Goal: Information Seeking & Learning: Check status

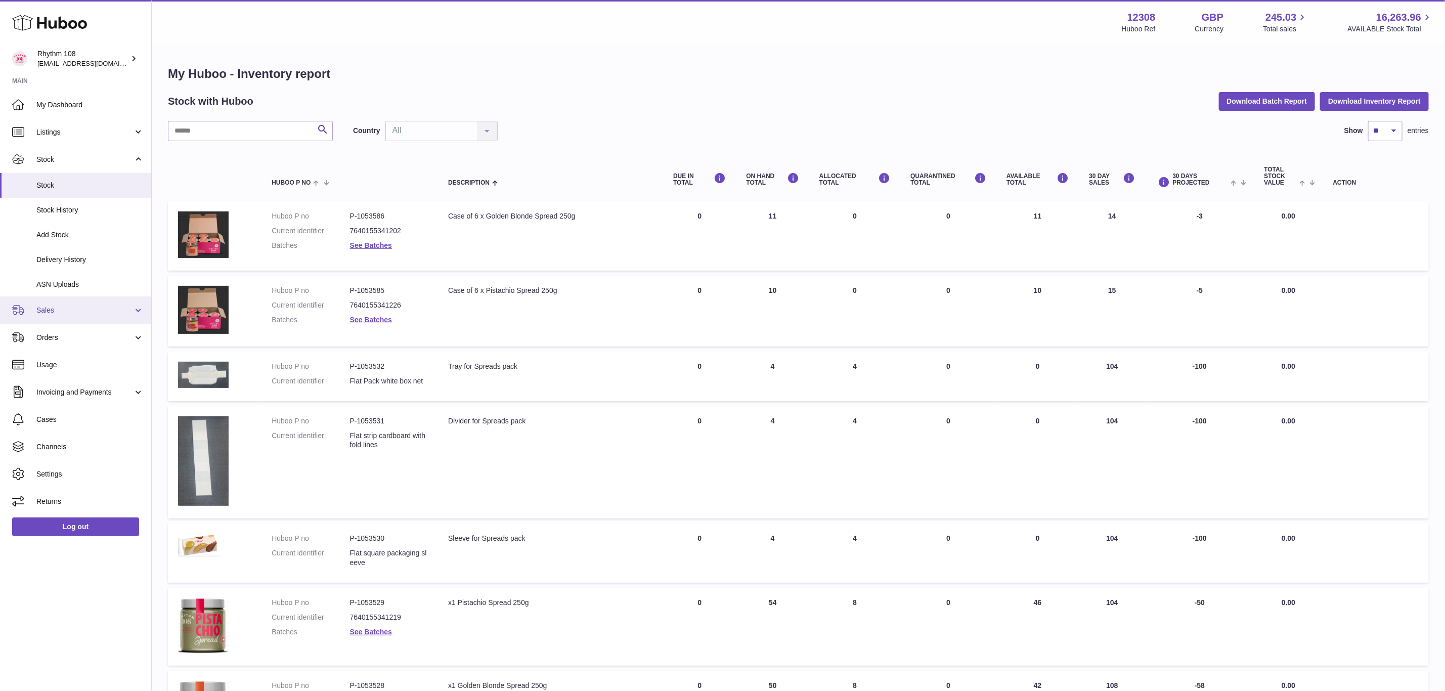
click at [61, 315] on span "Sales" at bounding box center [84, 310] width 97 height 10
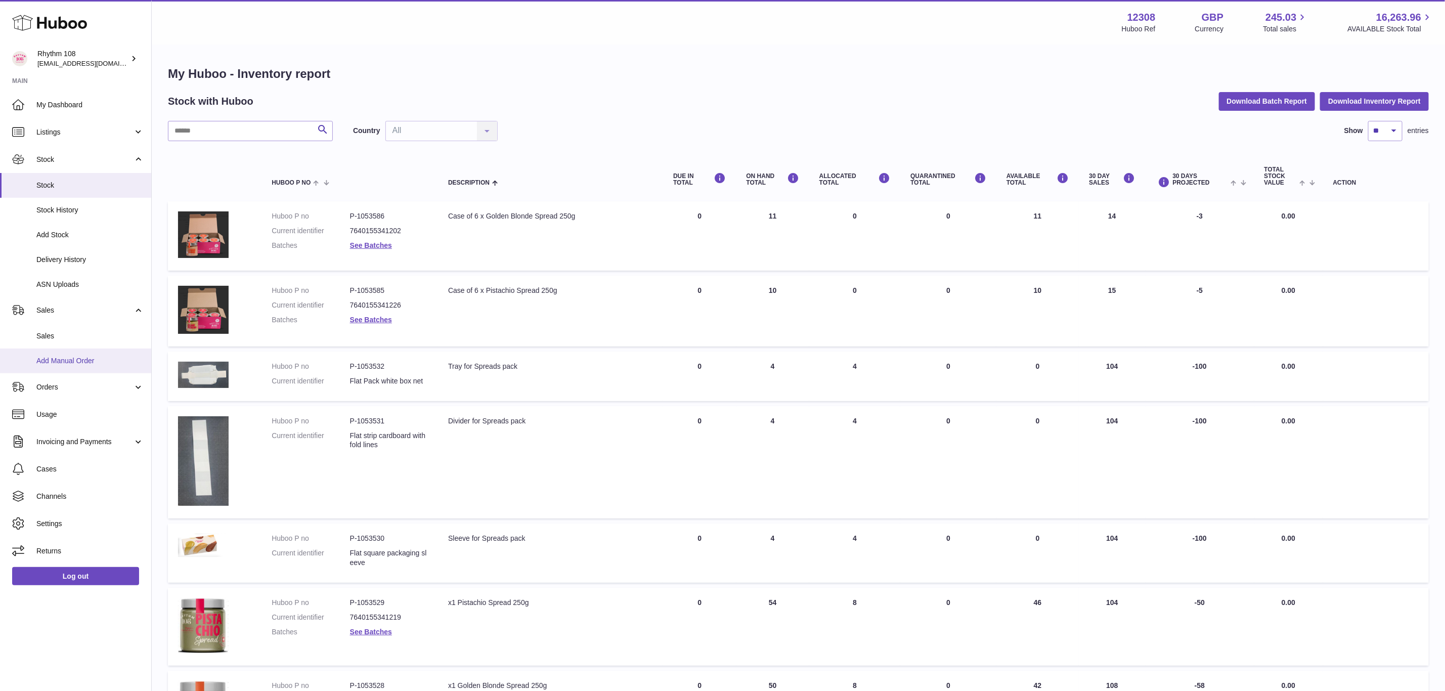
click at [61, 358] on span "Add Manual Order" at bounding box center [89, 361] width 107 height 10
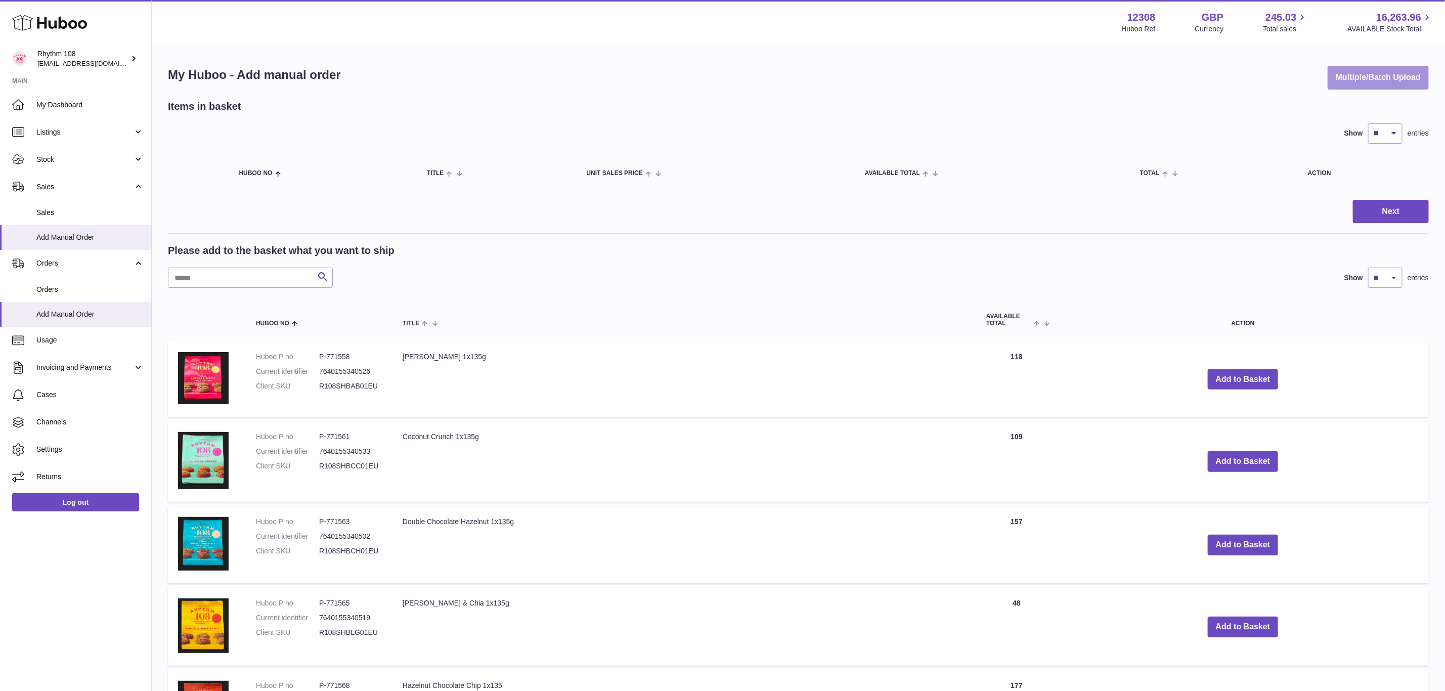
click at [1355, 71] on button "Multiple/Batch Upload" at bounding box center [1378, 78] width 101 height 24
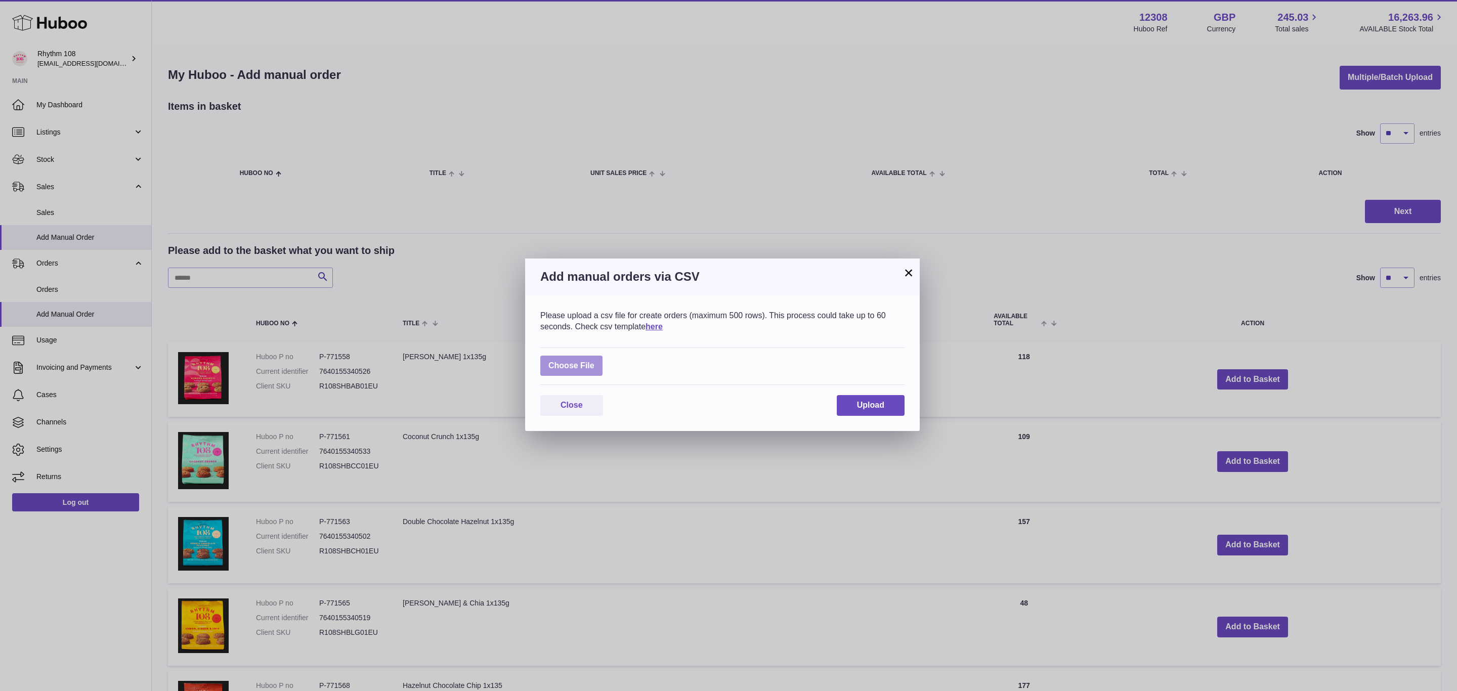
click at [583, 366] on label at bounding box center [571, 366] width 62 height 21
click at [594, 361] on input "file" at bounding box center [594, 361] width 1 height 1
type input "**********"
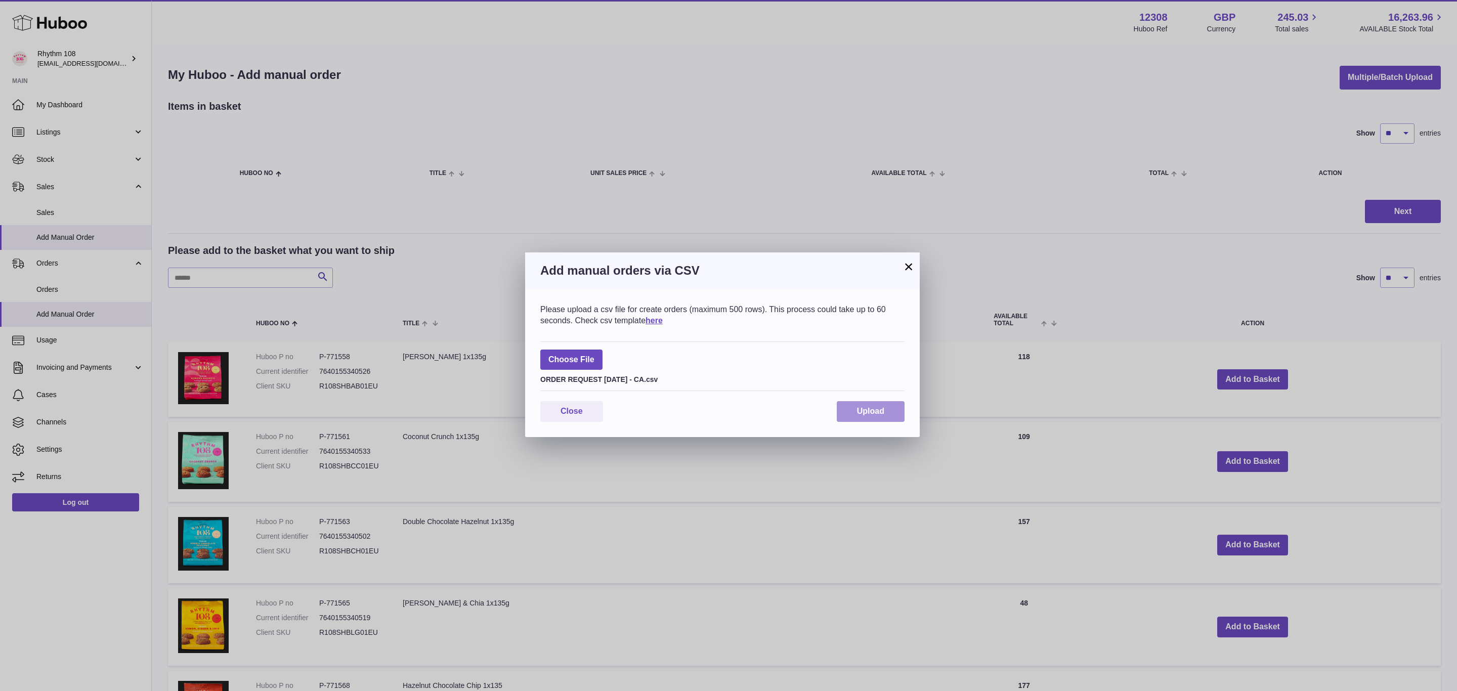
click at [870, 407] on span "Upload" at bounding box center [870, 411] width 27 height 9
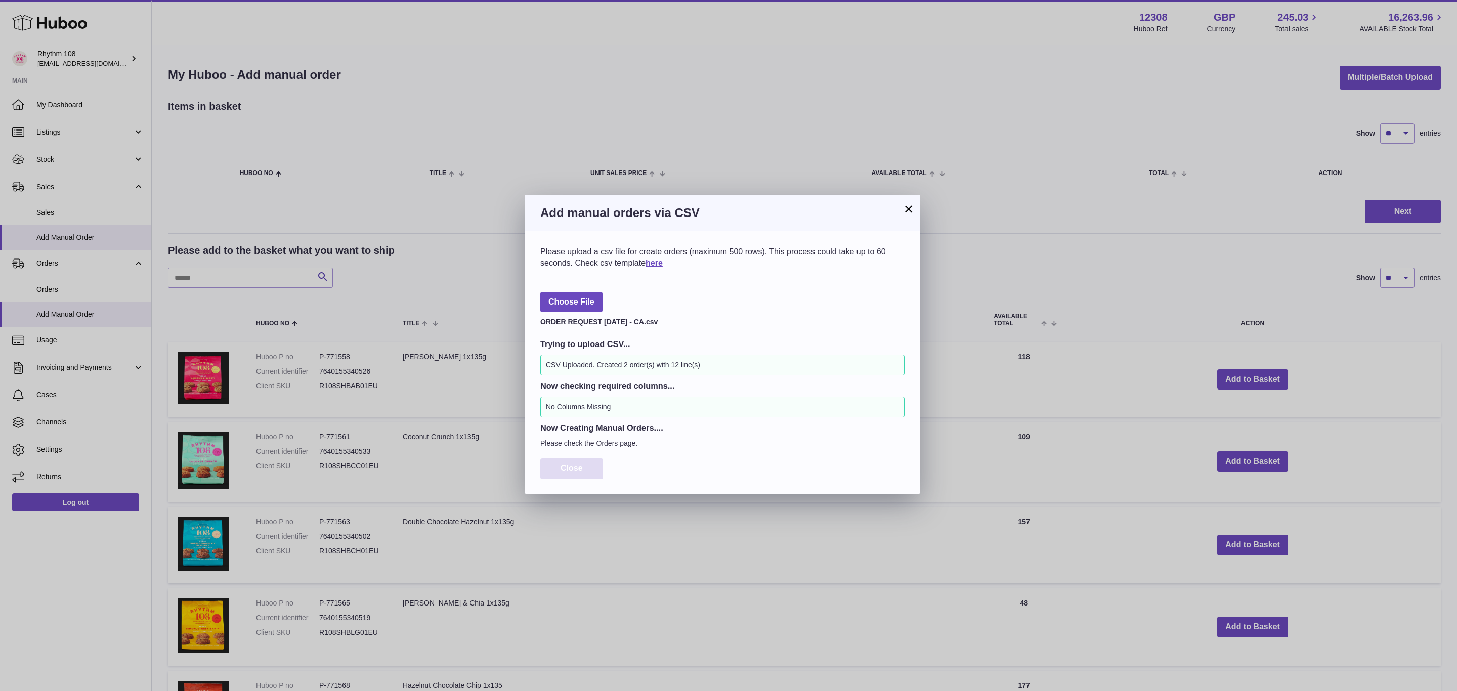
click at [581, 469] on span "Close" at bounding box center [571, 468] width 22 height 9
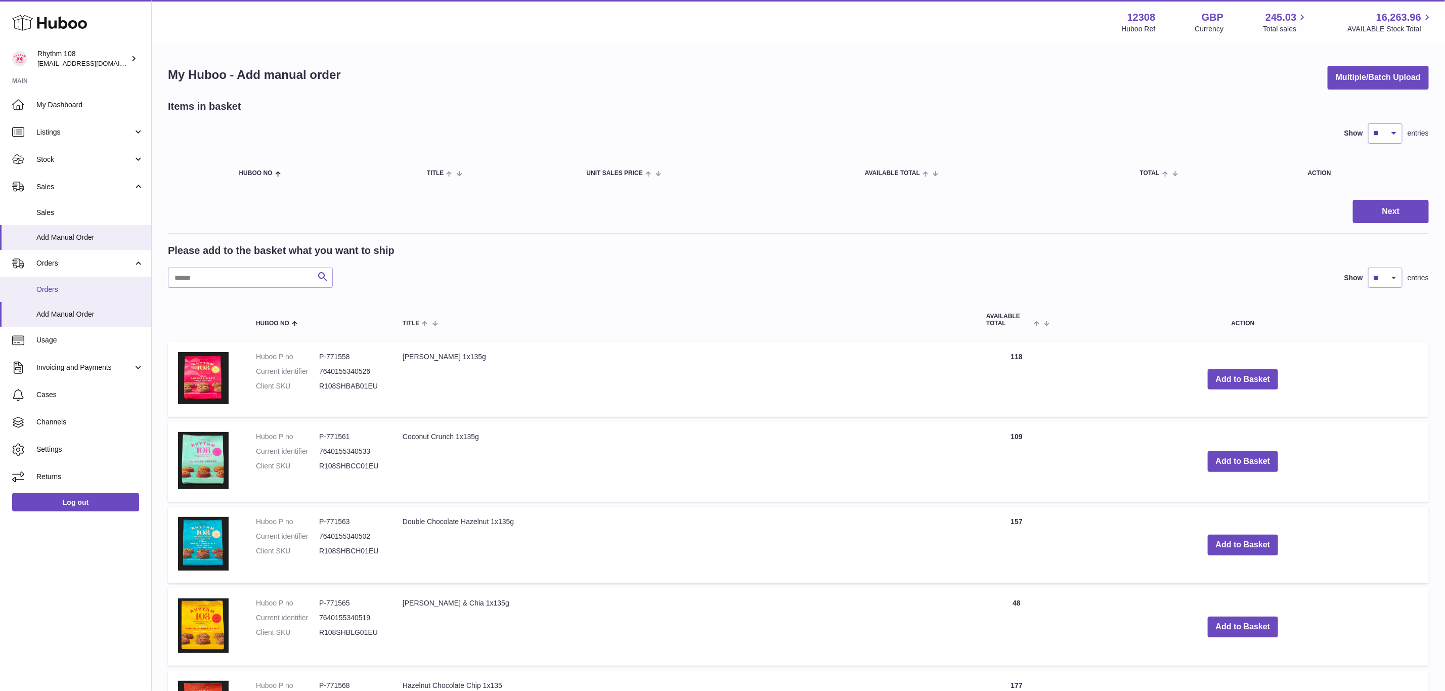
click at [56, 287] on span "Orders" at bounding box center [89, 290] width 107 height 10
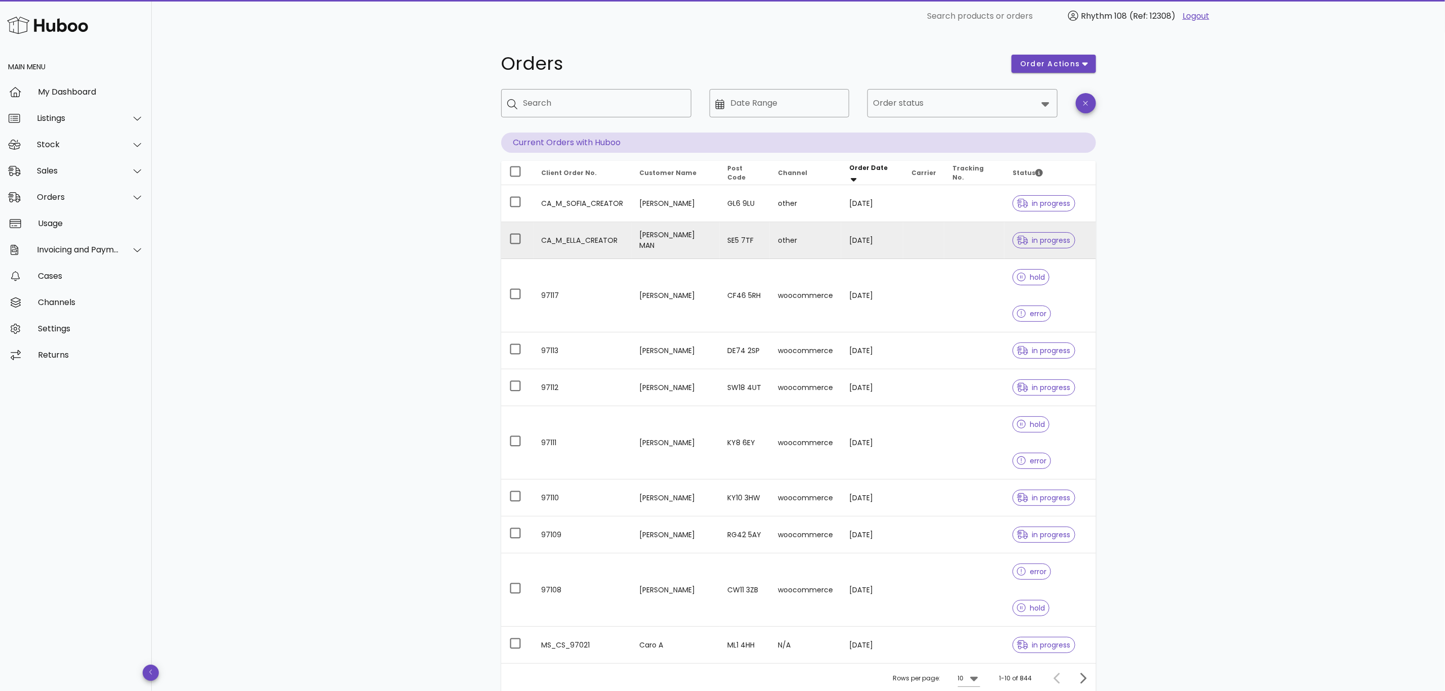
click at [693, 242] on td "ELLA MAN" at bounding box center [676, 240] width 88 height 37
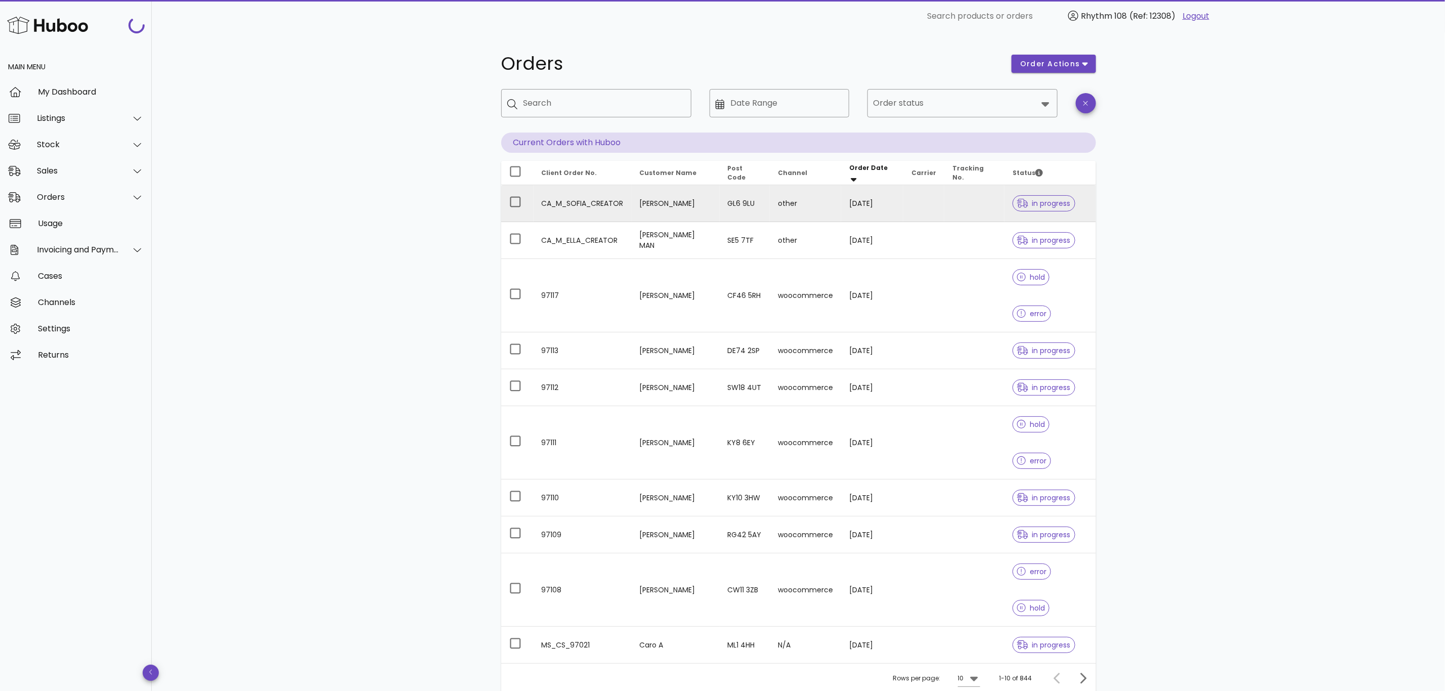
click at [677, 203] on td "SOFIA CORGIER" at bounding box center [676, 203] width 88 height 37
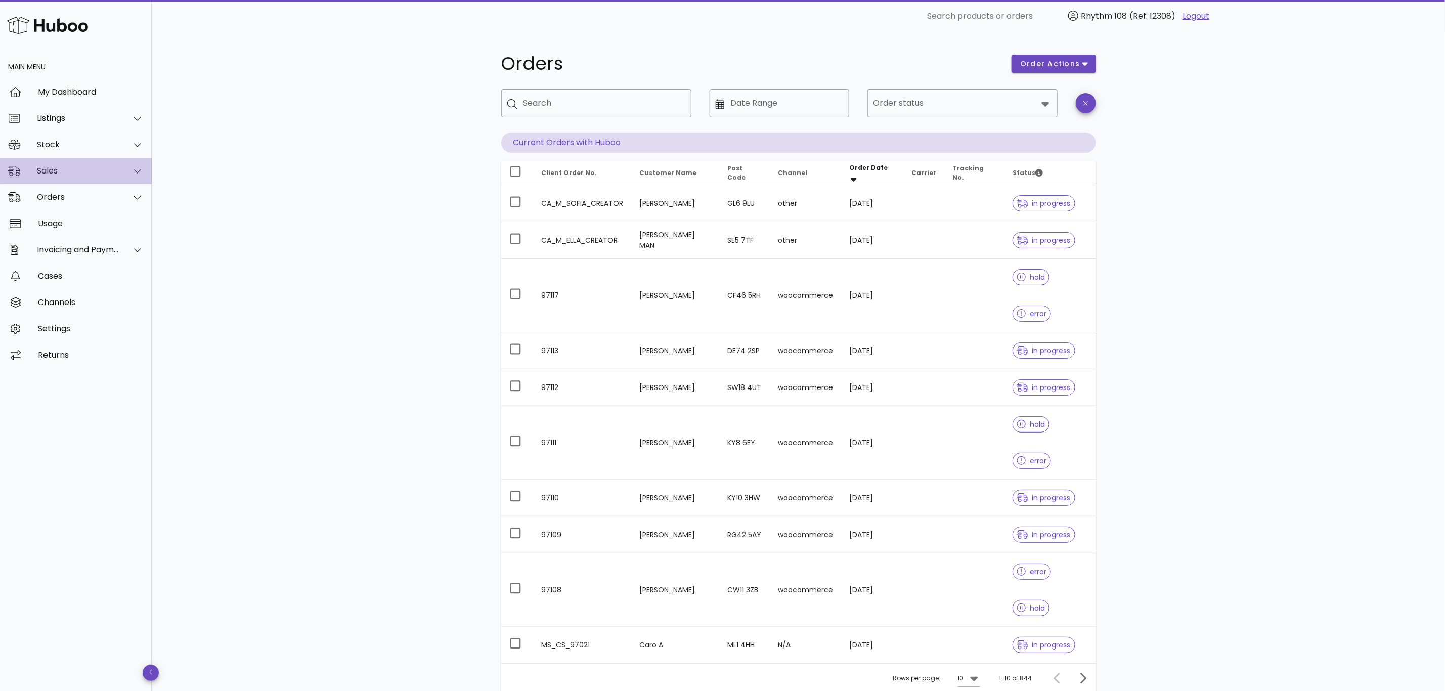
click at [56, 169] on div "Sales" at bounding box center [78, 171] width 82 height 10
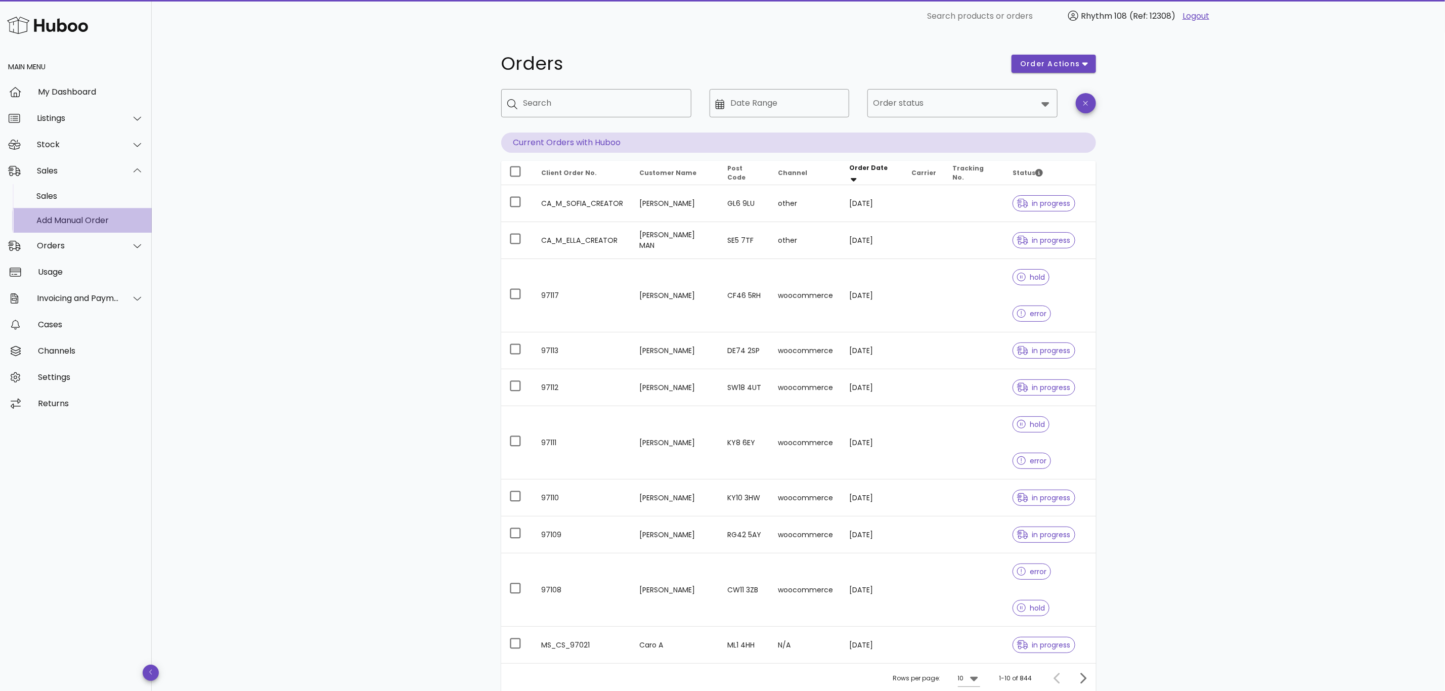
click at [57, 220] on div "Add Manual Order" at bounding box center [89, 220] width 107 height 10
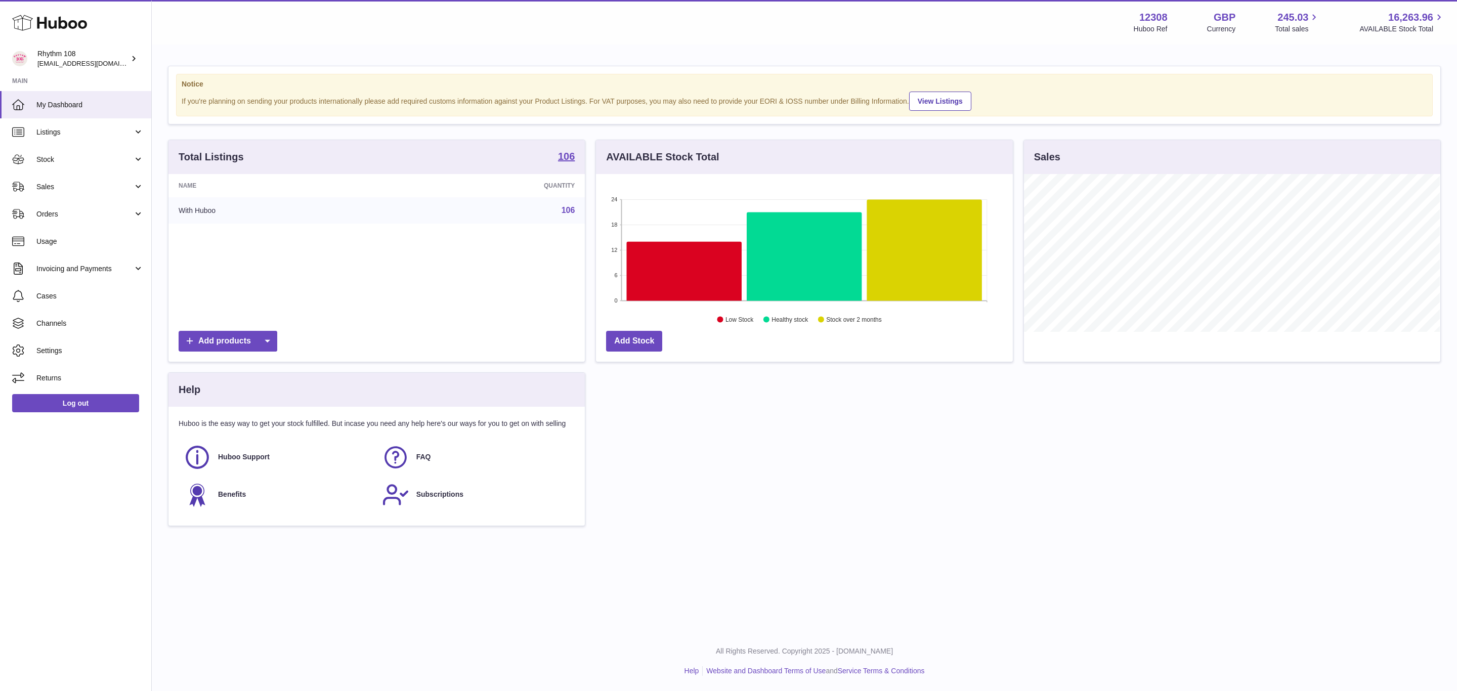
scroll to position [158, 416]
click at [35, 283] on link "Cases" at bounding box center [75, 295] width 151 height 27
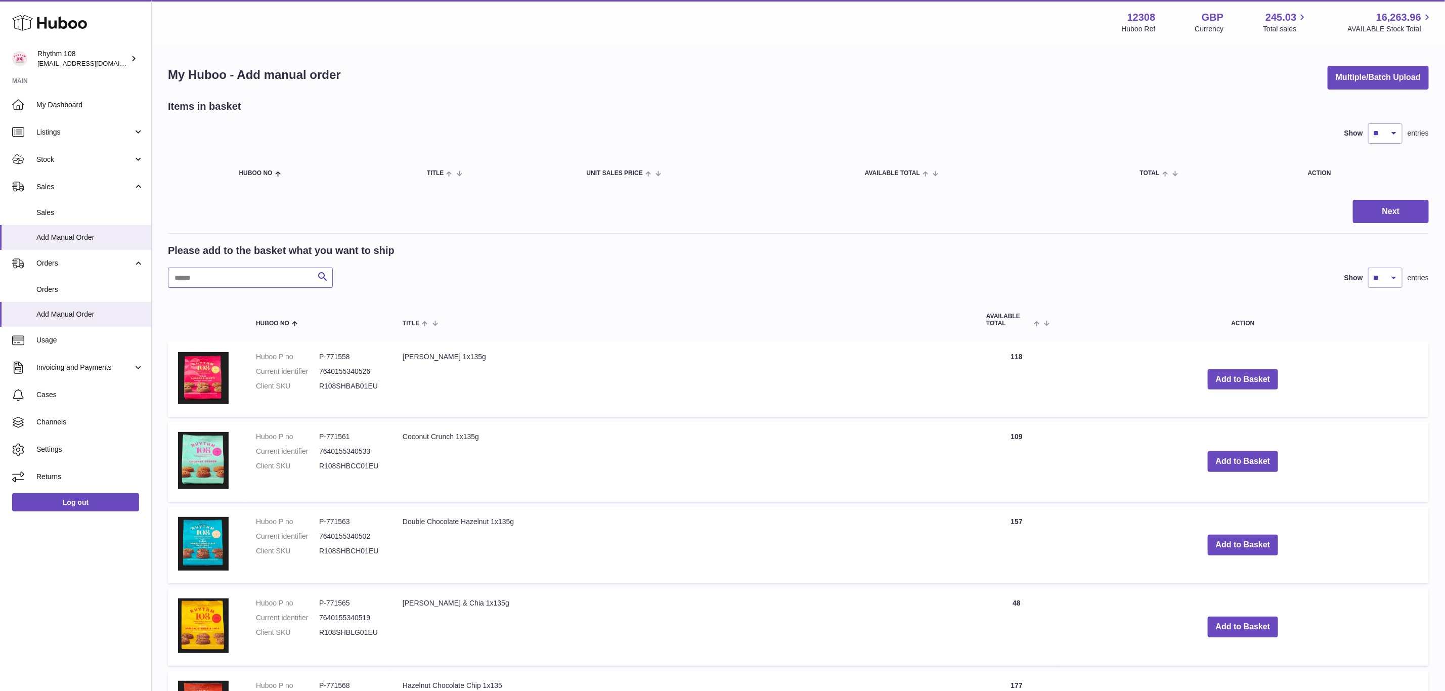
click at [211, 280] on input "text" at bounding box center [250, 278] width 165 height 20
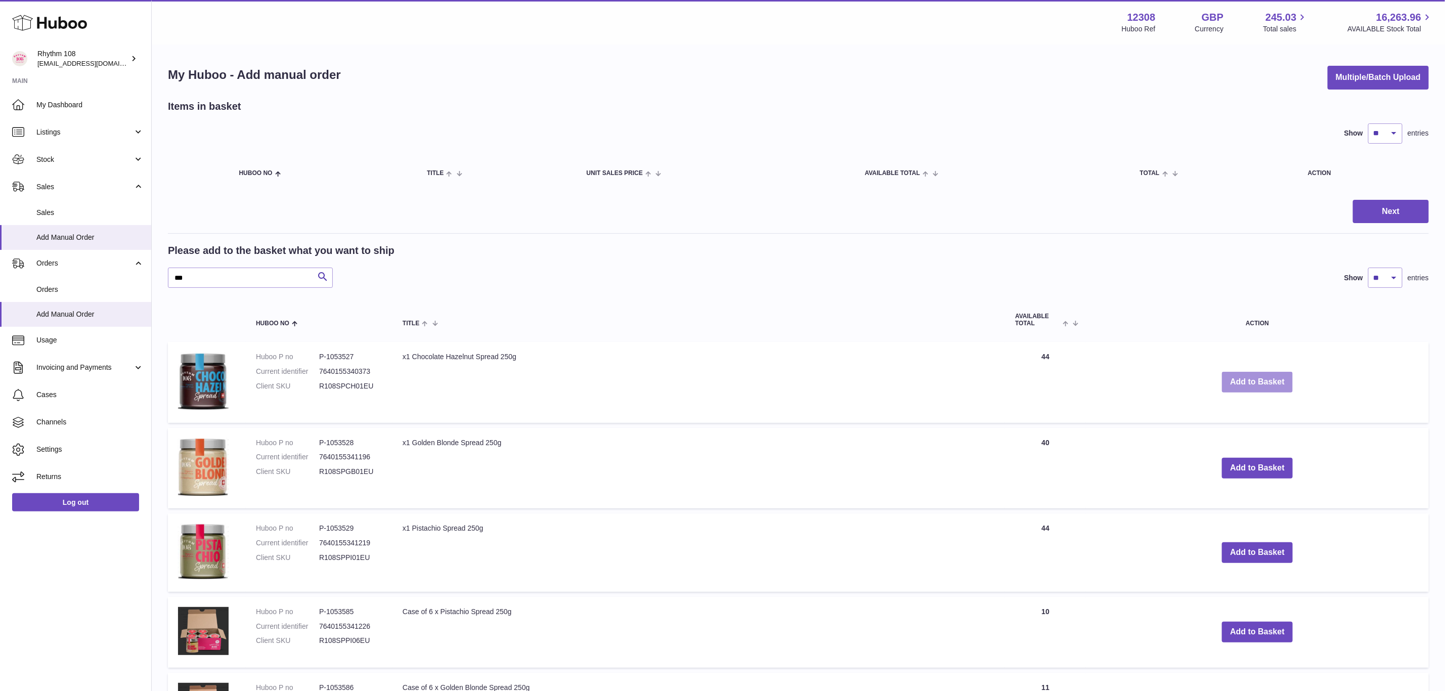
click at [1269, 375] on button "Add to Basket" at bounding box center [1257, 382] width 71 height 21
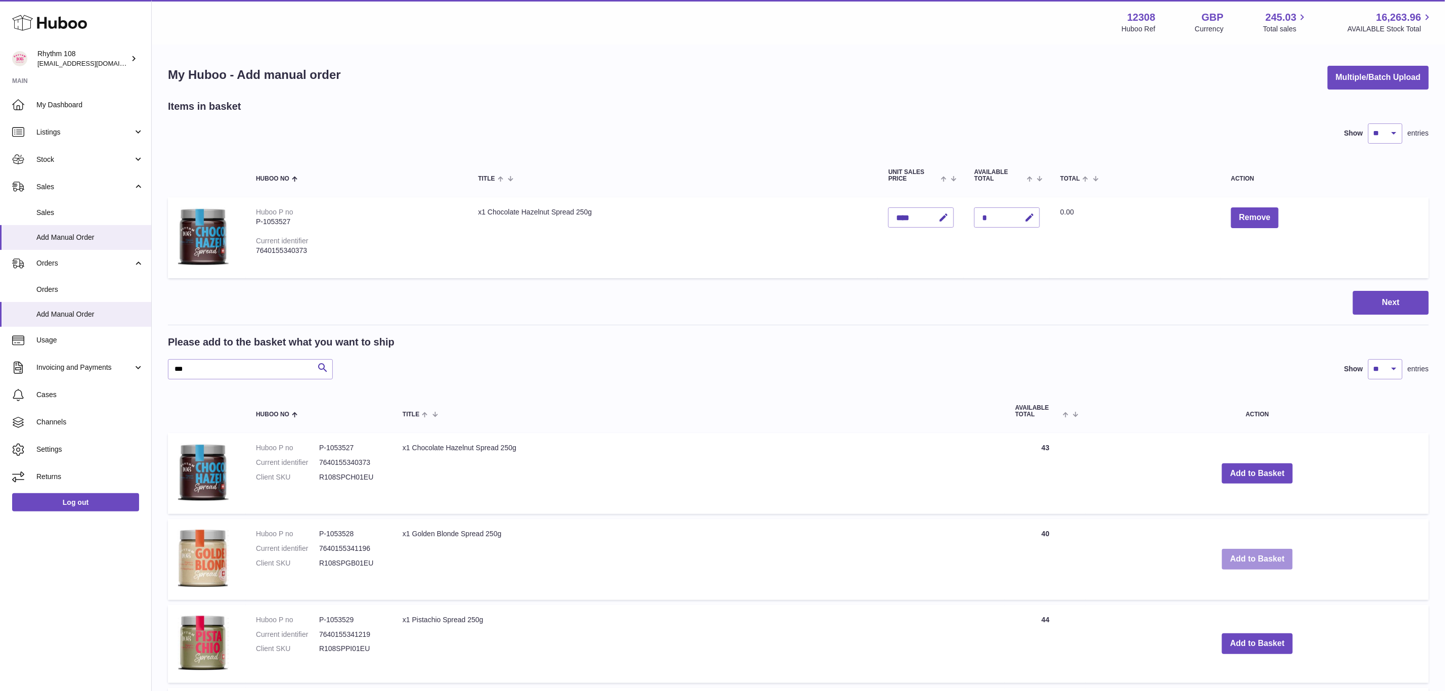
click at [1266, 555] on button "Add to Basket" at bounding box center [1257, 559] width 71 height 21
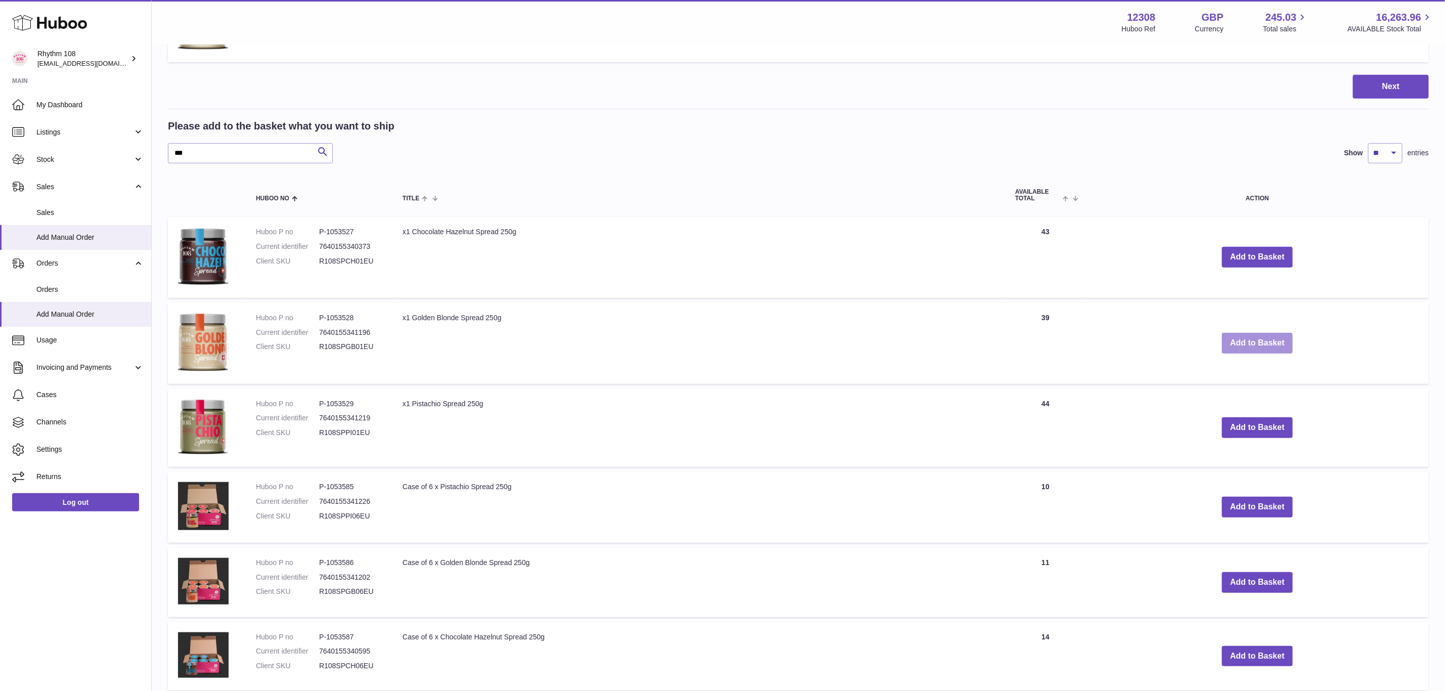
scroll to position [303, 0]
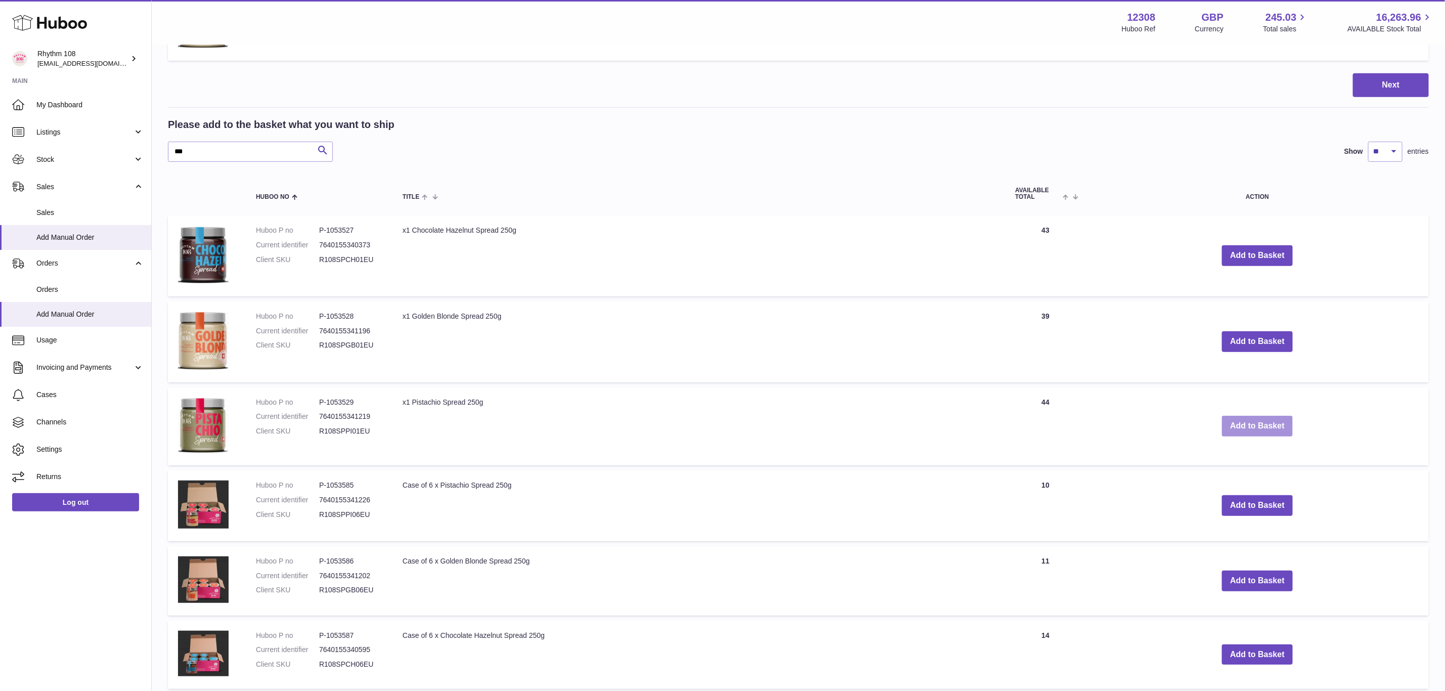
click at [1264, 429] on button "Add to Basket" at bounding box center [1257, 426] width 71 height 21
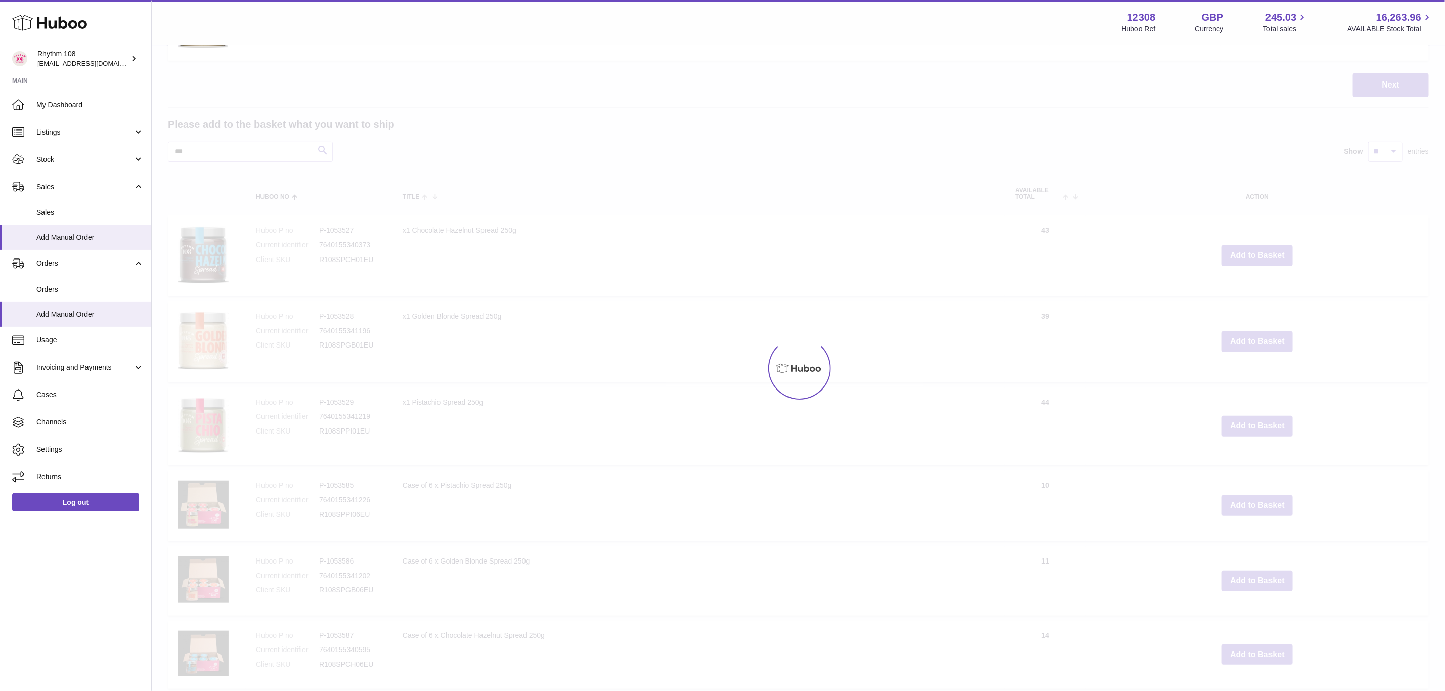
drag, startPoint x: 1264, startPoint y: 429, endPoint x: 725, endPoint y: 465, distance: 540.3
click at [806, 463] on div at bounding box center [798, 368] width 1293 height 645
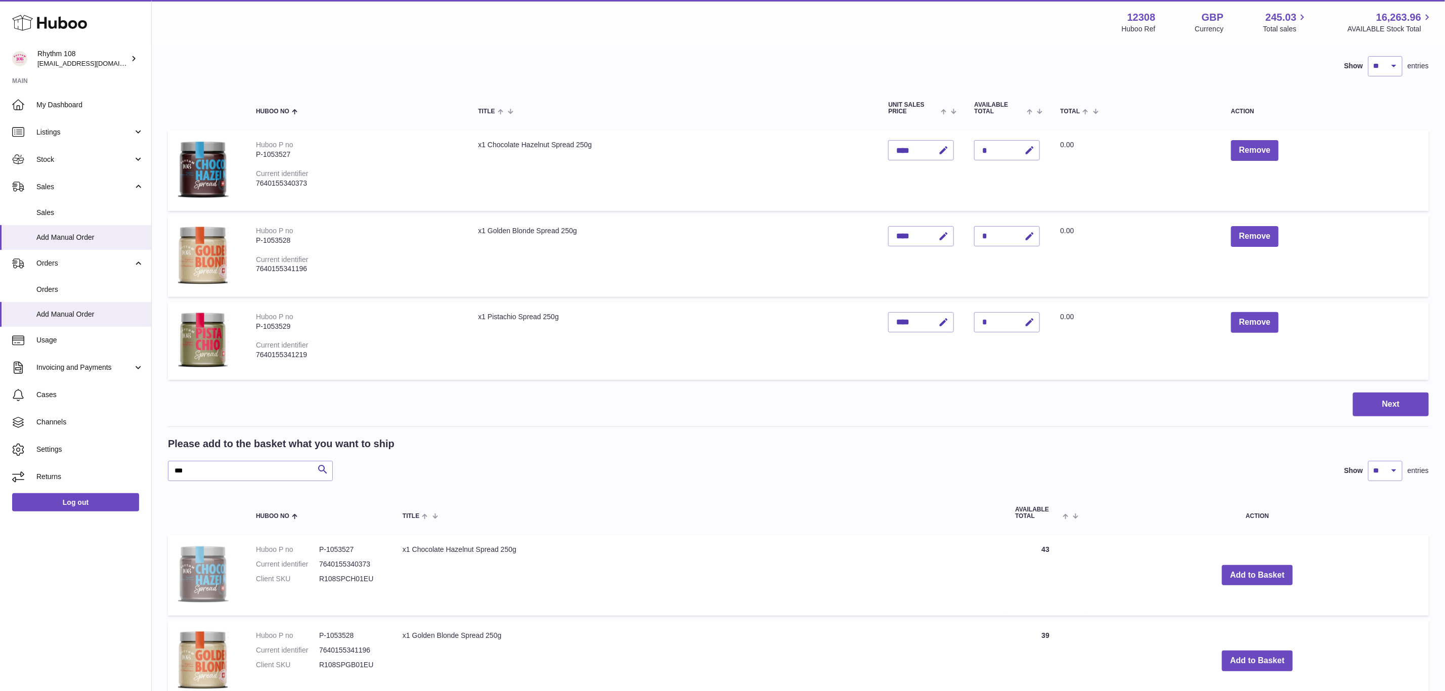
scroll to position [152, 0]
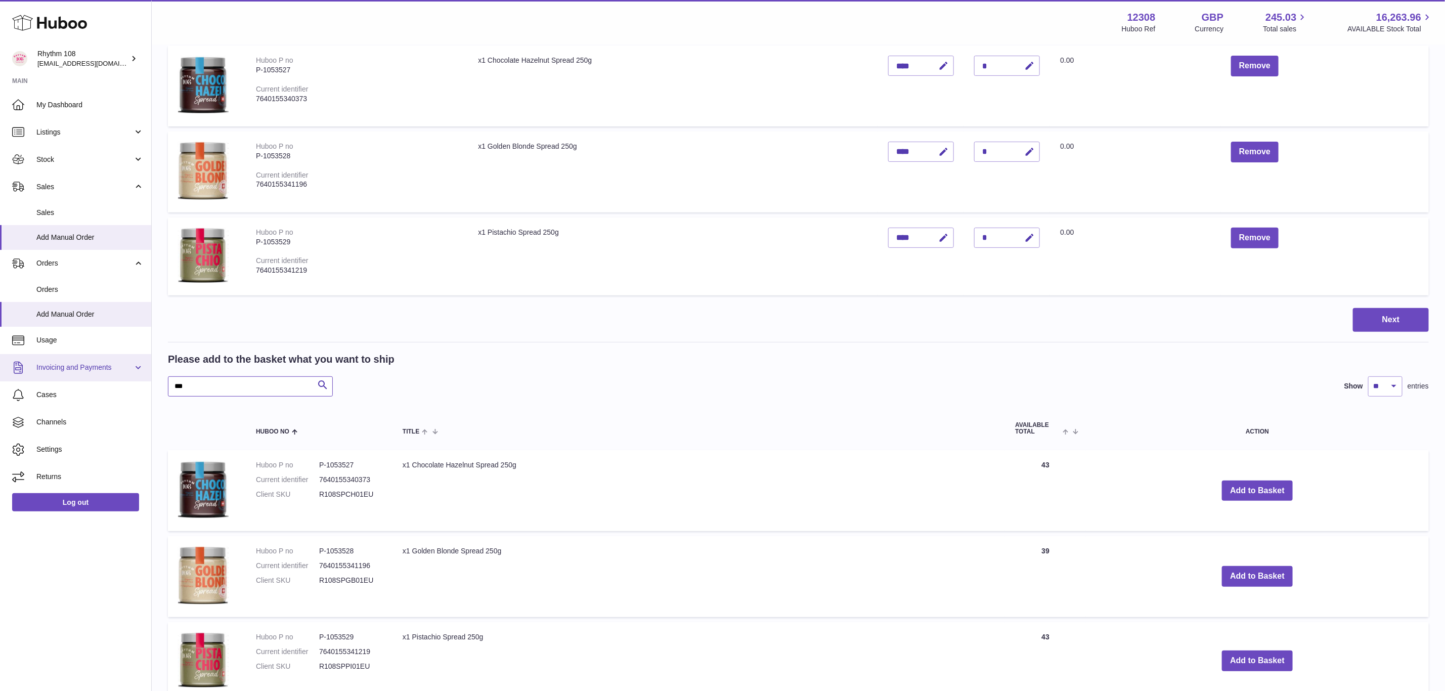
drag, startPoint x: 202, startPoint y: 387, endPoint x: 93, endPoint y: 372, distance: 109.7
click at [93, 372] on div "Huboo Rhythm 108 orders@rhythm108.com Main My Dashboard Listings Not with Huboo…" at bounding box center [722, 439] width 1445 height 1183
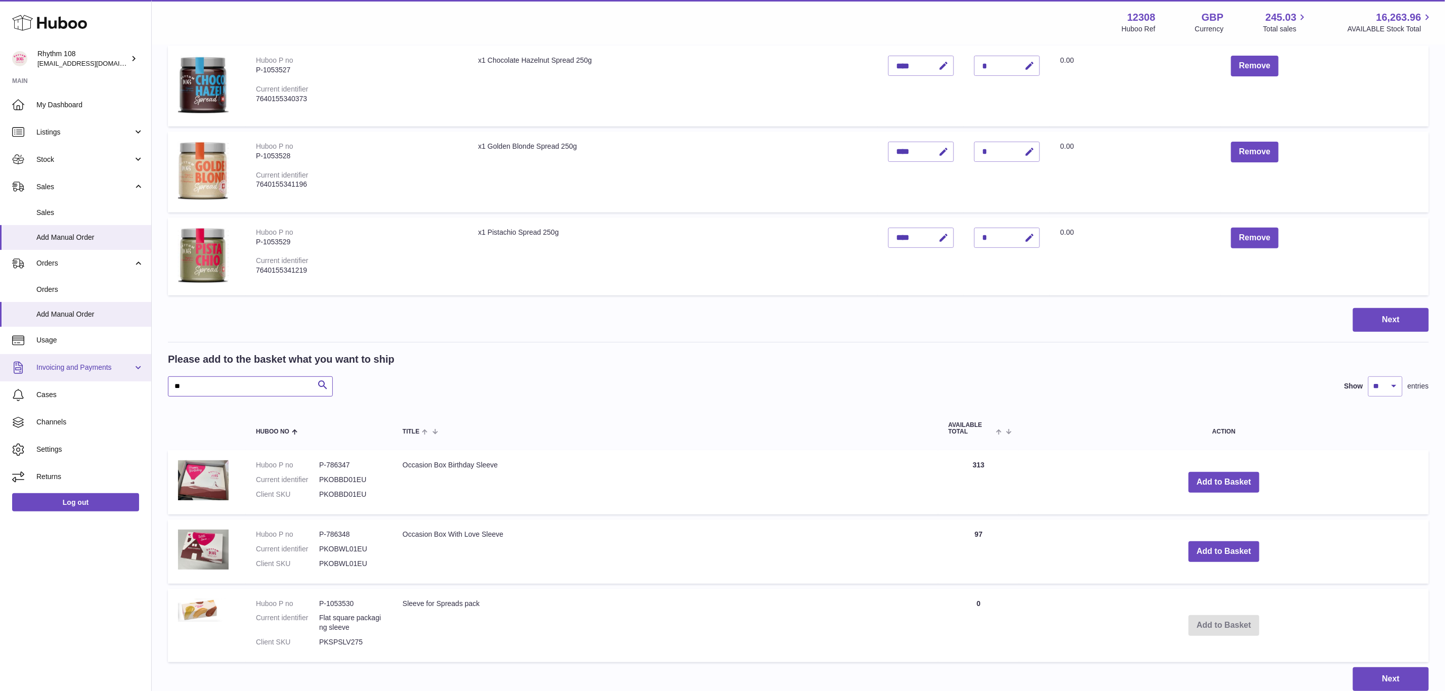
type input "*"
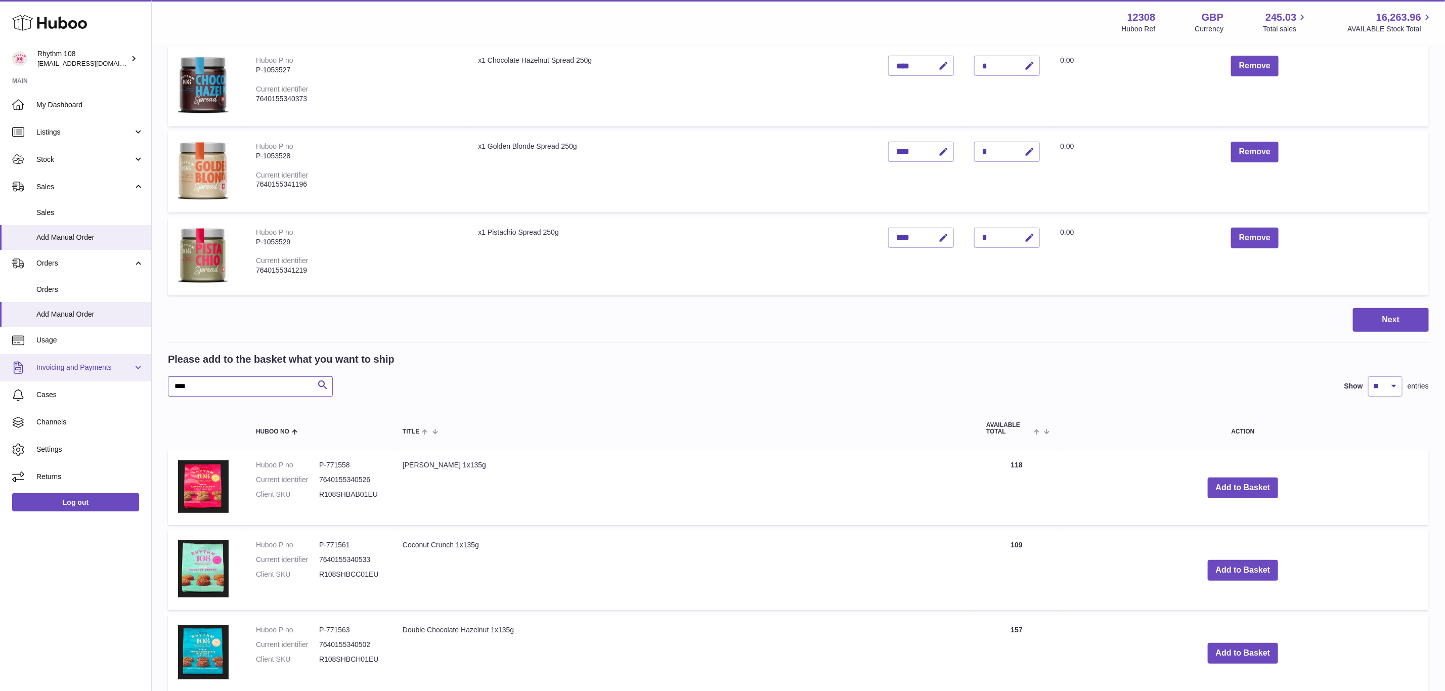
type input "****"
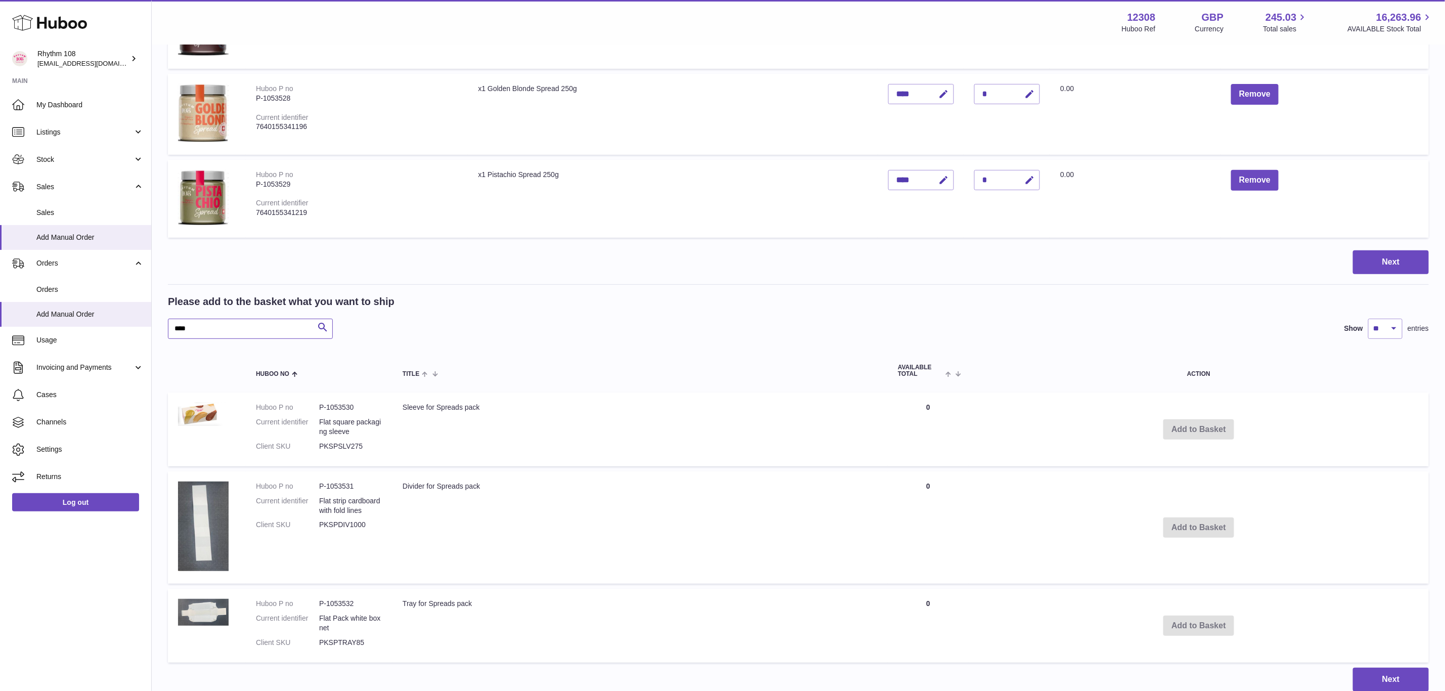
scroll to position [285, 0]
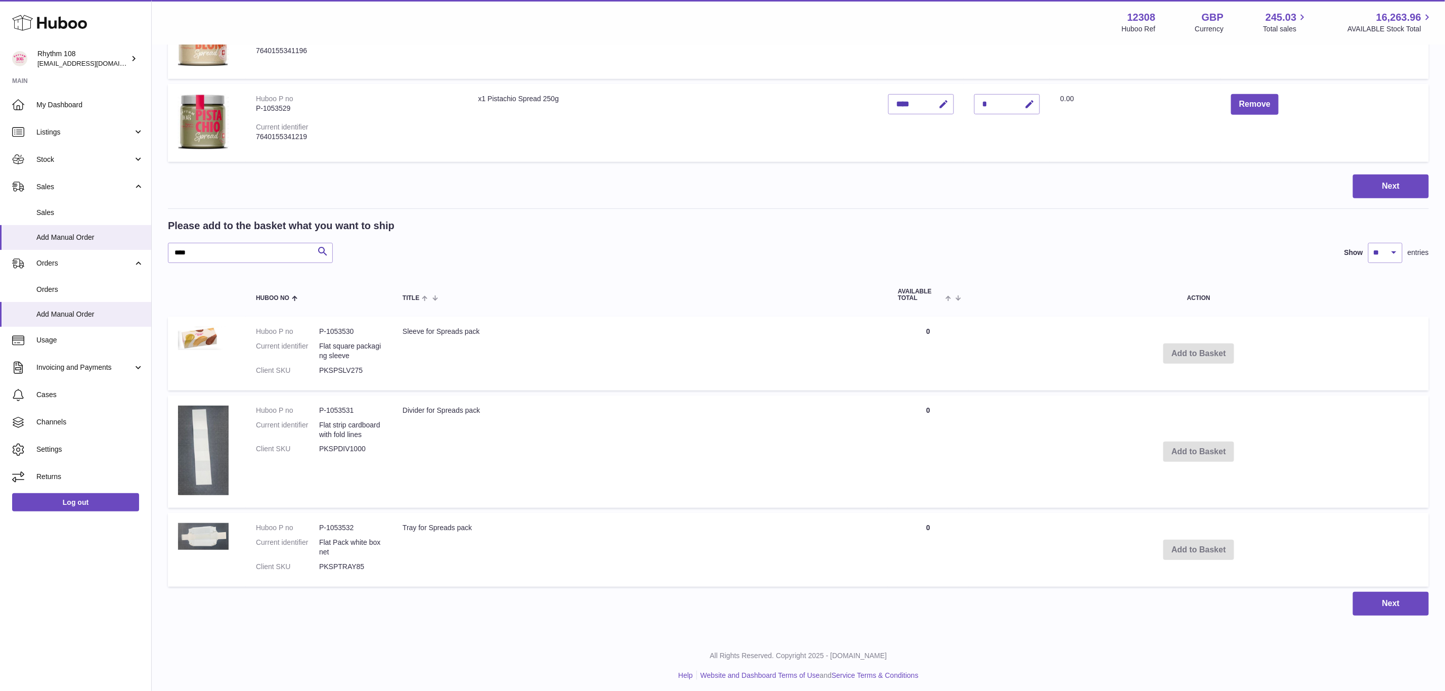
click at [1184, 354] on td "Add to Basket" at bounding box center [1199, 354] width 460 height 74
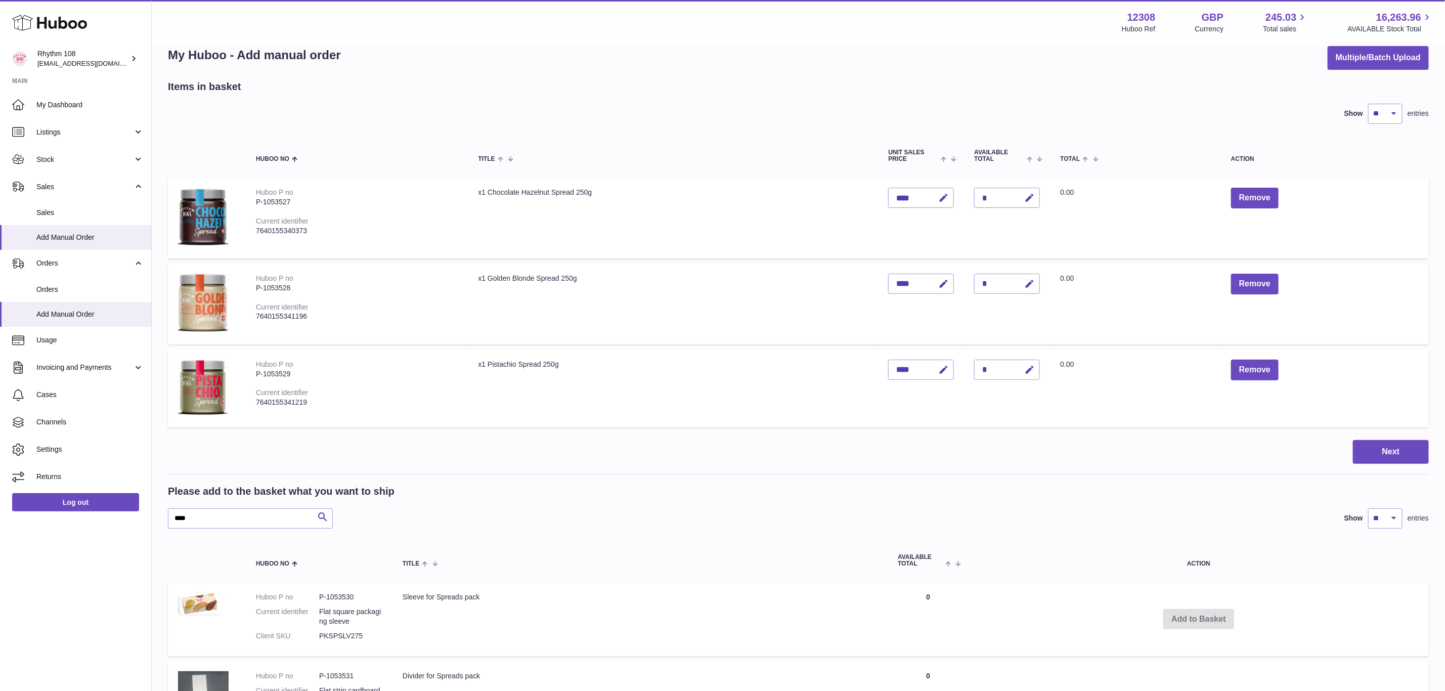
scroll to position [0, 0]
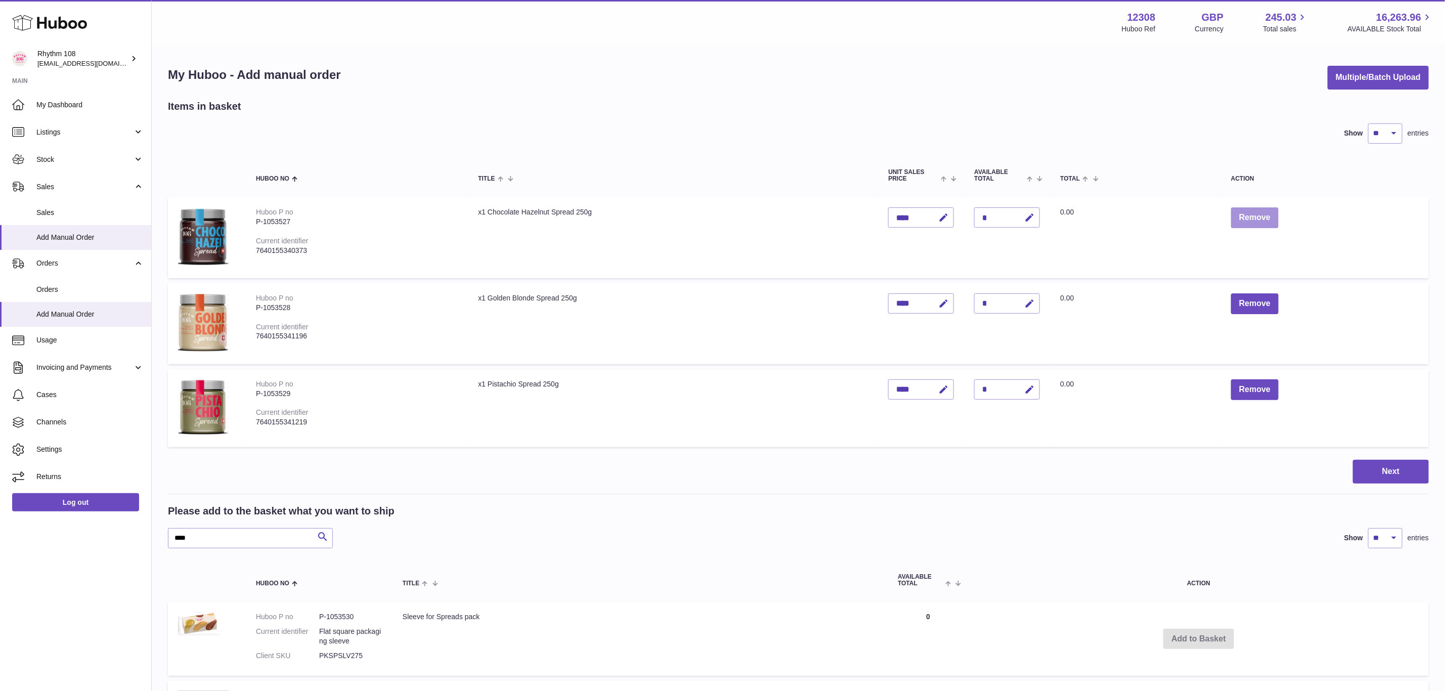
click at [1252, 222] on button "Remove" at bounding box center [1255, 217] width 48 height 21
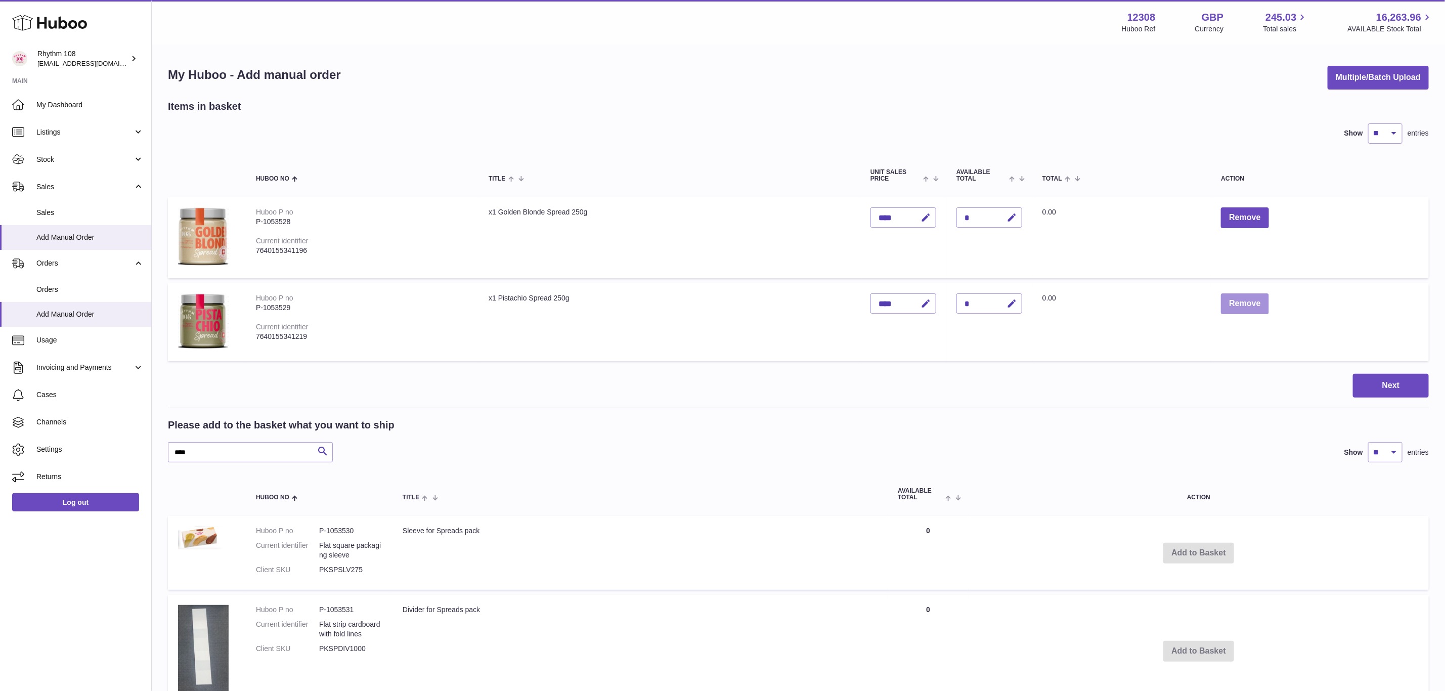
click at [1246, 311] on button "Remove" at bounding box center [1245, 303] width 48 height 21
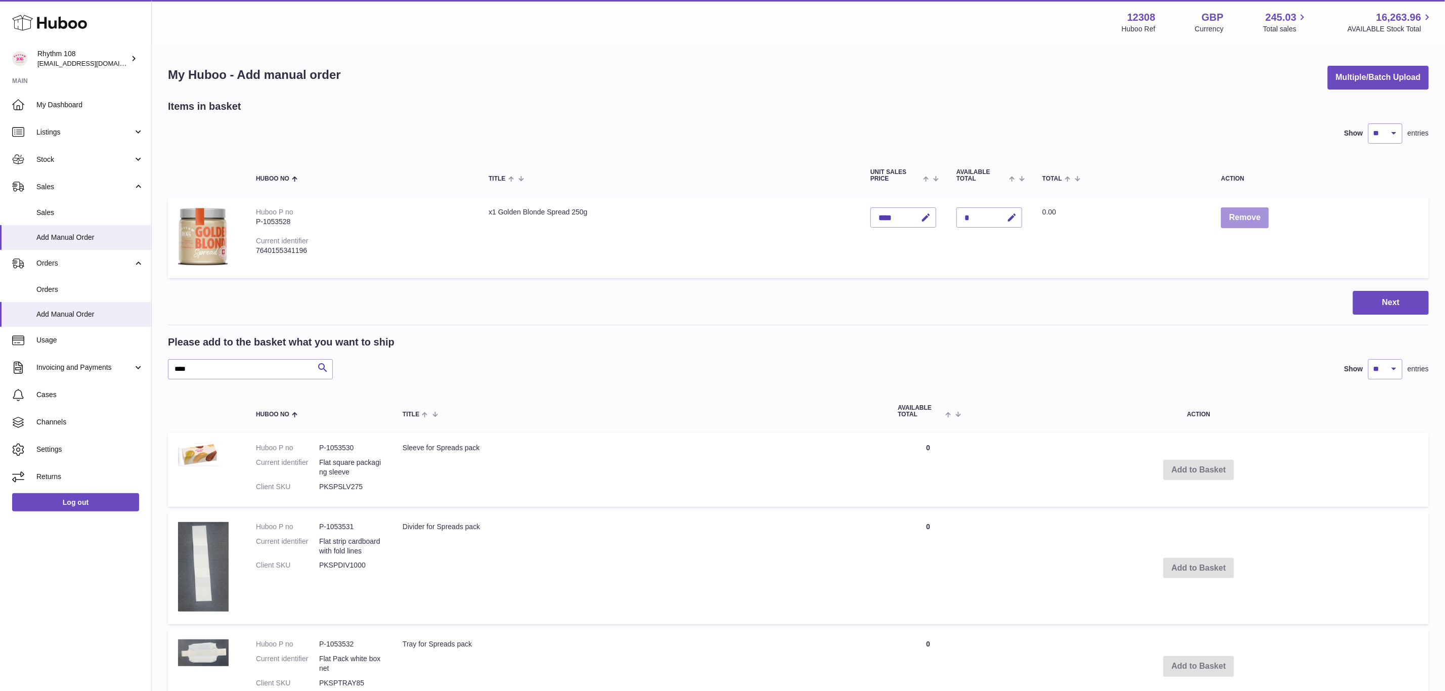
click at [1254, 220] on button "Remove" at bounding box center [1245, 217] width 48 height 21
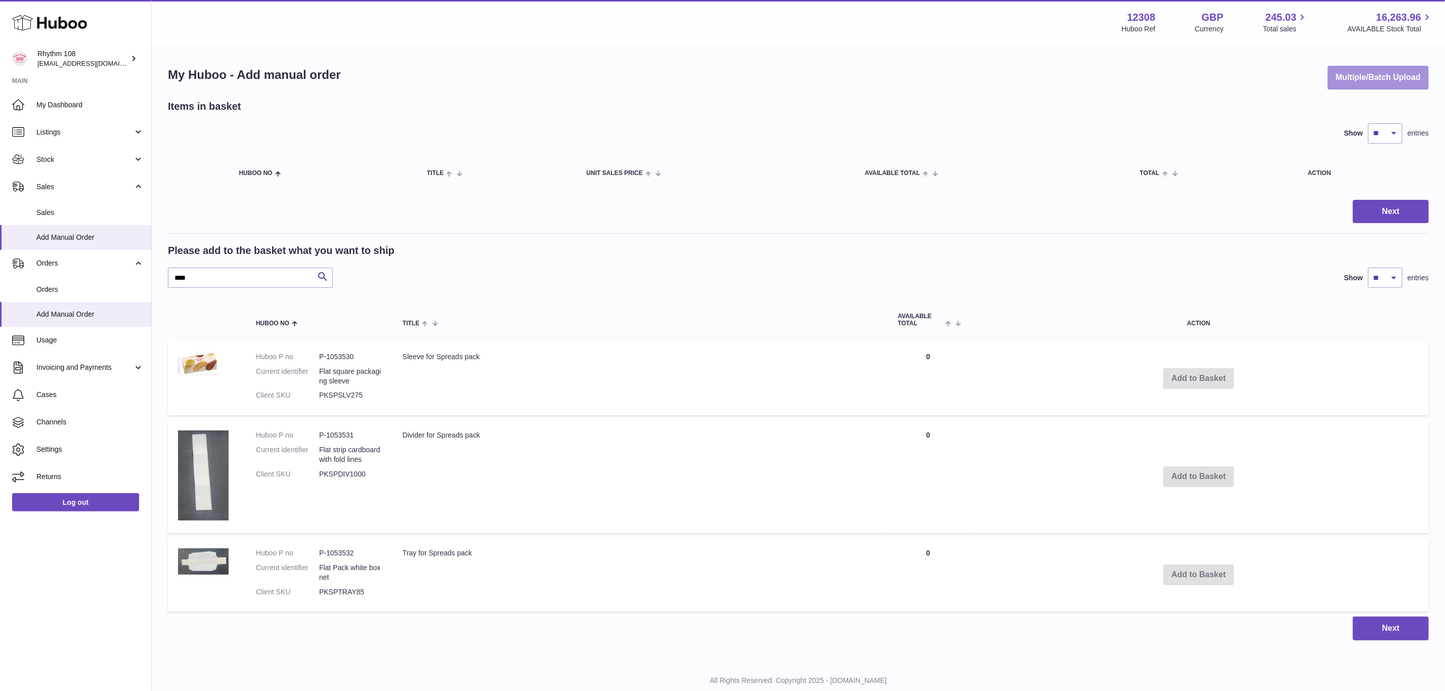
click at [1354, 76] on button "Multiple/Batch Upload" at bounding box center [1378, 78] width 101 height 24
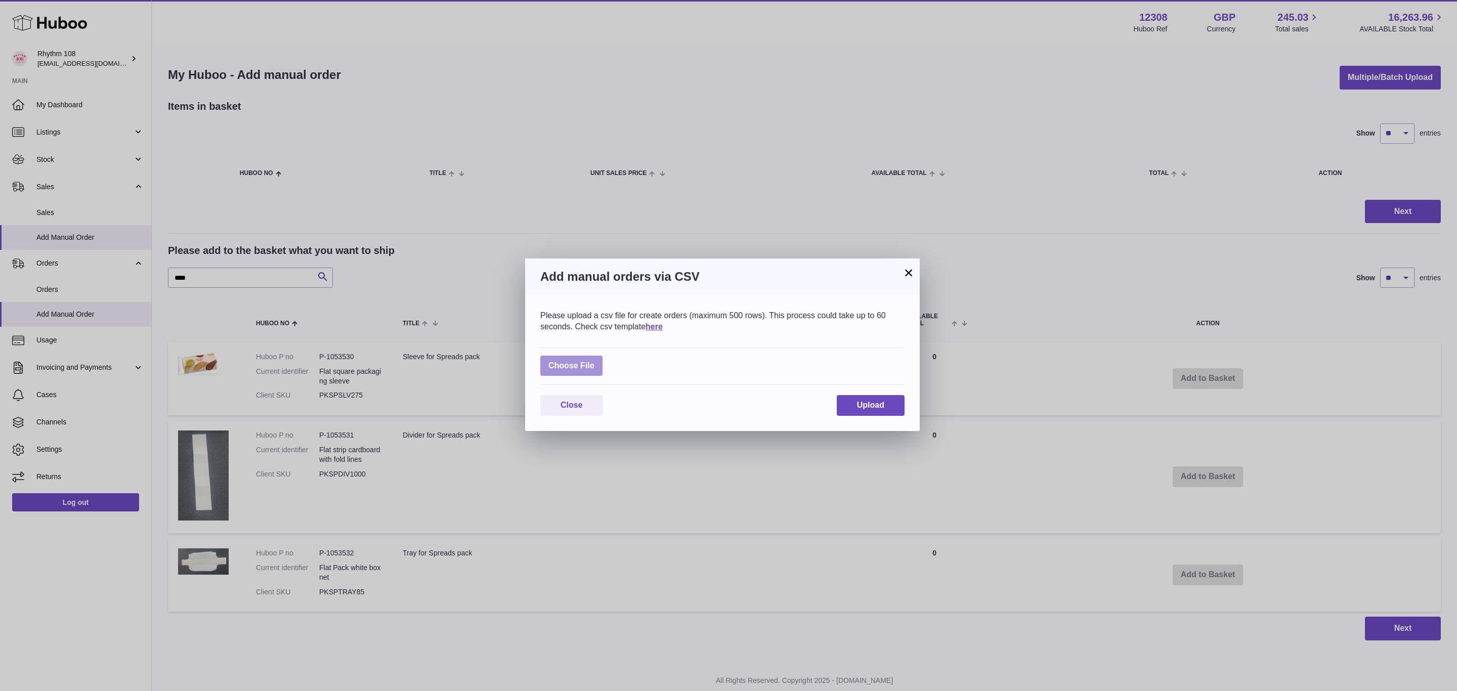
click at [586, 364] on label at bounding box center [571, 366] width 62 height 21
click at [594, 361] on input "file" at bounding box center [594, 361] width 1 height 1
type input "**********"
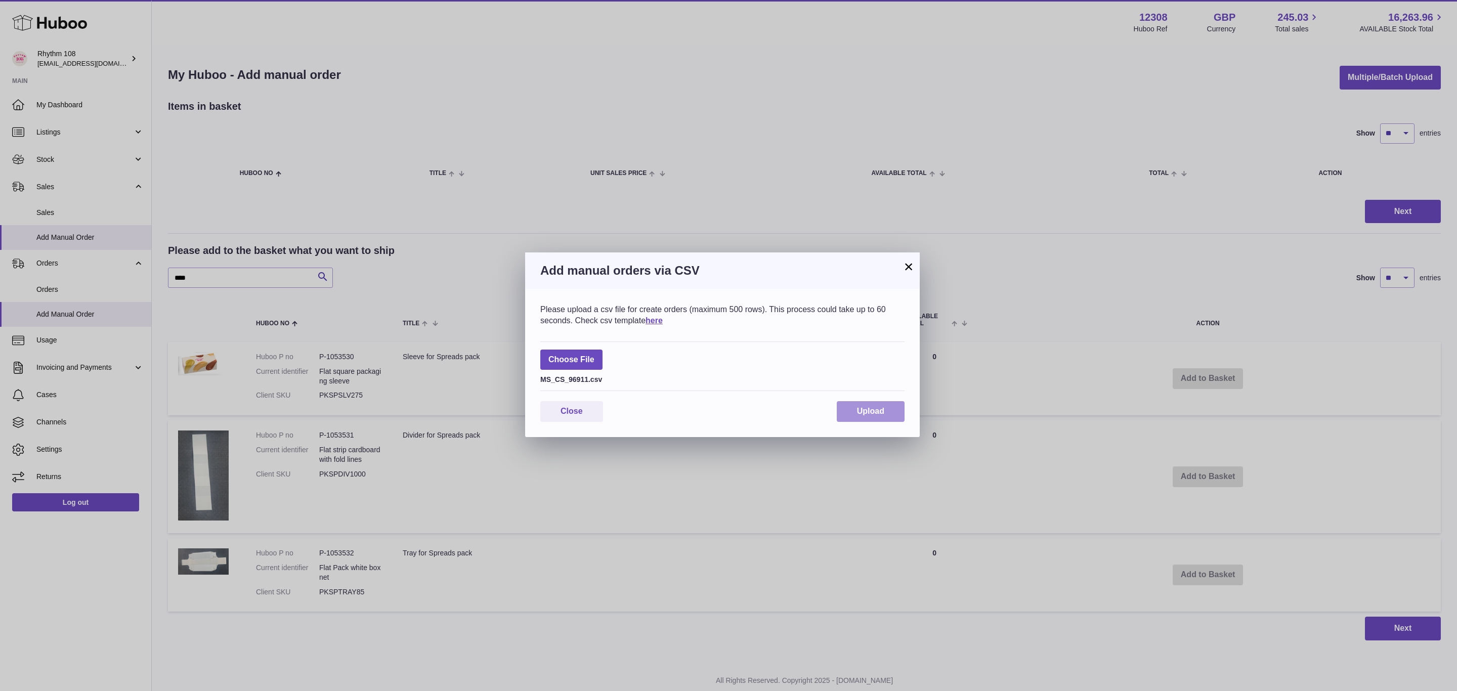
click at [883, 416] on button "Upload" at bounding box center [871, 411] width 68 height 21
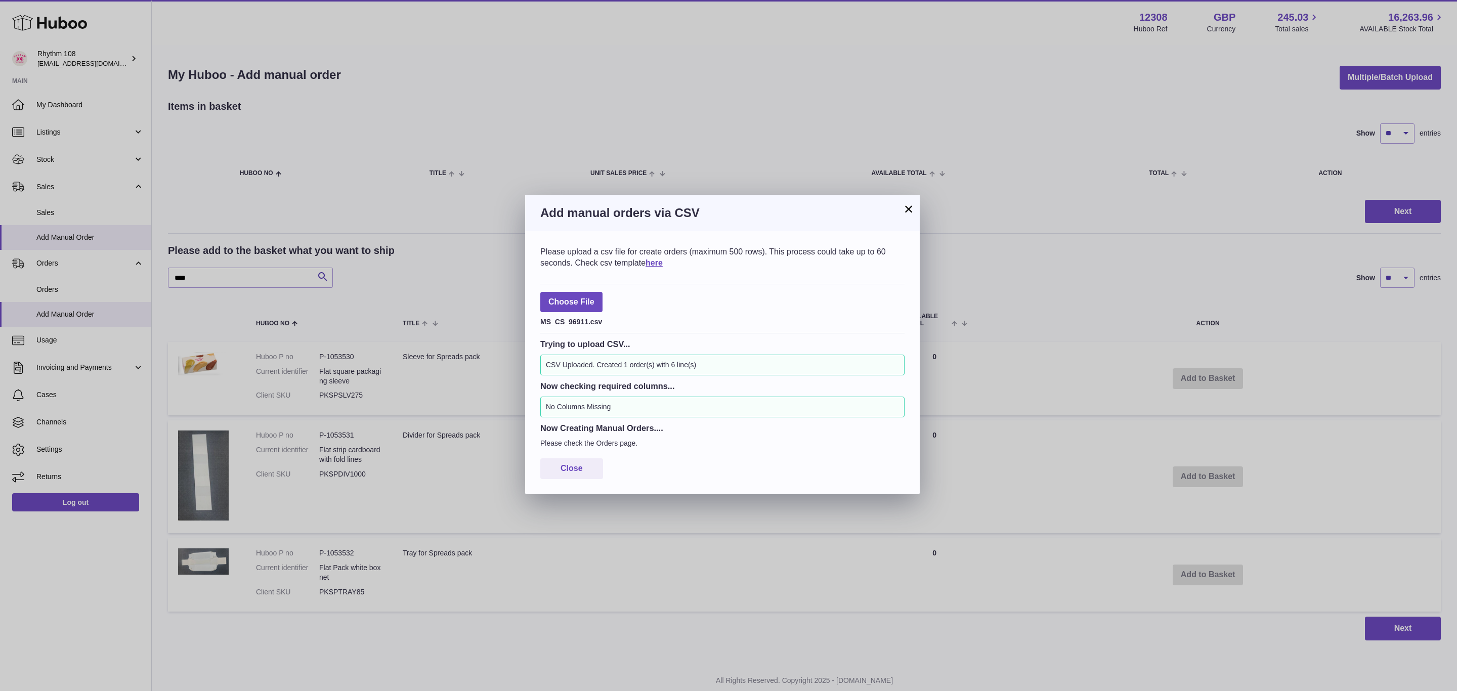
click at [906, 205] on button "×" at bounding box center [908, 209] width 12 height 12
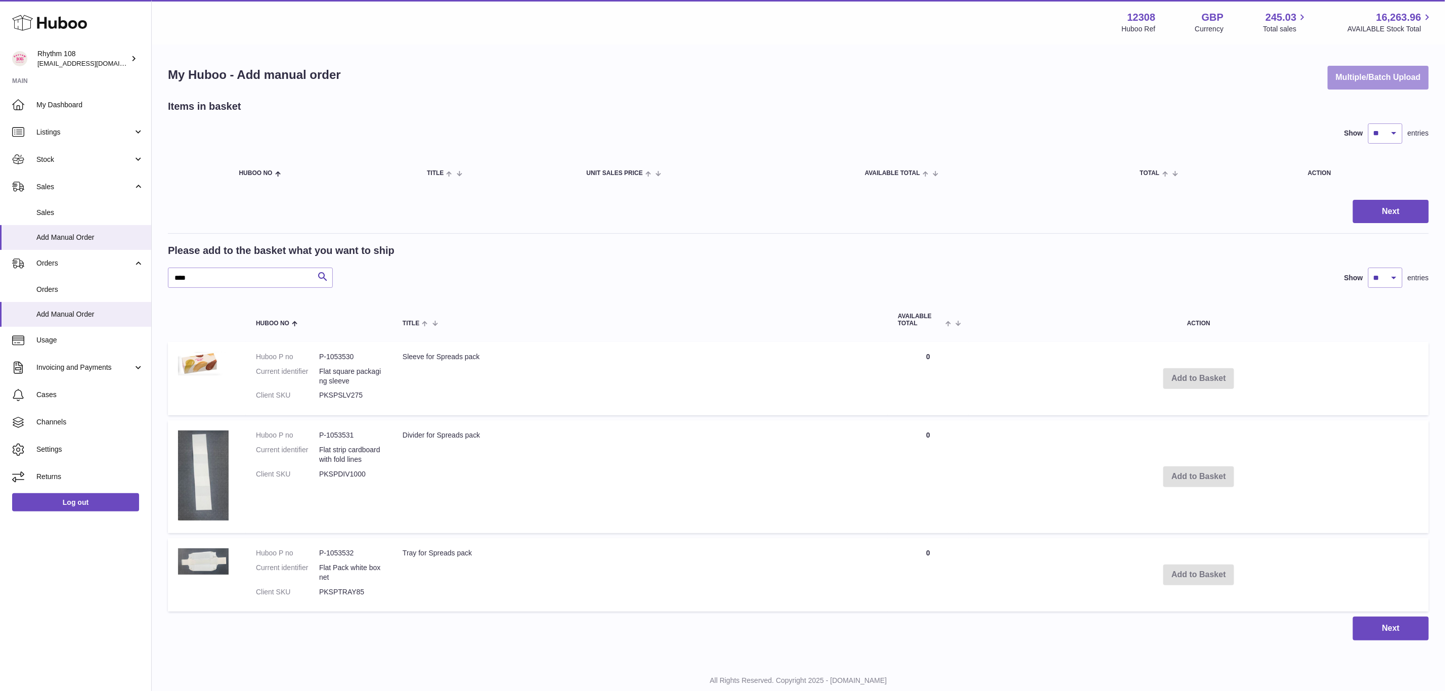
click at [1378, 87] on button "Multiple/Batch Upload" at bounding box center [1378, 78] width 101 height 24
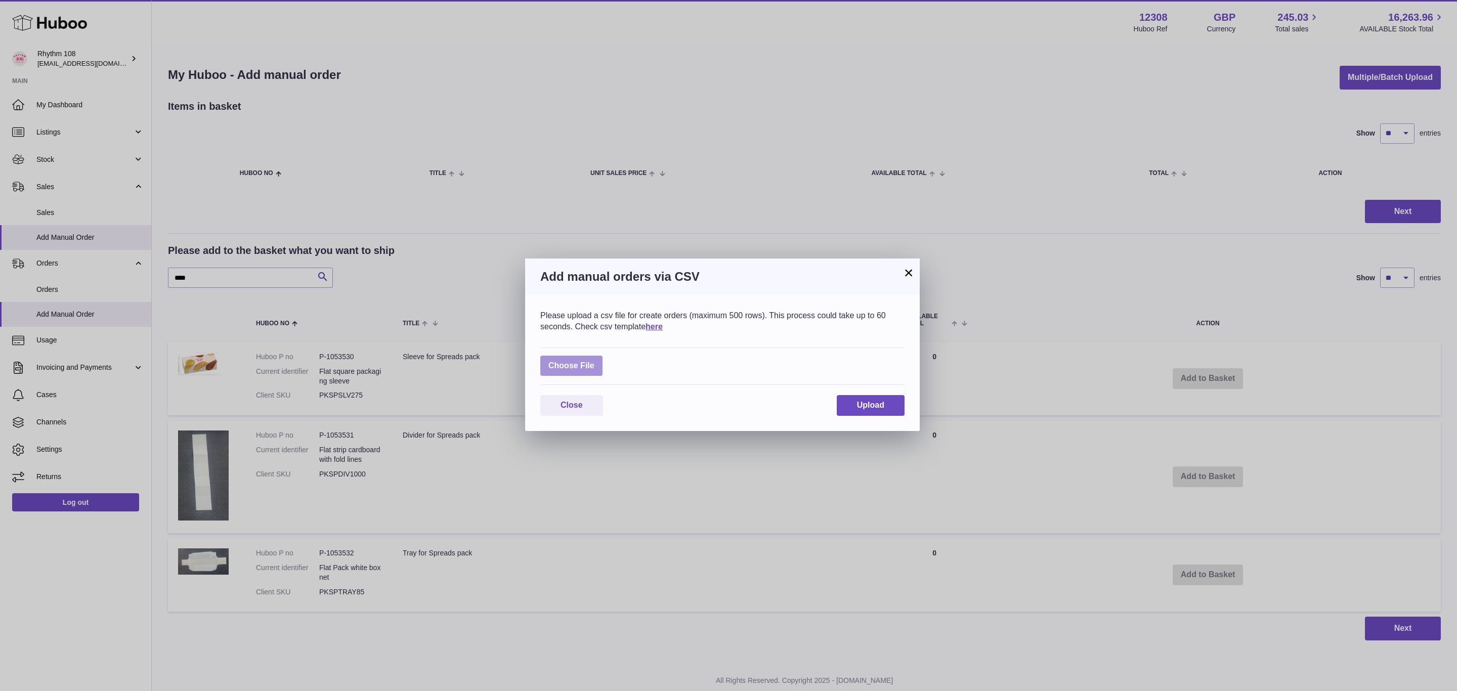
click at [590, 370] on label at bounding box center [571, 366] width 62 height 21
click at [594, 361] on input "file" at bounding box center [594, 361] width 1 height 1
type input "**********"
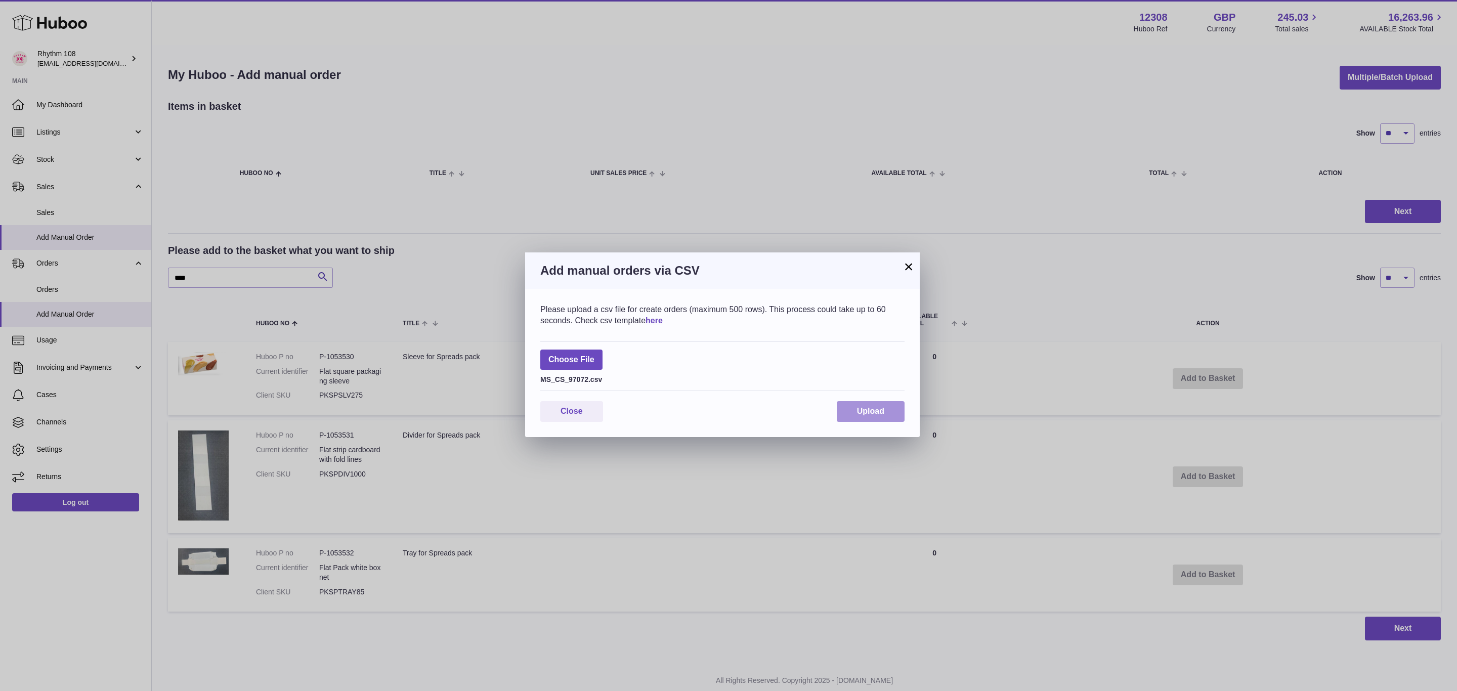
click at [870, 414] on span "Upload" at bounding box center [870, 411] width 27 height 9
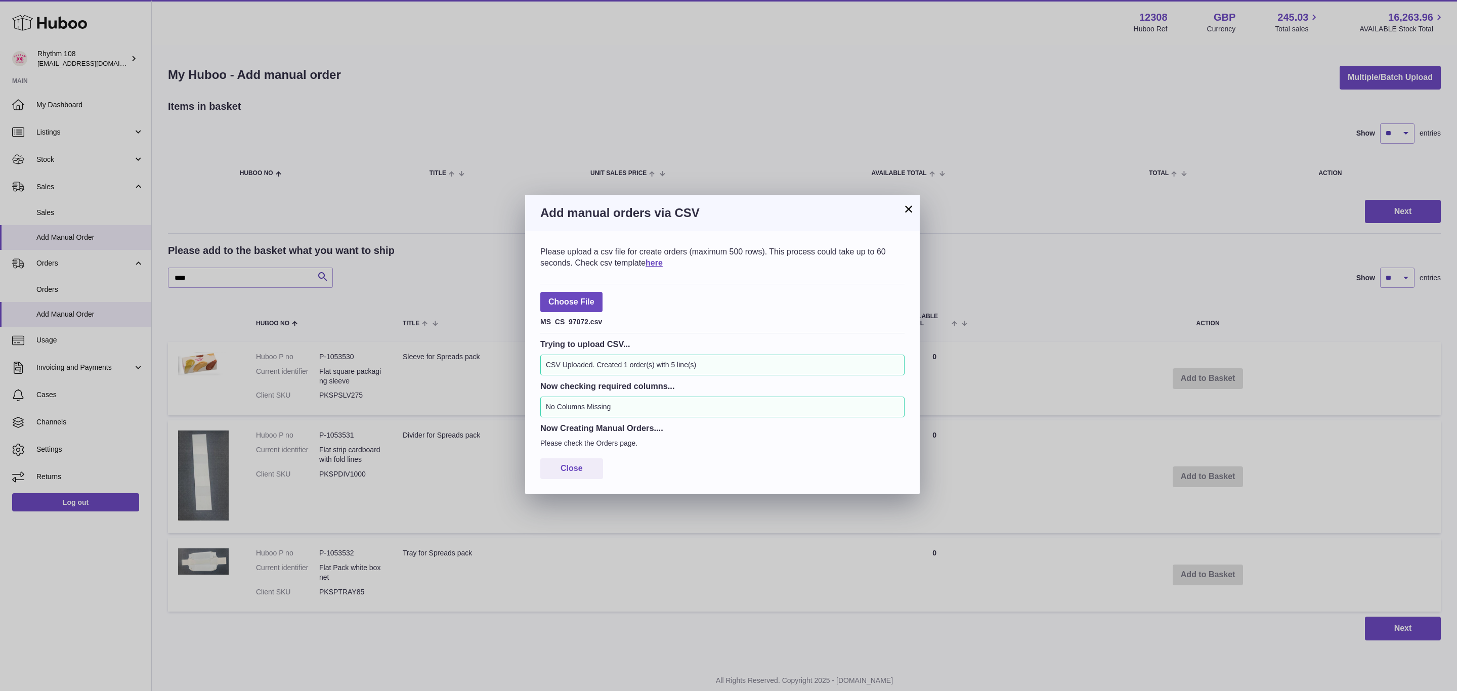
click at [49, 289] on div "× Add manual orders via CSV Please upload a csv file for create orders (maximum…" at bounding box center [728, 345] width 1457 height 691
click at [61, 290] on div "× Add manual orders via CSV Please upload a csv file for create orders (maximum…" at bounding box center [728, 345] width 1457 height 691
click at [909, 215] on button "×" at bounding box center [908, 209] width 12 height 12
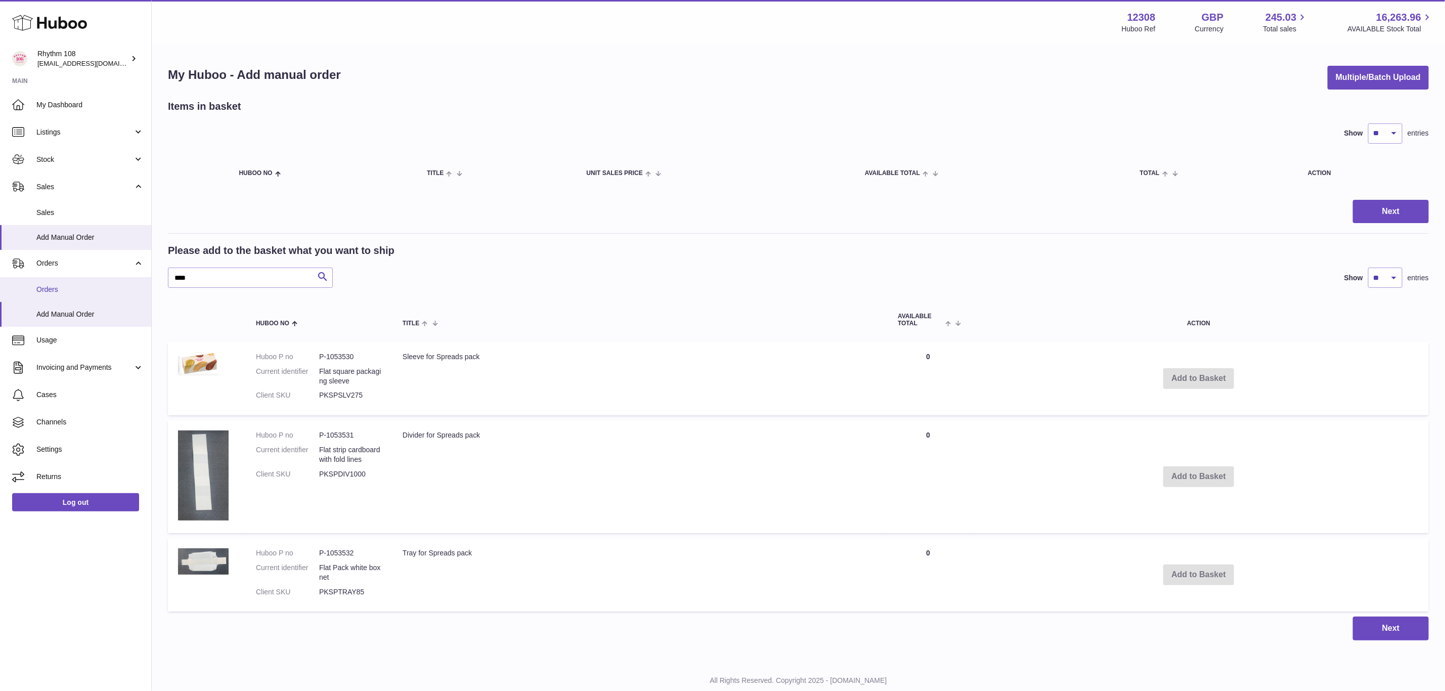
click at [70, 298] on link "Orders" at bounding box center [75, 289] width 151 height 25
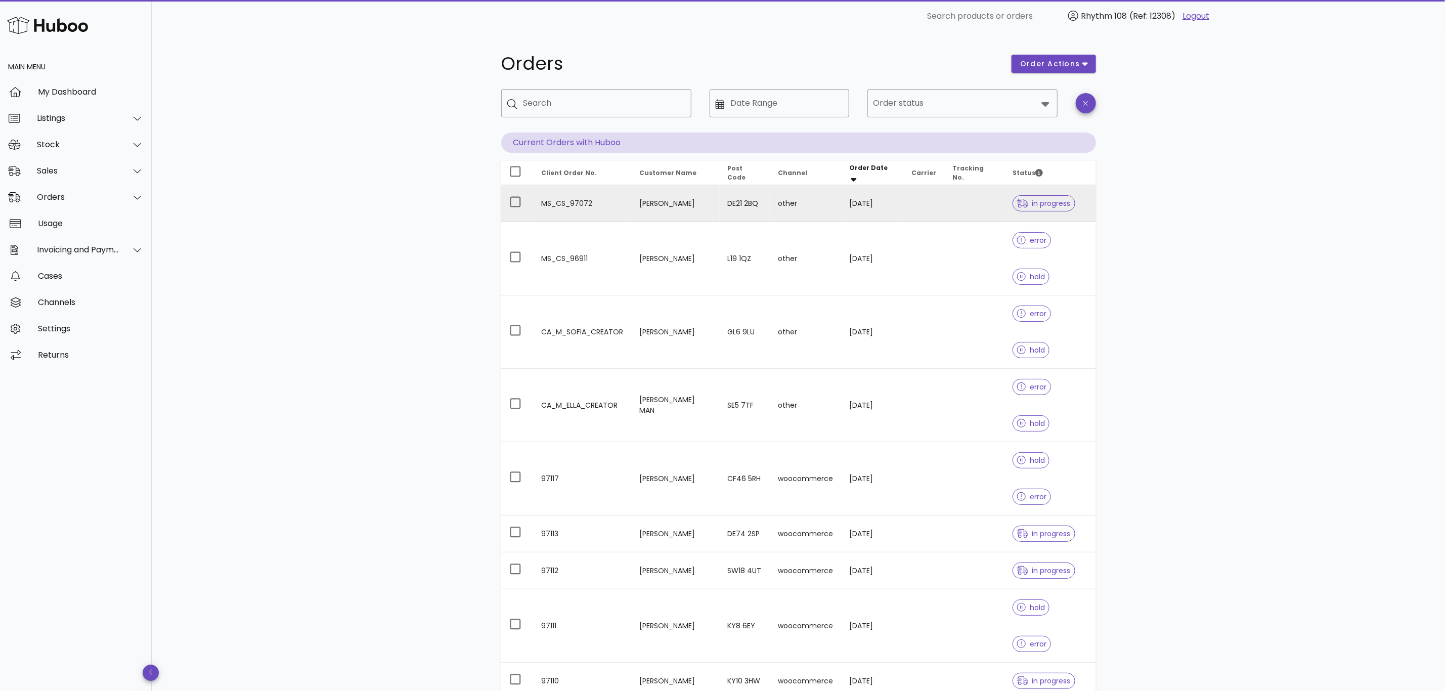
click at [678, 205] on td "[PERSON_NAME]" at bounding box center [676, 203] width 88 height 37
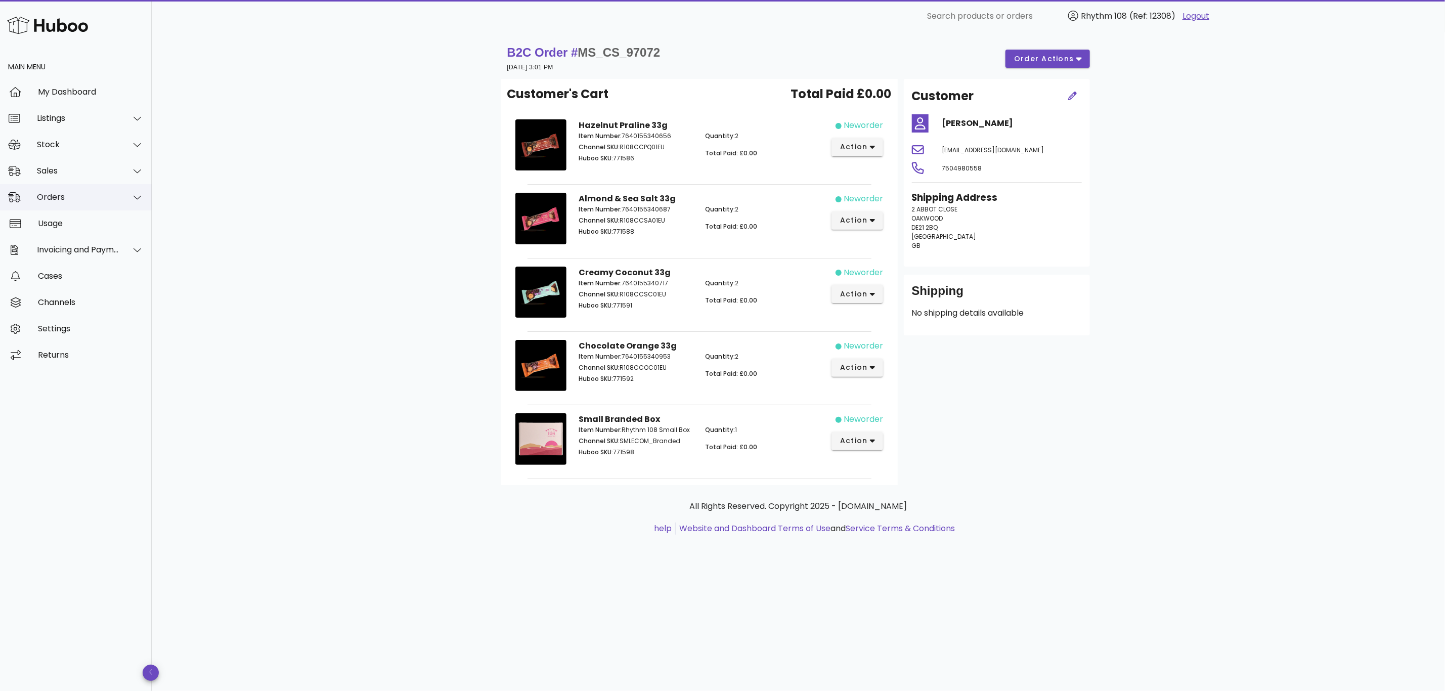
click at [51, 195] on div "Orders" at bounding box center [78, 197] width 82 height 10
click at [46, 225] on div "Orders" at bounding box center [89, 222] width 107 height 10
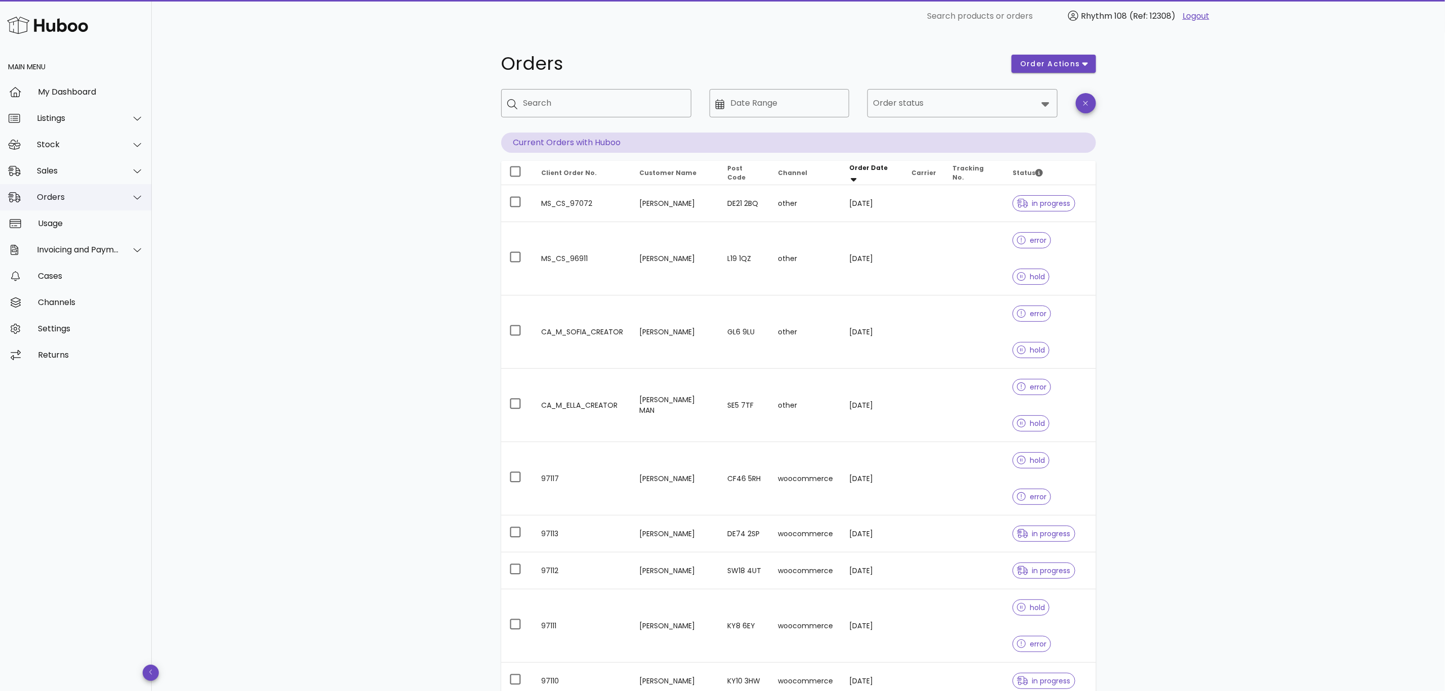
click at [53, 195] on div "Orders" at bounding box center [78, 197] width 82 height 10
click at [79, 249] on div "Add Manual Order" at bounding box center [89, 247] width 107 height 10
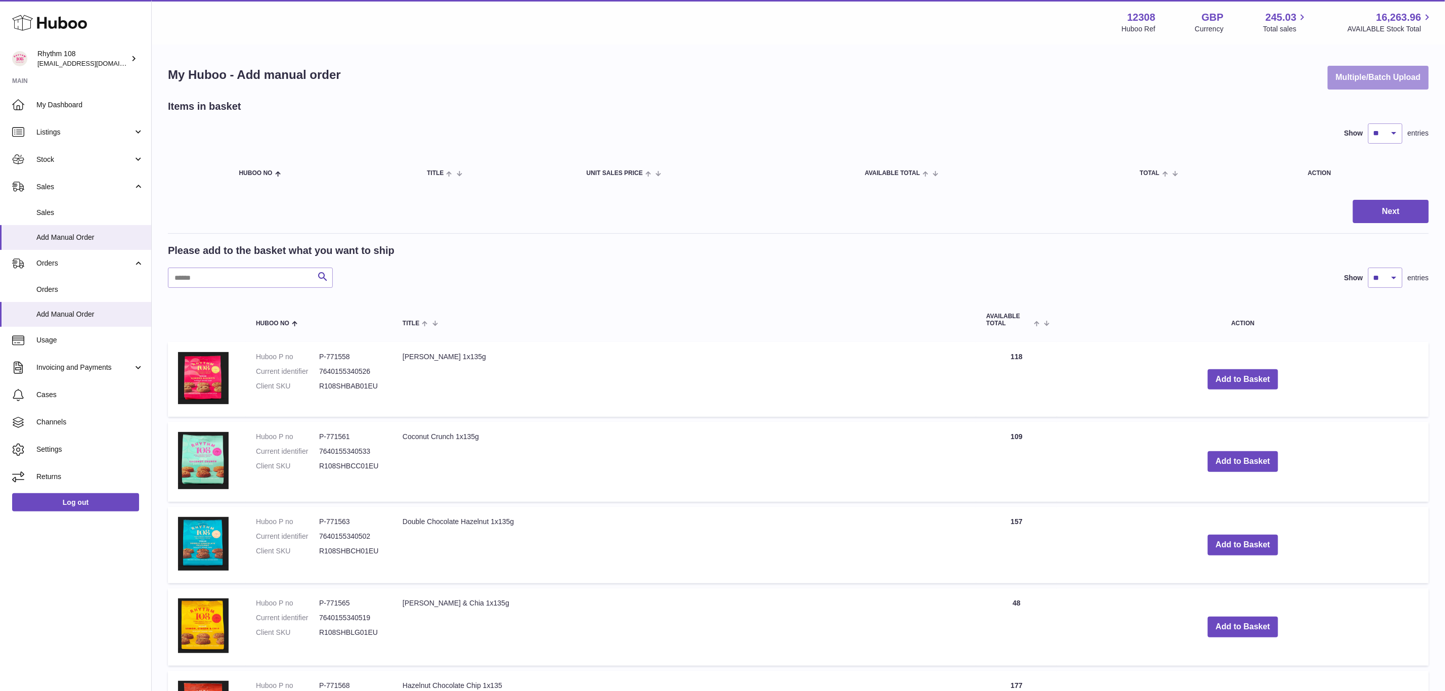
click at [1394, 84] on button "Multiple/Batch Upload" at bounding box center [1378, 78] width 101 height 24
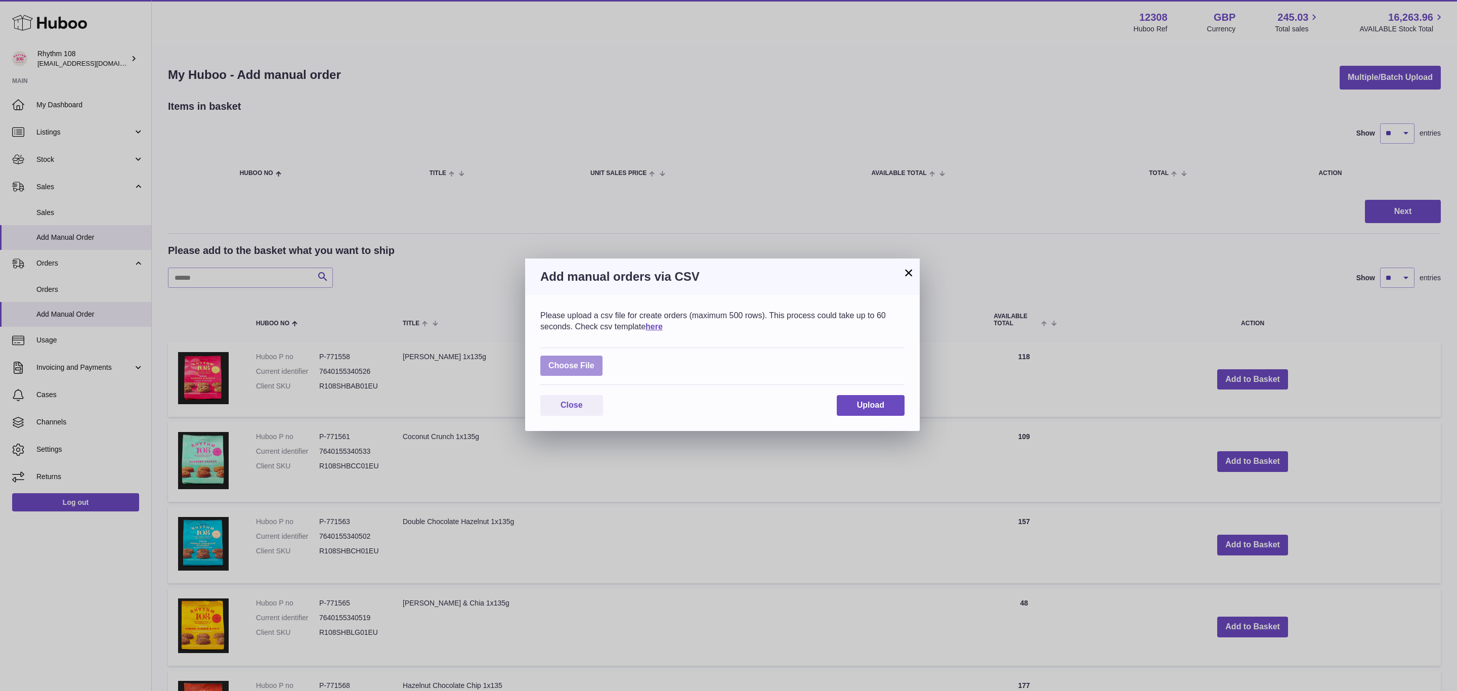
click at [580, 372] on label at bounding box center [571, 366] width 62 height 21
click at [594, 361] on input "file" at bounding box center [594, 361] width 1 height 1
type input "**********"
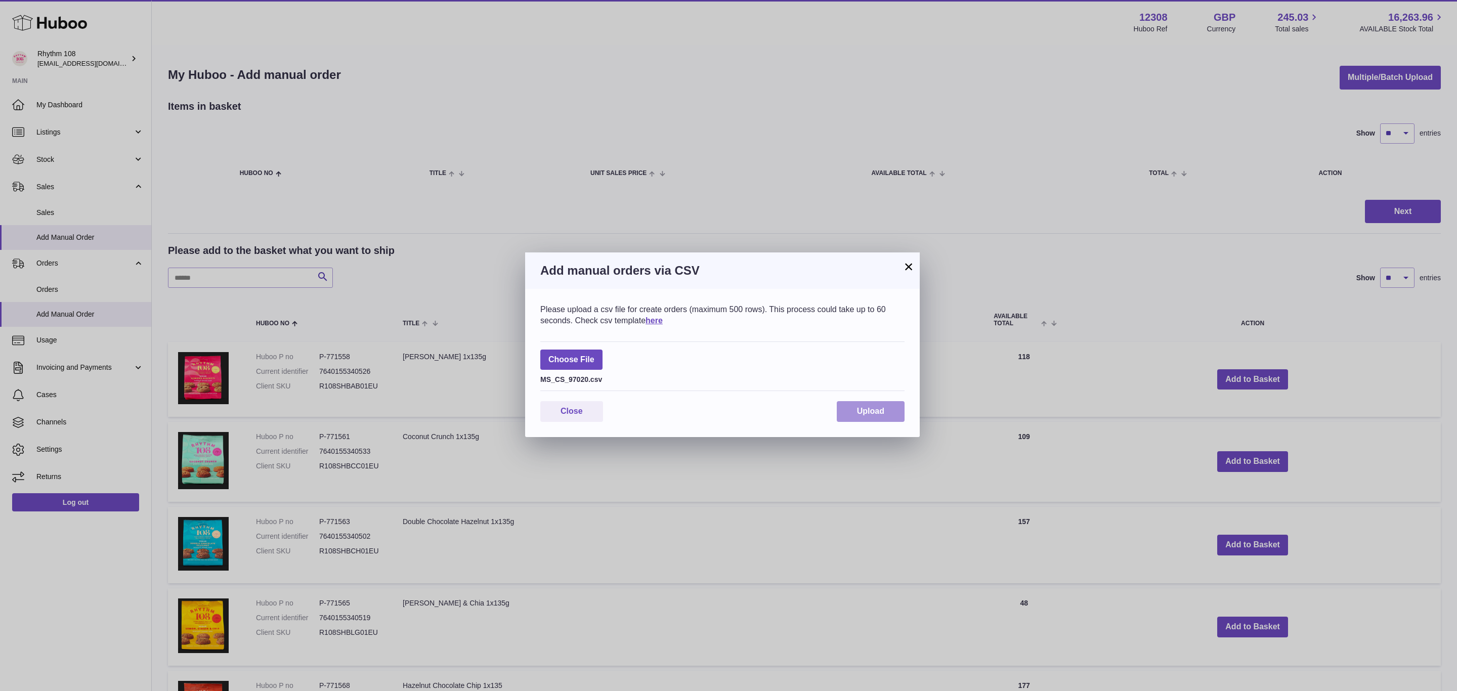
click at [862, 410] on span "Upload" at bounding box center [870, 411] width 27 height 9
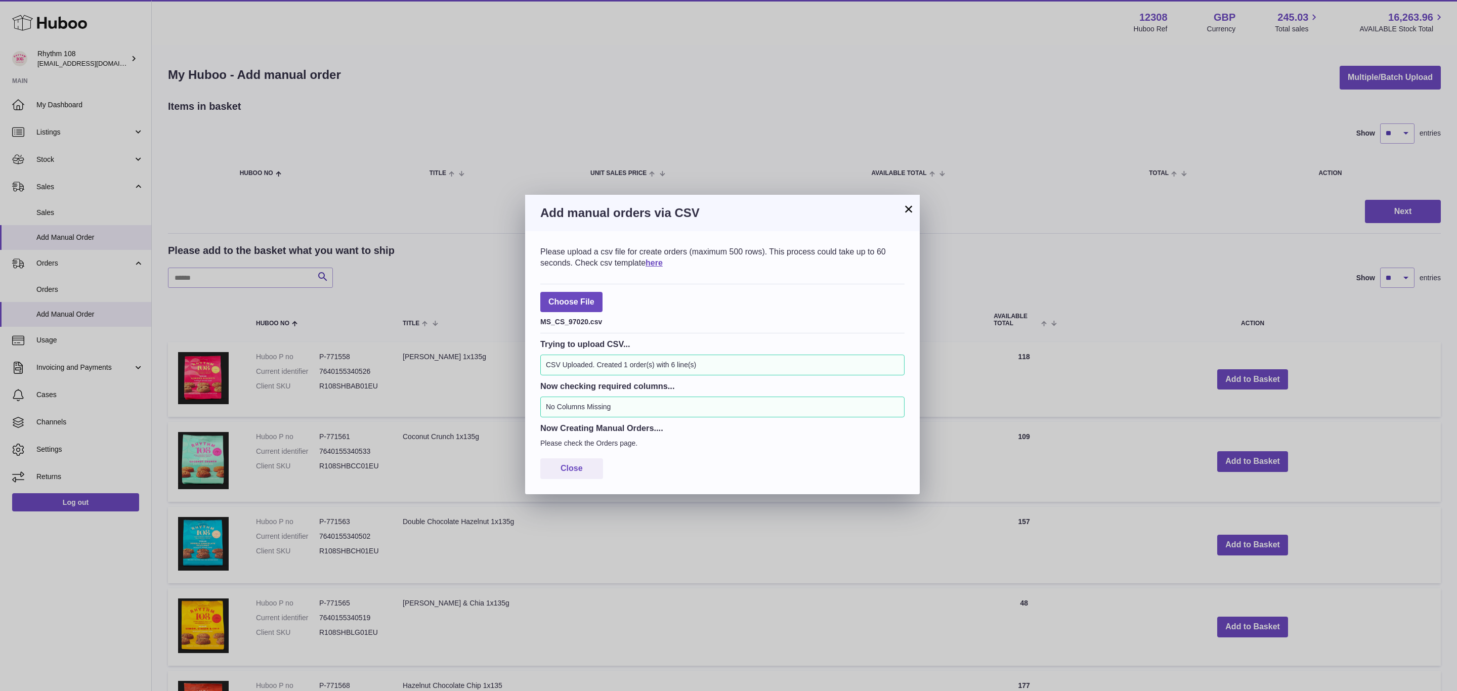
click at [909, 207] on button "×" at bounding box center [908, 209] width 12 height 12
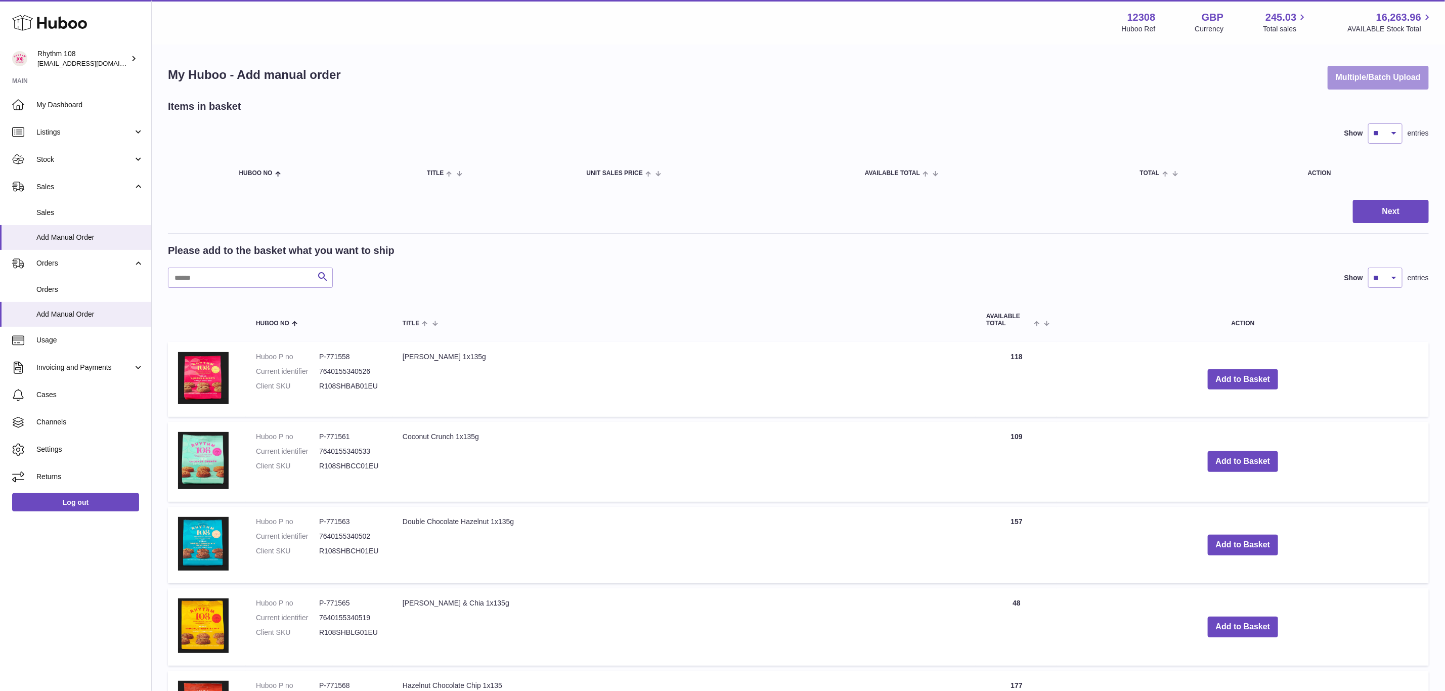
click at [1406, 74] on button "Multiple/Batch Upload" at bounding box center [1378, 78] width 101 height 24
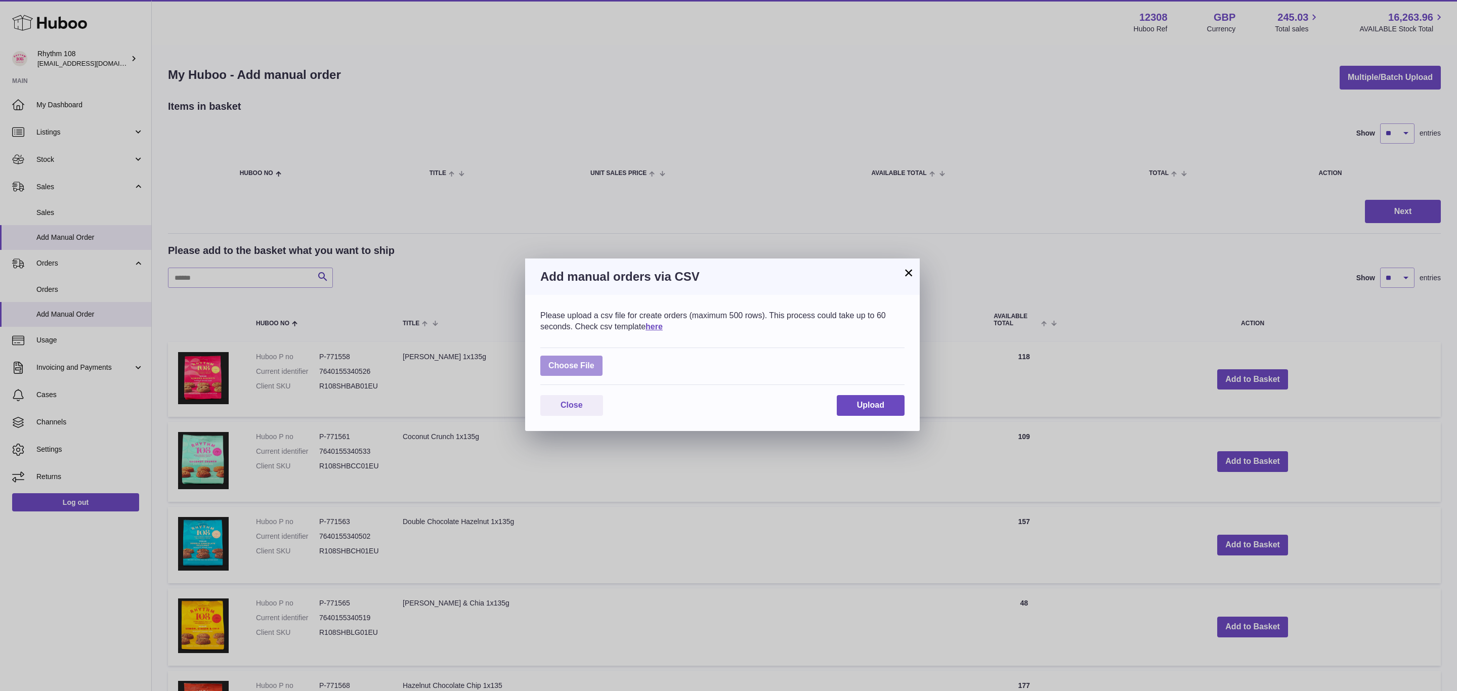
click at [568, 366] on label at bounding box center [571, 366] width 62 height 21
click at [594, 361] on input "file" at bounding box center [594, 361] width 1 height 1
type input "**********"
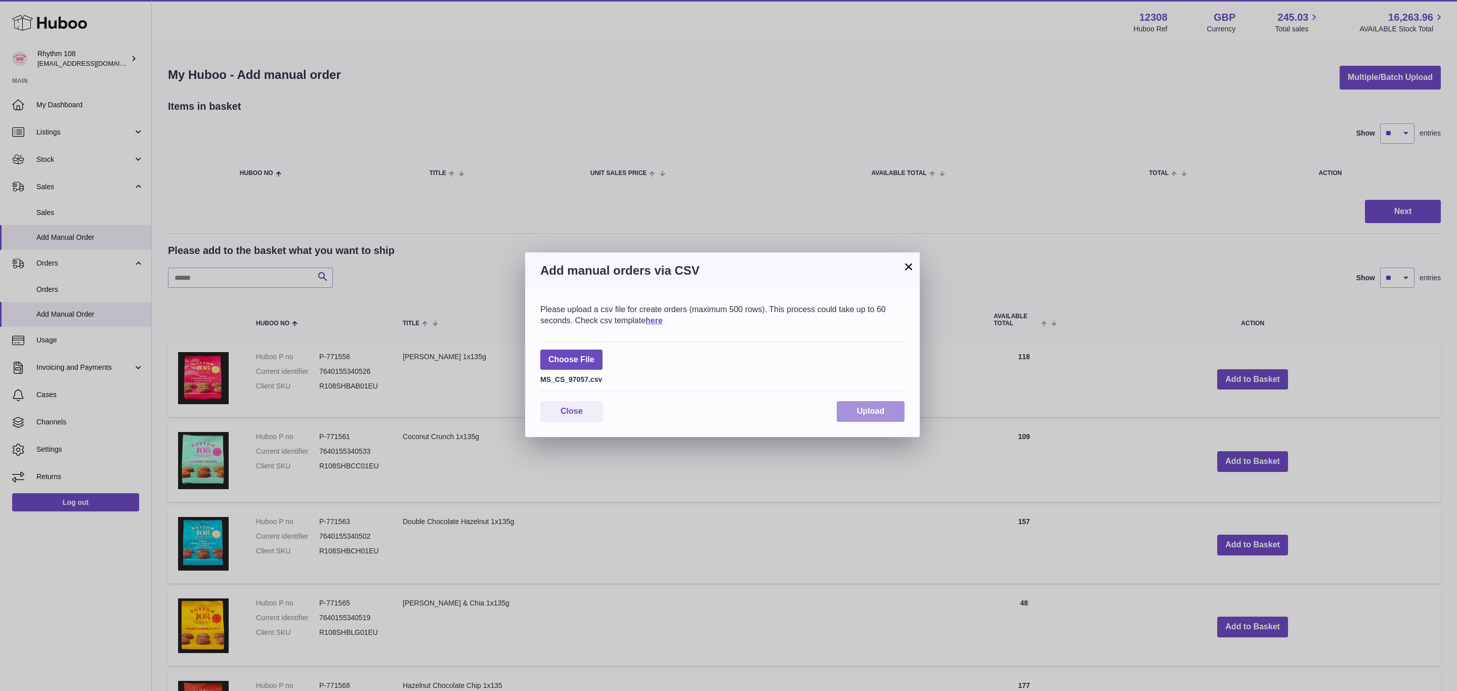
click at [870, 414] on span "Upload" at bounding box center [870, 411] width 27 height 9
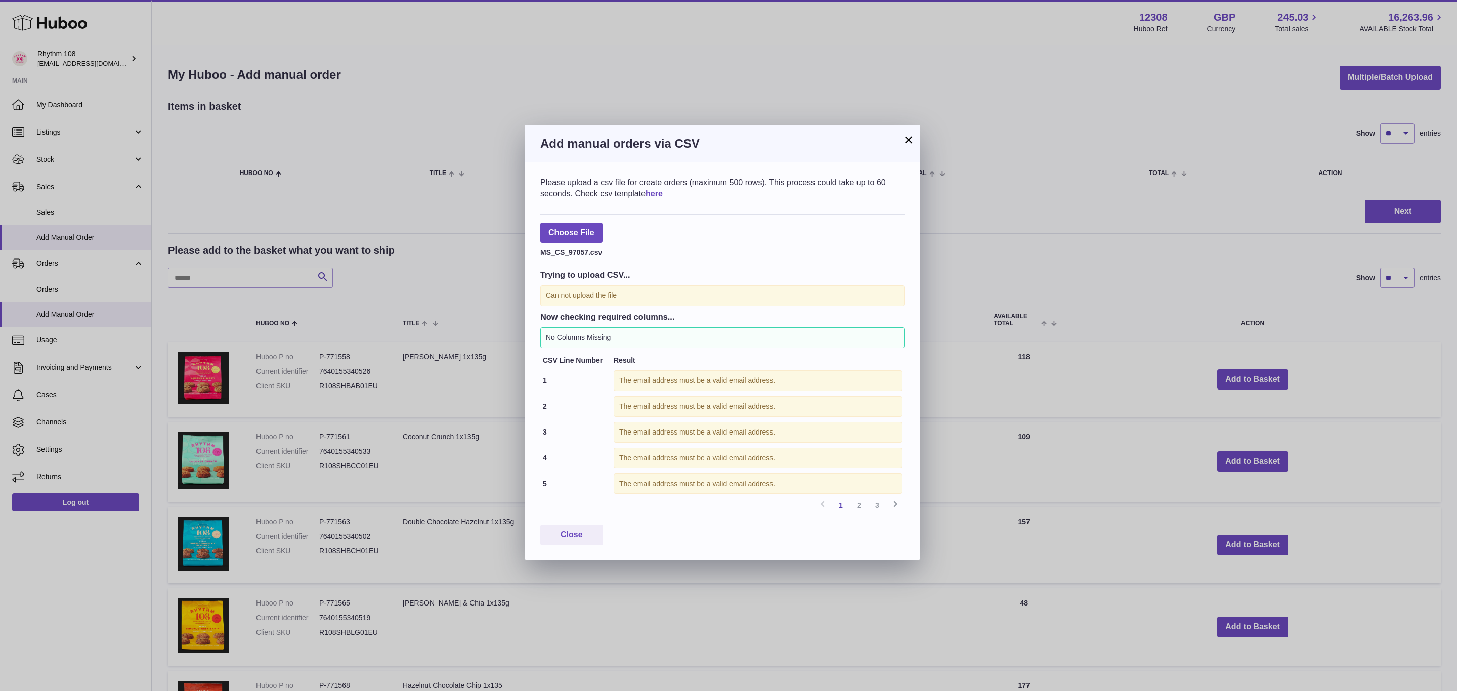
click at [914, 135] on button "×" at bounding box center [908, 140] width 12 height 12
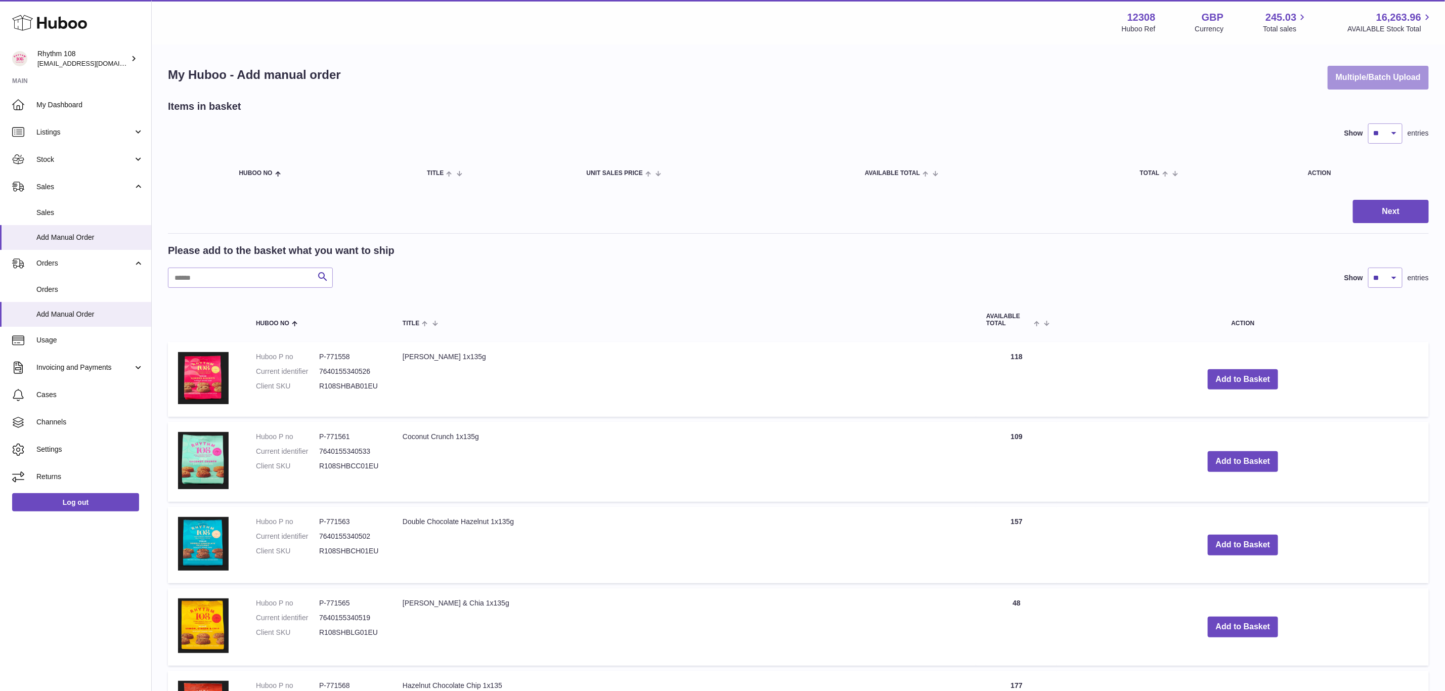
click at [1353, 75] on button "Multiple/Batch Upload" at bounding box center [1378, 78] width 101 height 24
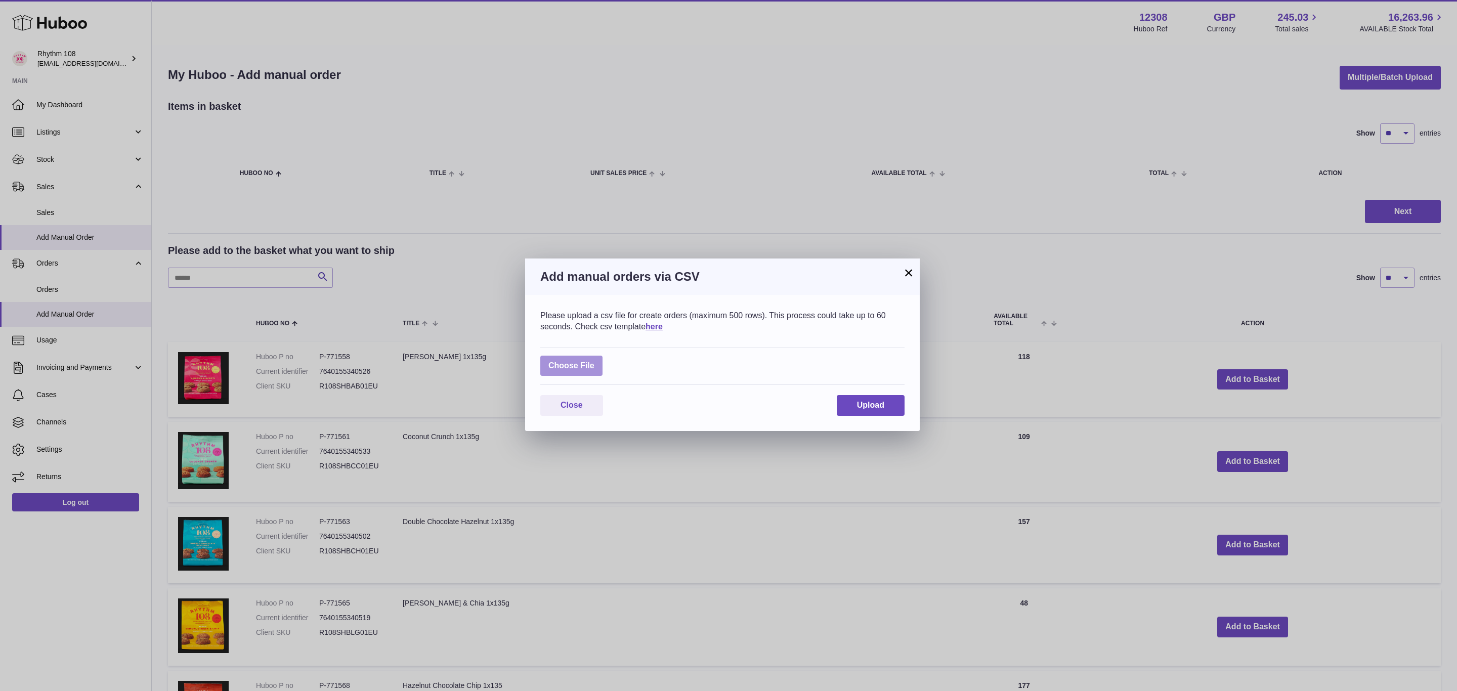
click at [584, 363] on label at bounding box center [571, 366] width 62 height 21
click at [594, 361] on input "file" at bounding box center [594, 361] width 1 height 1
type input "**********"
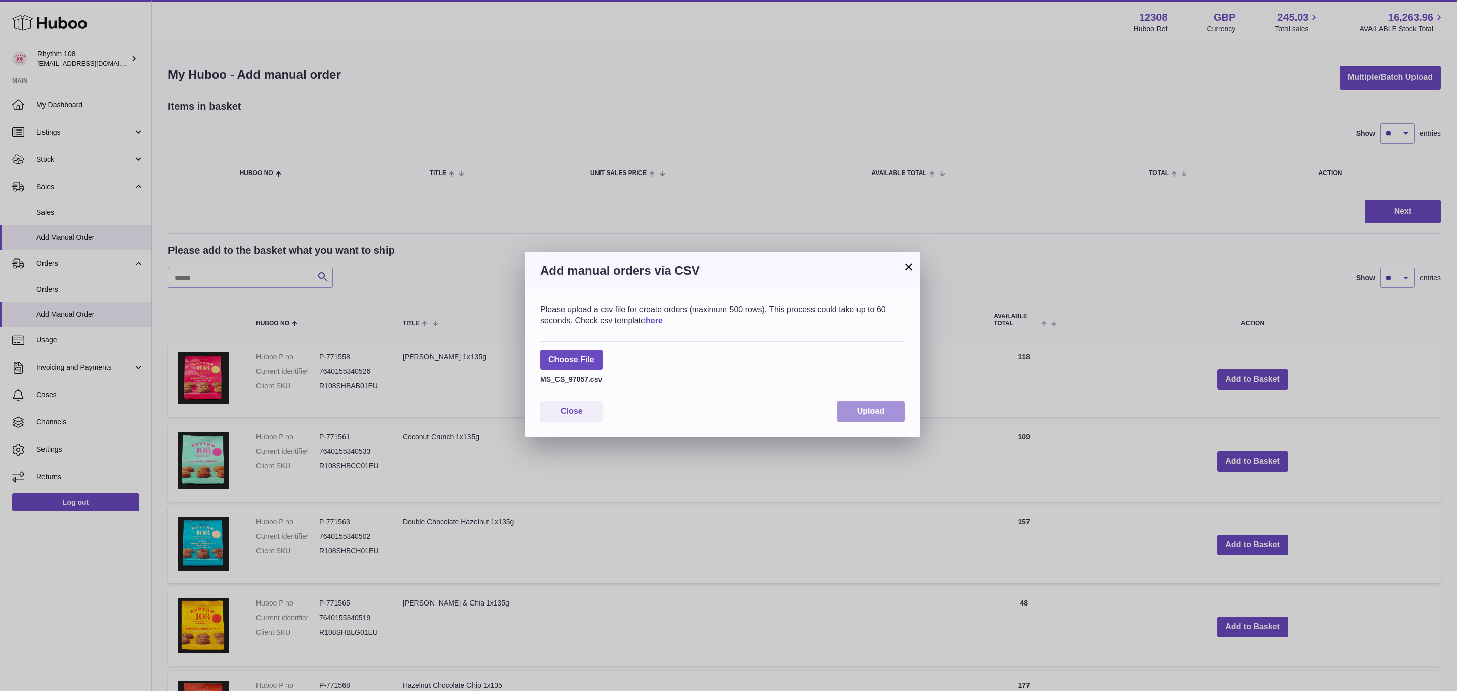
click at [865, 413] on span "Upload" at bounding box center [870, 411] width 27 height 9
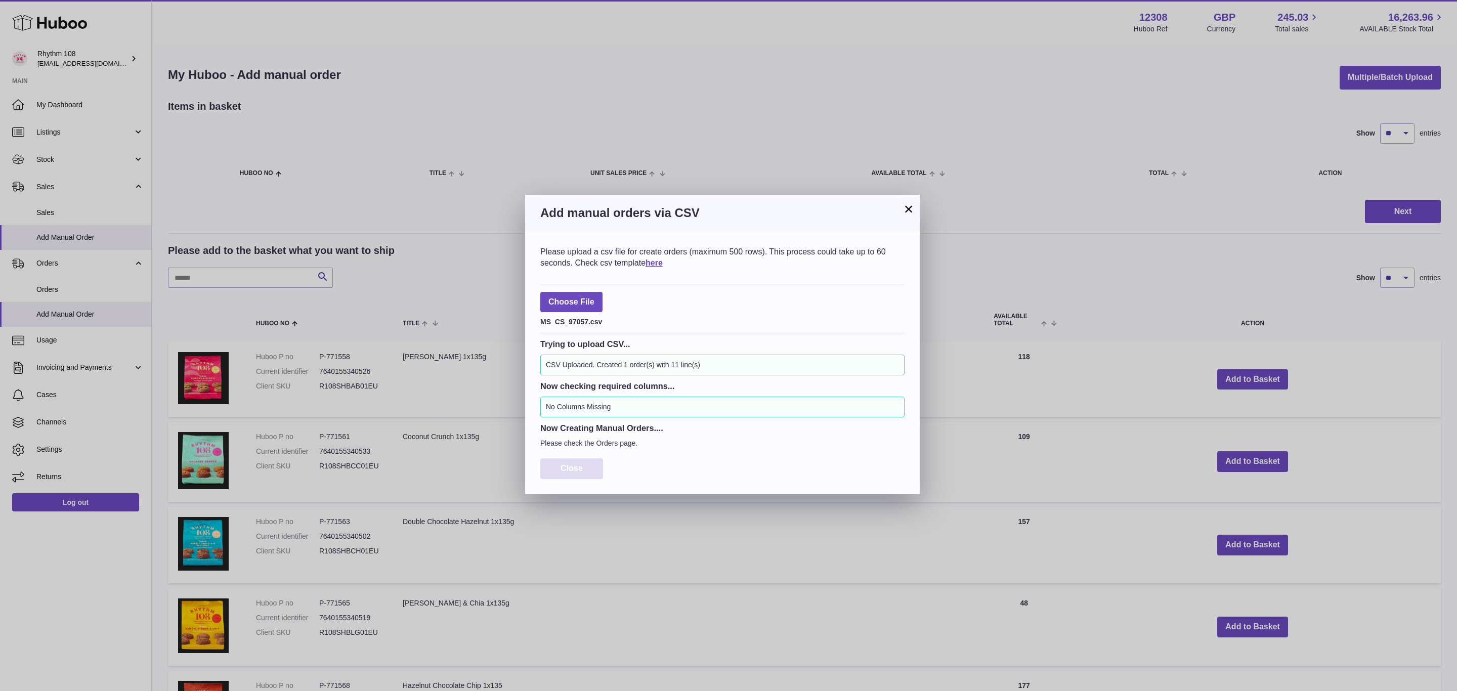
click at [573, 471] on span "Close" at bounding box center [571, 468] width 22 height 9
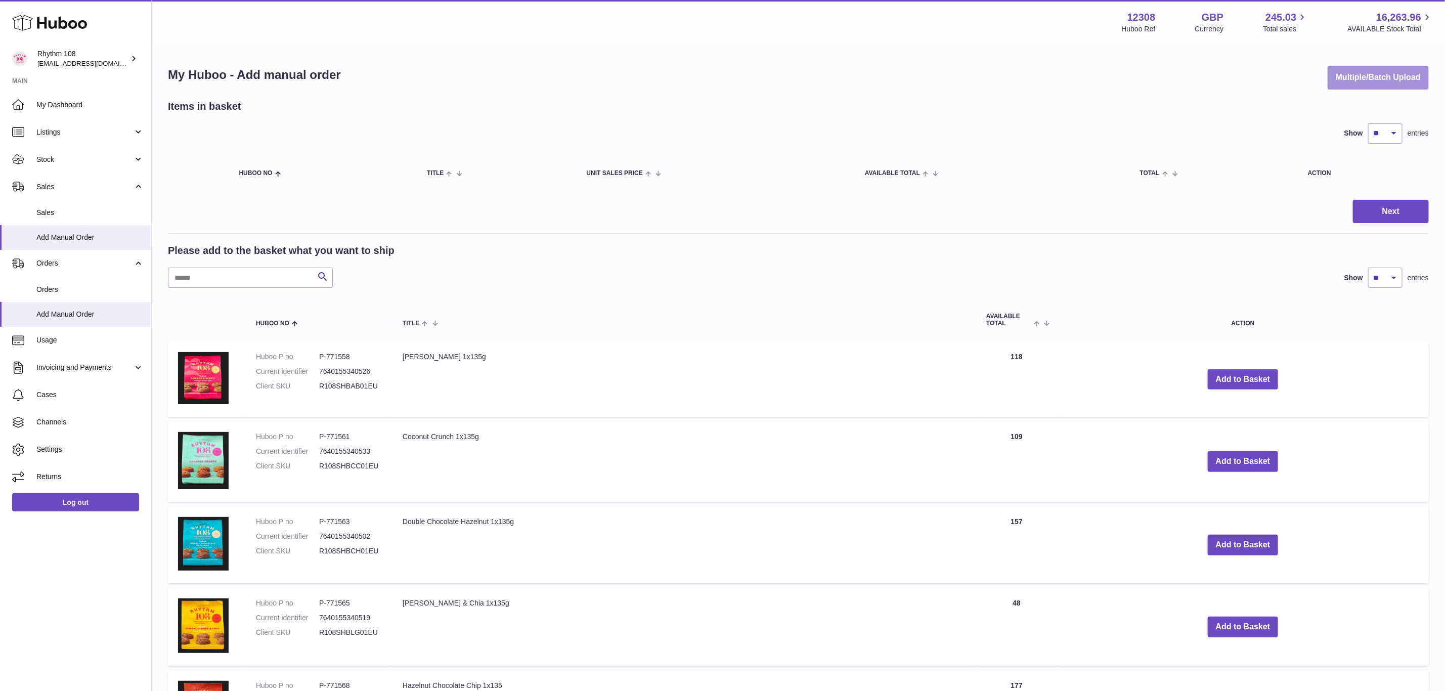
click at [1402, 73] on button "Multiple/Batch Upload" at bounding box center [1378, 78] width 101 height 24
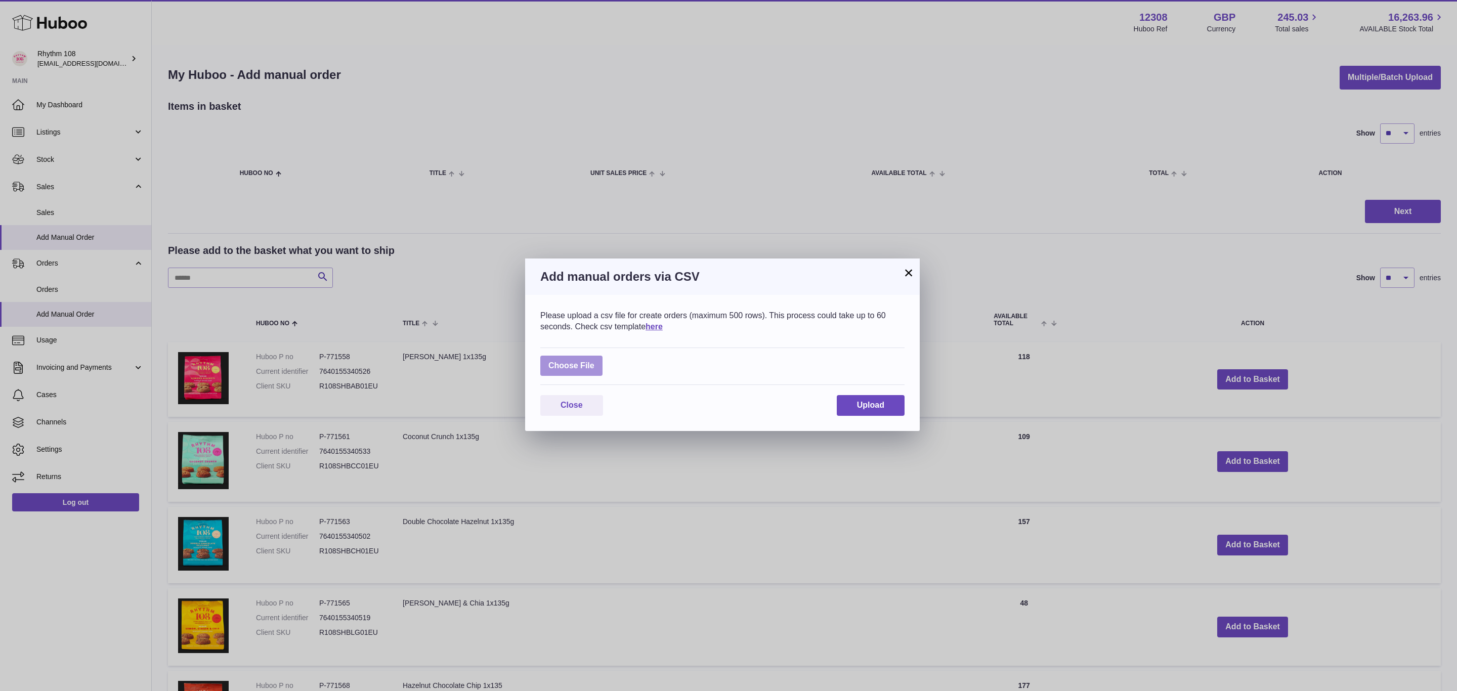
click at [582, 365] on label at bounding box center [571, 366] width 62 height 21
click at [594, 361] on input "file" at bounding box center [594, 361] width 1 height 1
type input "**********"
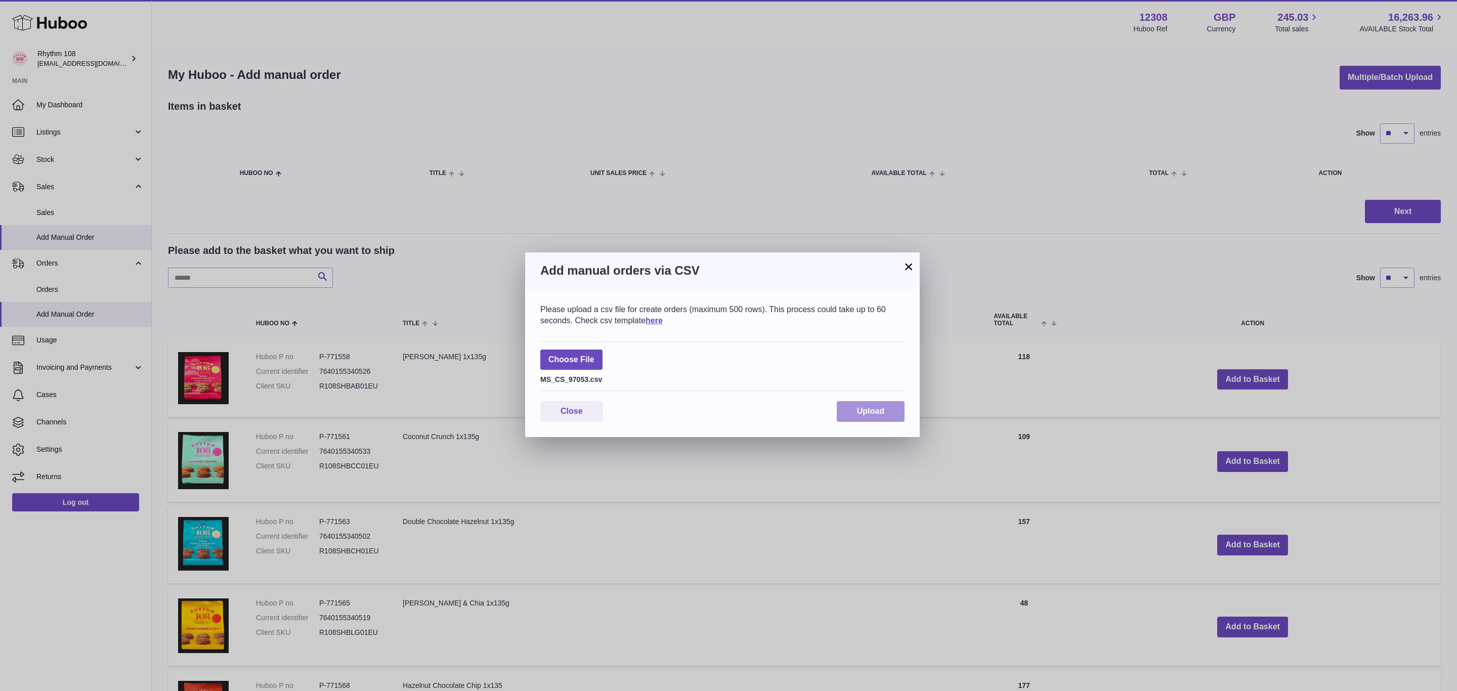
click at [880, 412] on span "Upload" at bounding box center [870, 411] width 27 height 9
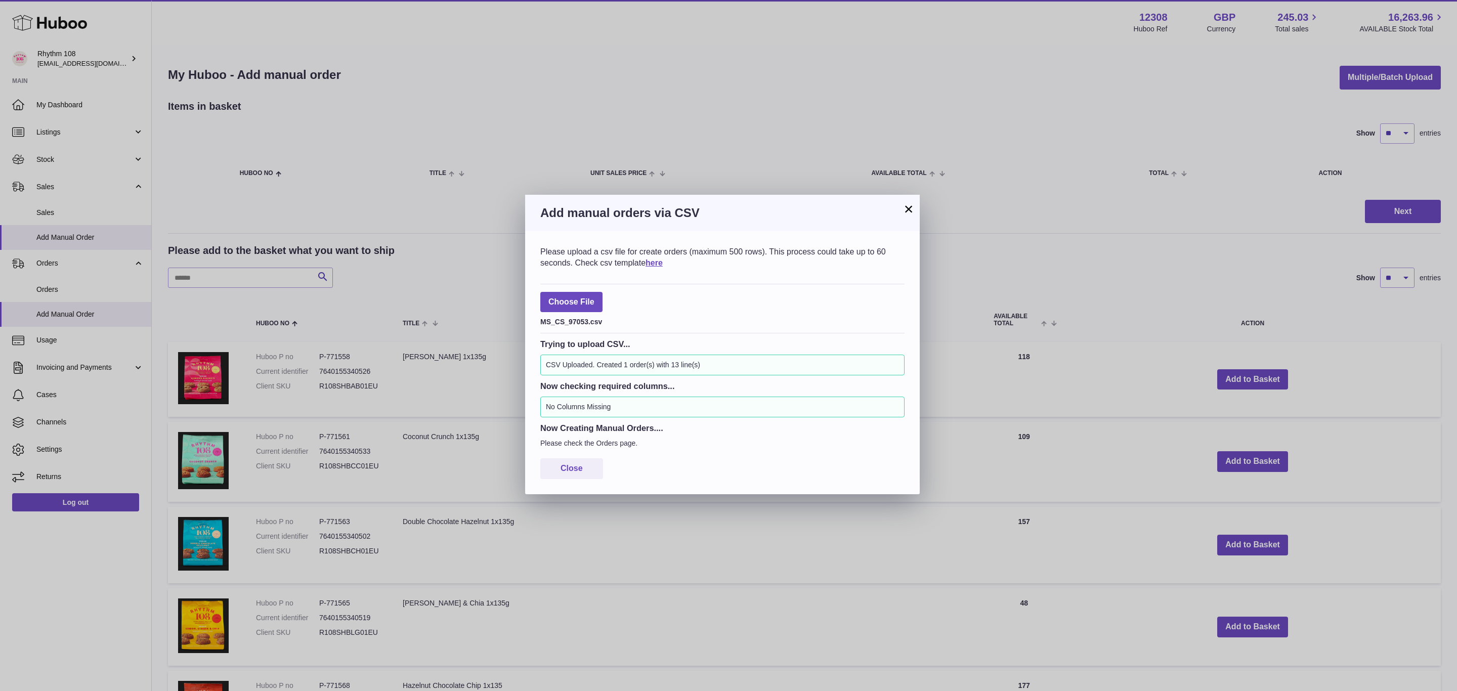
drag, startPoint x: 909, startPoint y: 208, endPoint x: 920, endPoint y: 195, distance: 16.9
click at [909, 208] on button "×" at bounding box center [908, 209] width 12 height 12
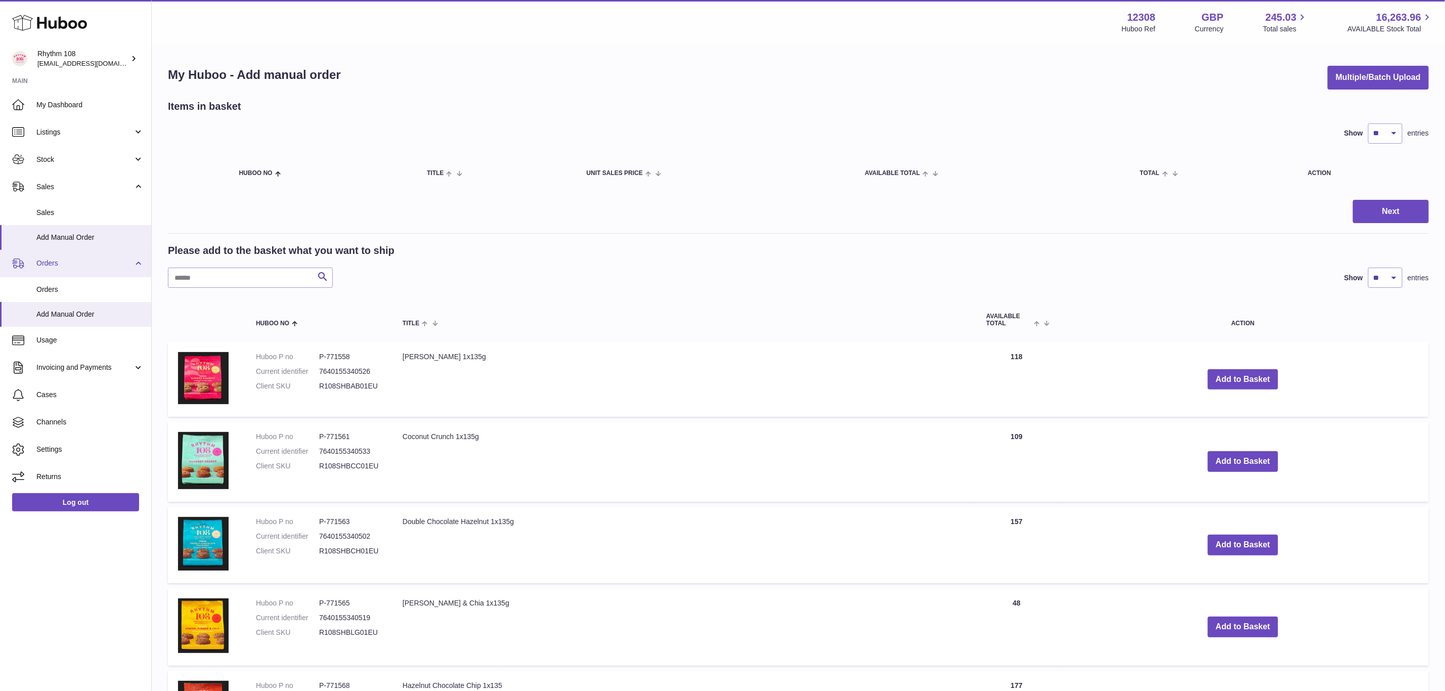
click at [50, 268] on span "Orders" at bounding box center [84, 263] width 97 height 10
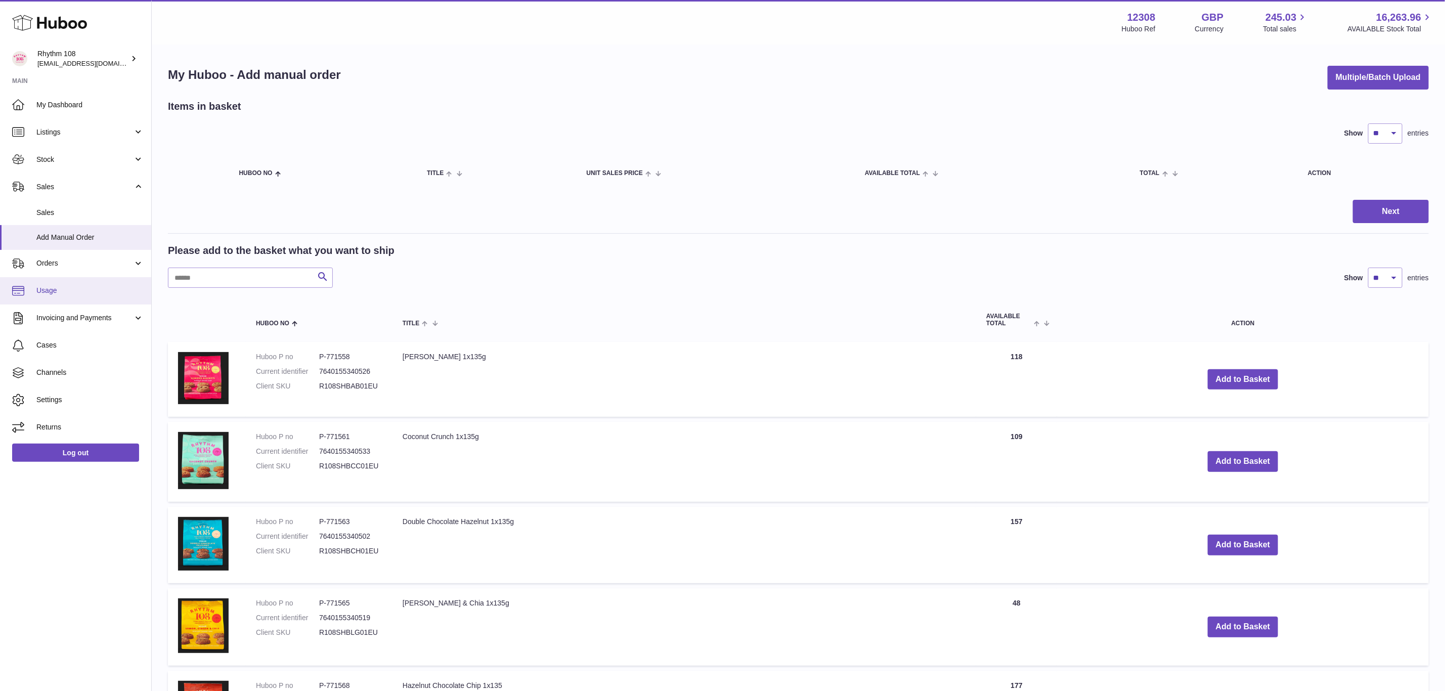
click at [53, 293] on span "Usage" at bounding box center [89, 291] width 107 height 10
click at [55, 260] on span "Orders" at bounding box center [84, 263] width 97 height 10
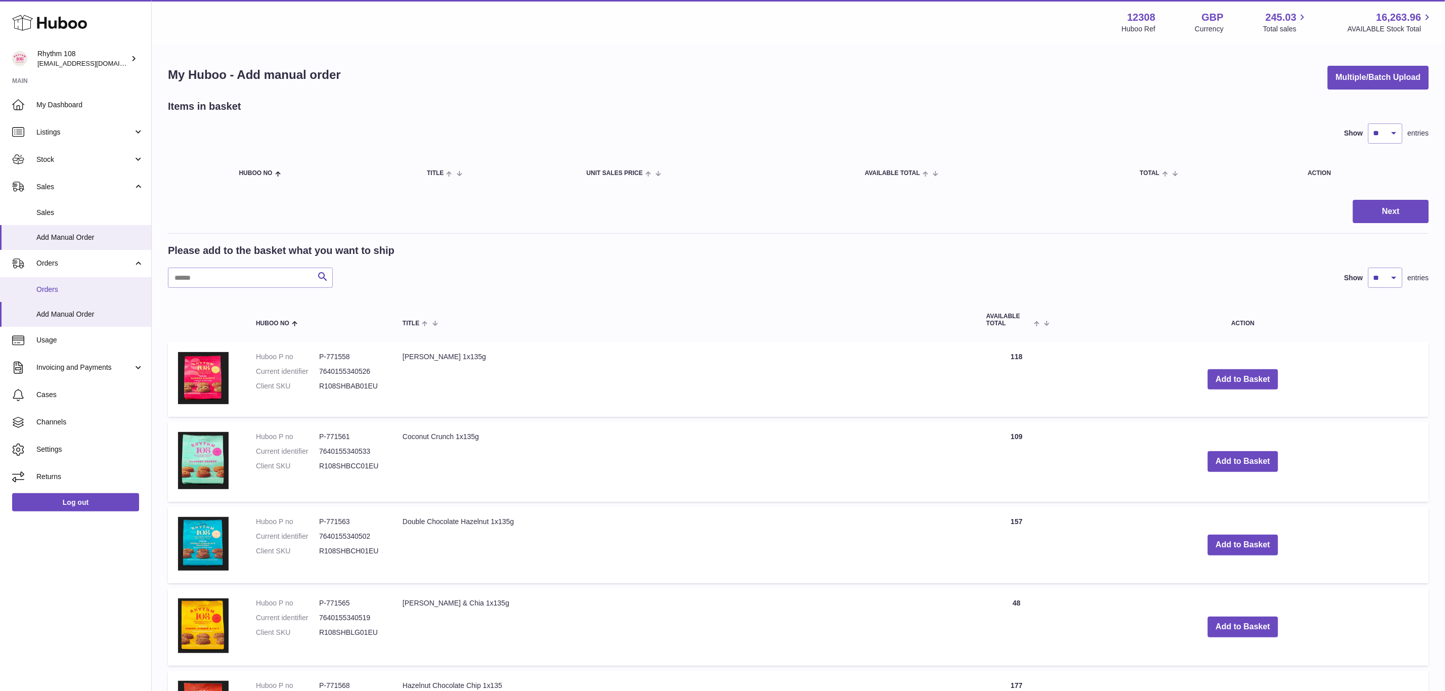
click at [58, 280] on link "Orders" at bounding box center [75, 289] width 151 height 25
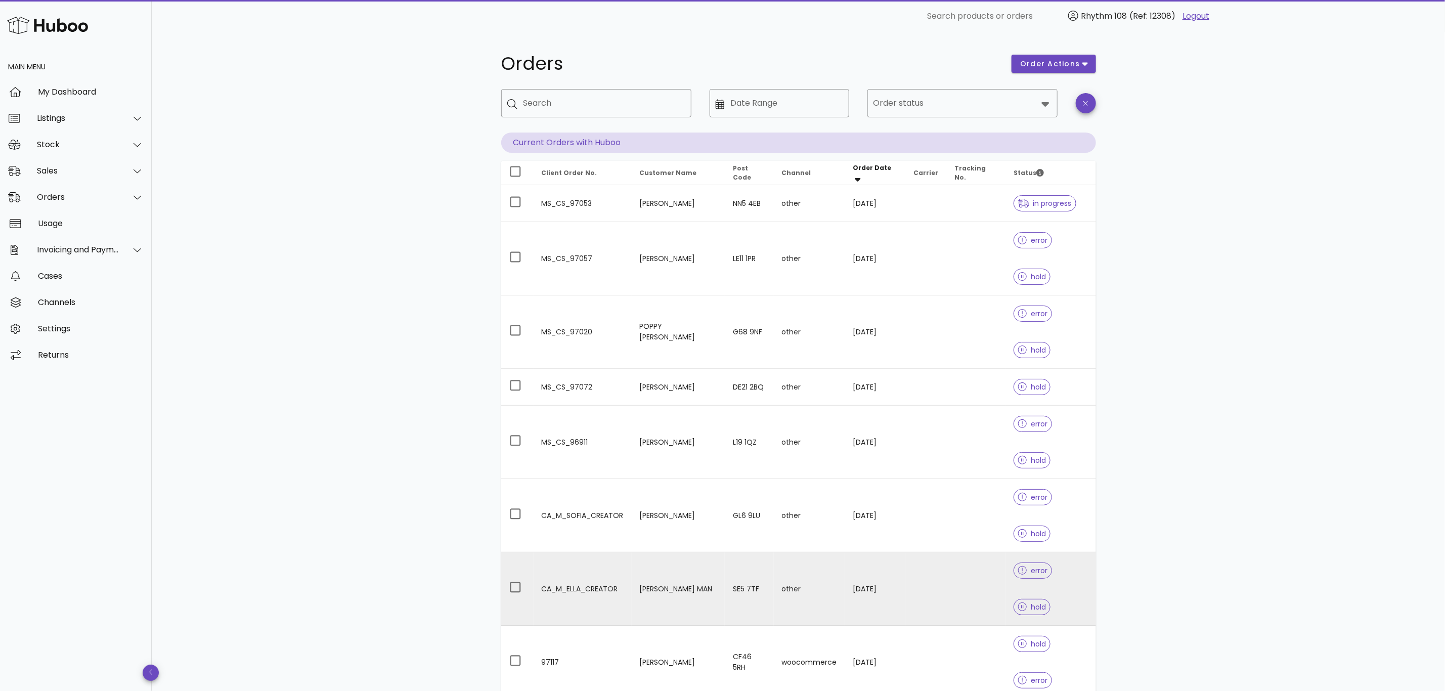
click at [580, 552] on td "CA_M_ELLA_CREATOR" at bounding box center [583, 588] width 98 height 73
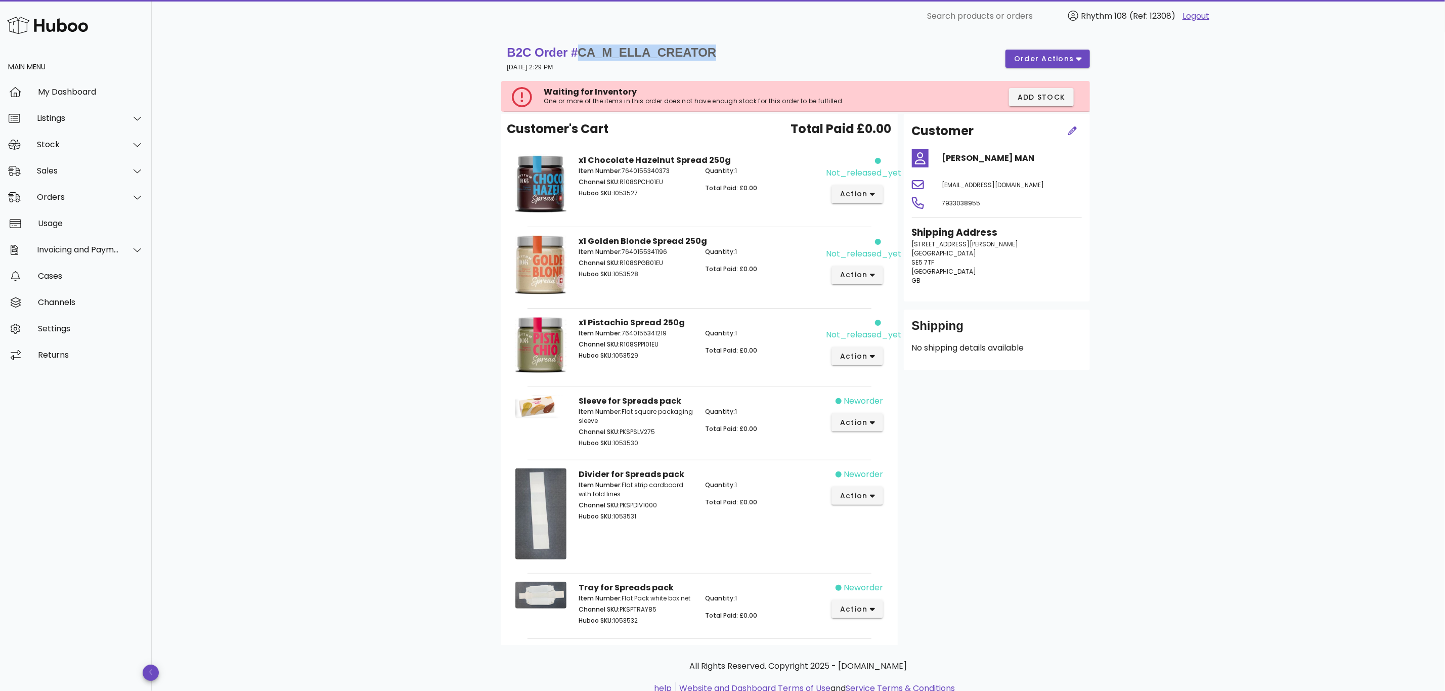
drag, startPoint x: 735, startPoint y: 52, endPoint x: 580, endPoint y: 53, distance: 154.8
click at [580, 53] on div "B2C Order # CA_M_ELLA_CREATOR [DATE] 2:29 PM order actions" at bounding box center [798, 59] width 583 height 28
copy span "CA_M_ELLA_CREATOR"
drag, startPoint x: 934, startPoint y: 261, endPoint x: 906, endPoint y: 262, distance: 27.3
click at [906, 262] on div "Shipping Address [STREET_ADDRESS][PERSON_NAME]" at bounding box center [997, 260] width 182 height 80
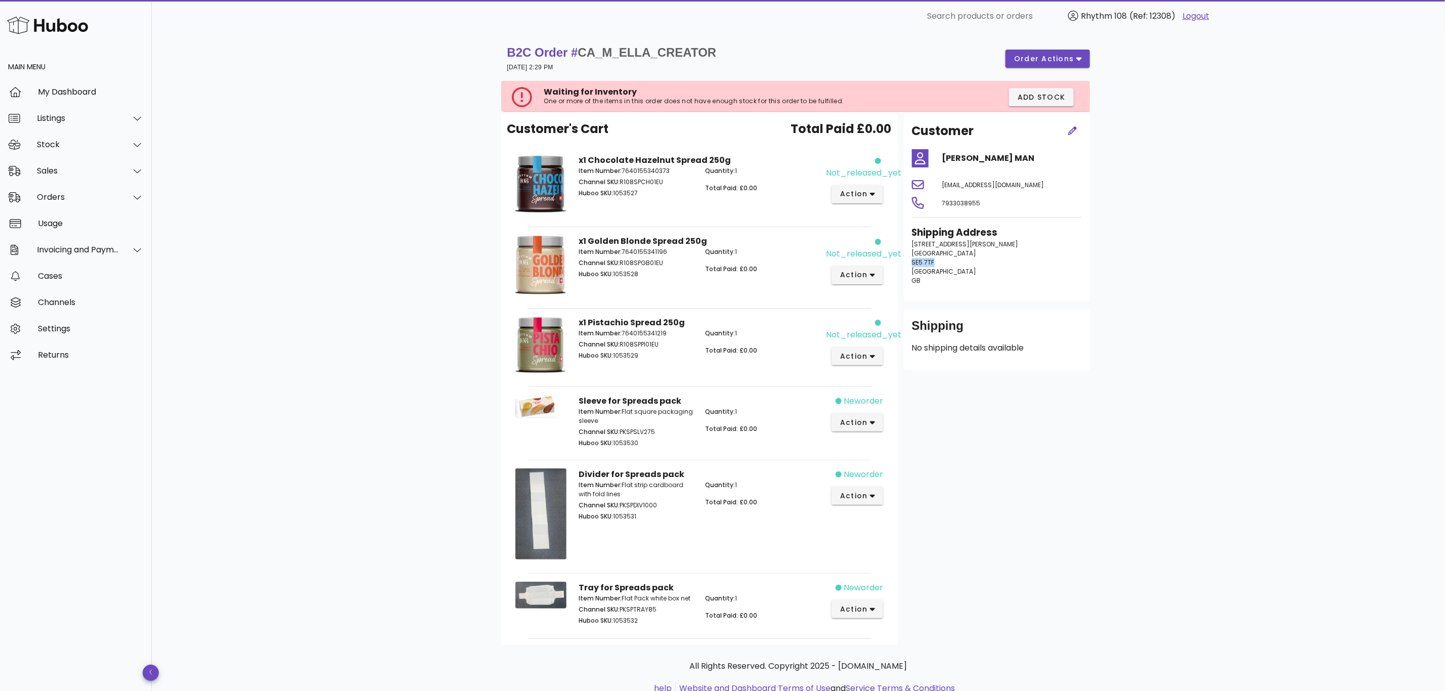
copy span "SE5 7TF"
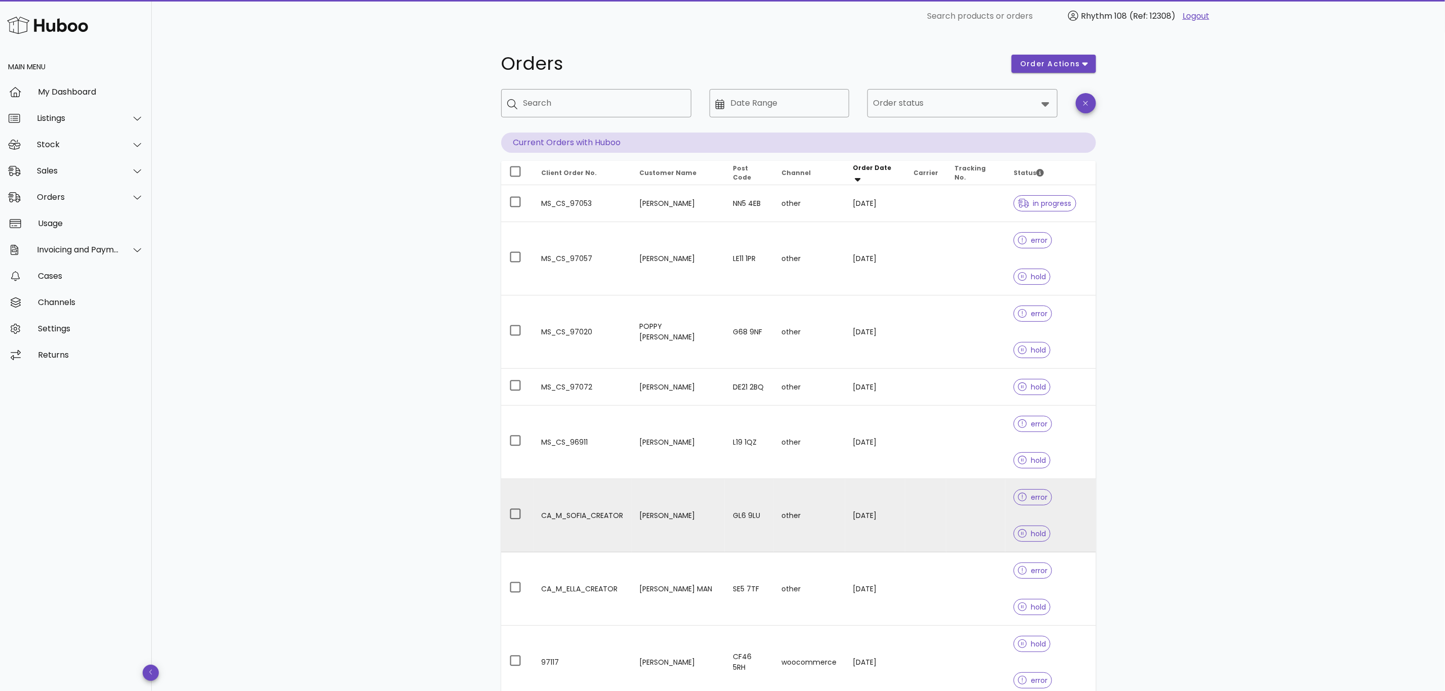
click at [668, 479] on td "[PERSON_NAME]" at bounding box center [678, 515] width 93 height 73
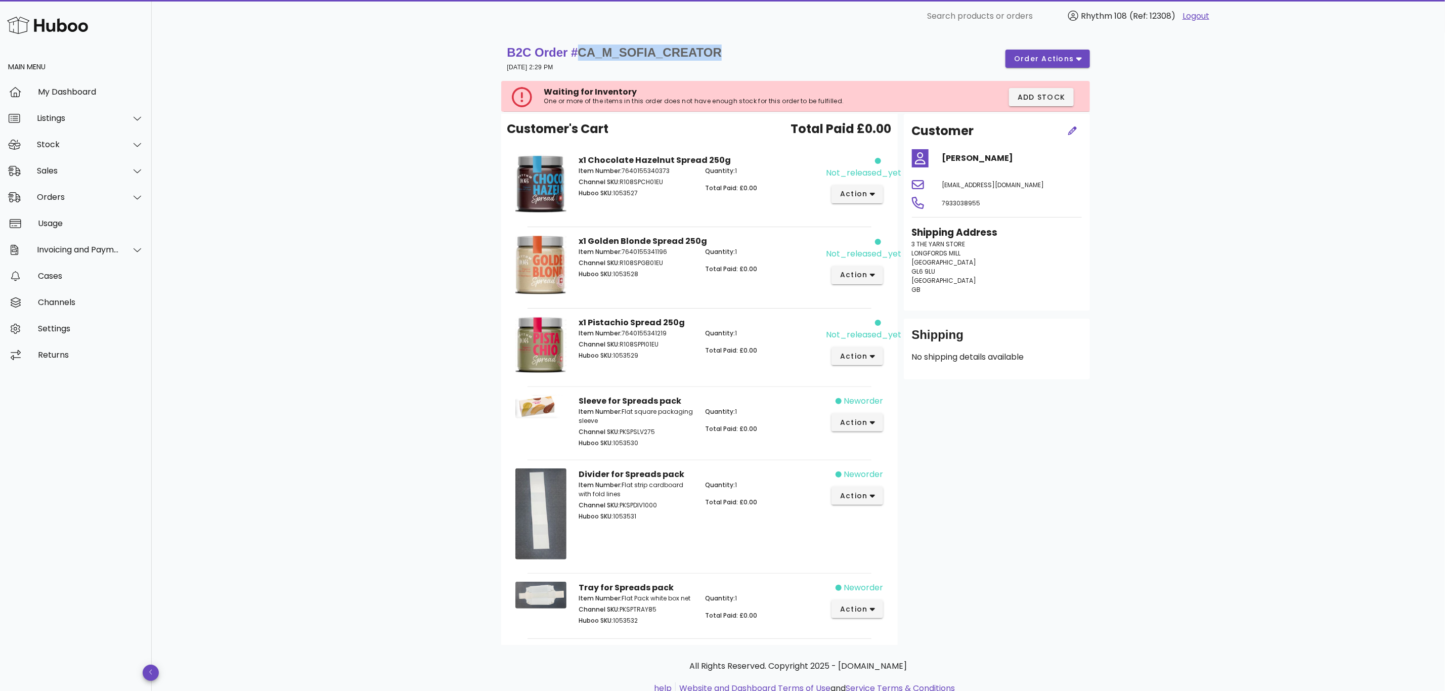
drag, startPoint x: 727, startPoint y: 53, endPoint x: 584, endPoint y: 59, distance: 142.8
click at [584, 59] on div "B2C Order # CA_M_SOFIA_CREATOR [DATE] 2:29 PM order actions" at bounding box center [798, 59] width 583 height 28
copy span "CA_M_SOFIA_CREATOR"
drag, startPoint x: 945, startPoint y: 278, endPoint x: 935, endPoint y: 277, distance: 10.7
click at [935, 277] on span "[GEOGRAPHIC_DATA]" at bounding box center [944, 280] width 65 height 9
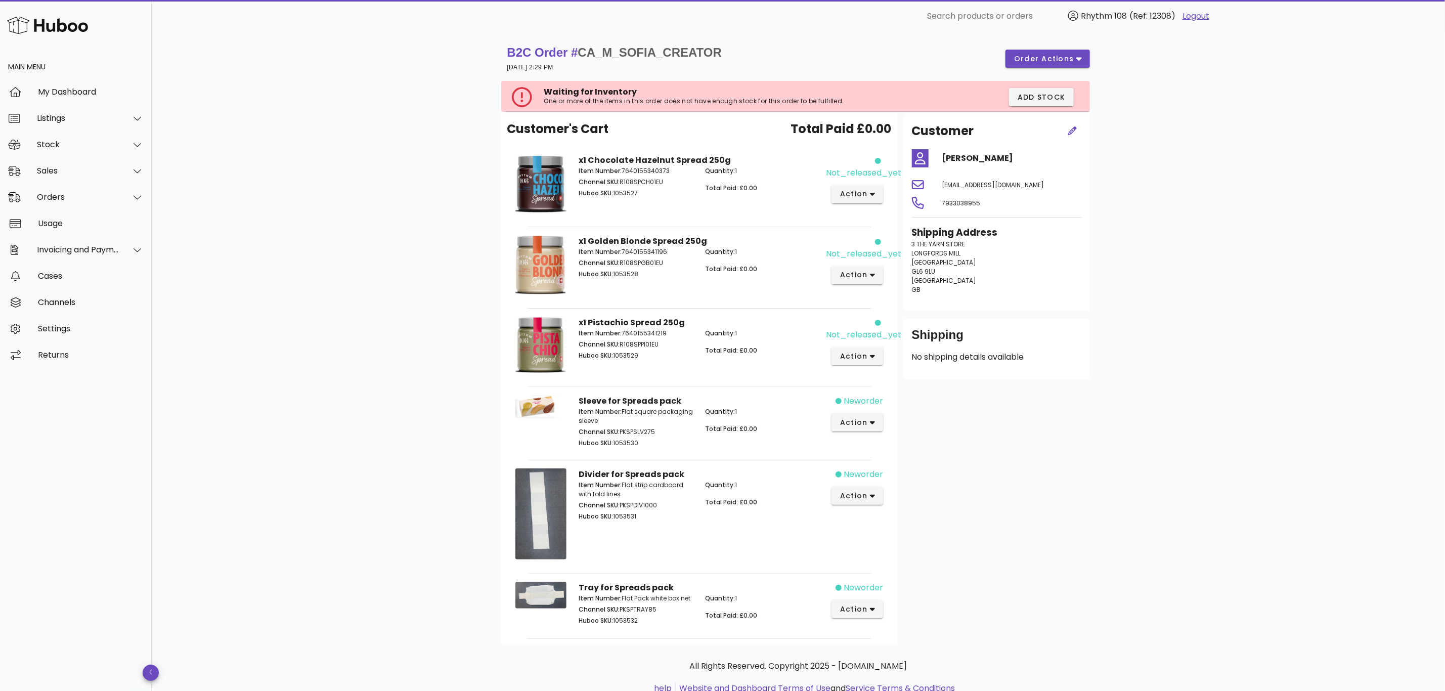
click at [975, 267] on p "[STREET_ADDRESS]" at bounding box center [997, 267] width 170 height 55
drag, startPoint x: 941, startPoint y: 271, endPoint x: 912, endPoint y: 269, distance: 28.9
click at [912, 269] on p "[STREET_ADDRESS]" at bounding box center [997, 267] width 170 height 55
copy span "GL6 9LU"
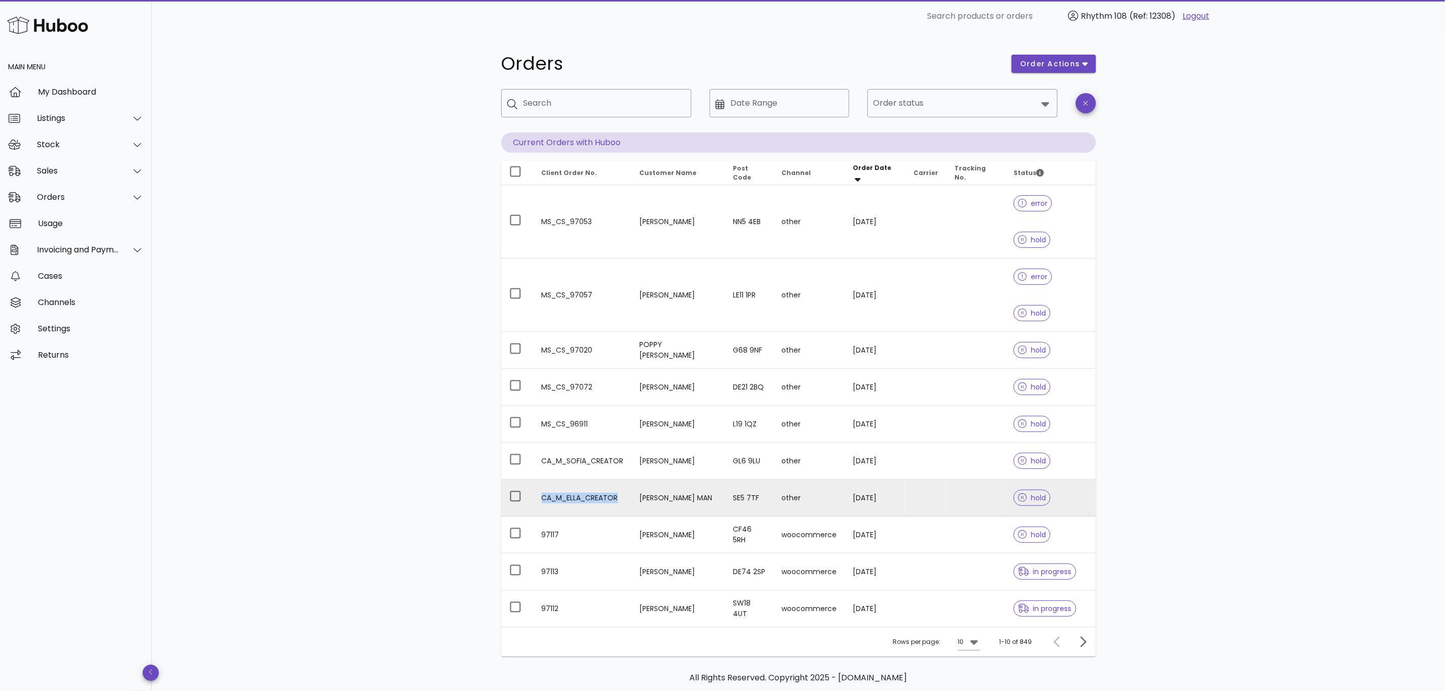
drag, startPoint x: 627, startPoint y: 426, endPoint x: 533, endPoint y: 424, distance: 94.1
click at [534, 479] on td "CA_M_ELLA_CREATOR" at bounding box center [583, 497] width 98 height 37
drag, startPoint x: 623, startPoint y: 426, endPoint x: 542, endPoint y: 425, distance: 80.9
click at [542, 479] on td "CA_M_ELLA_CREATOR" at bounding box center [583, 497] width 98 height 37
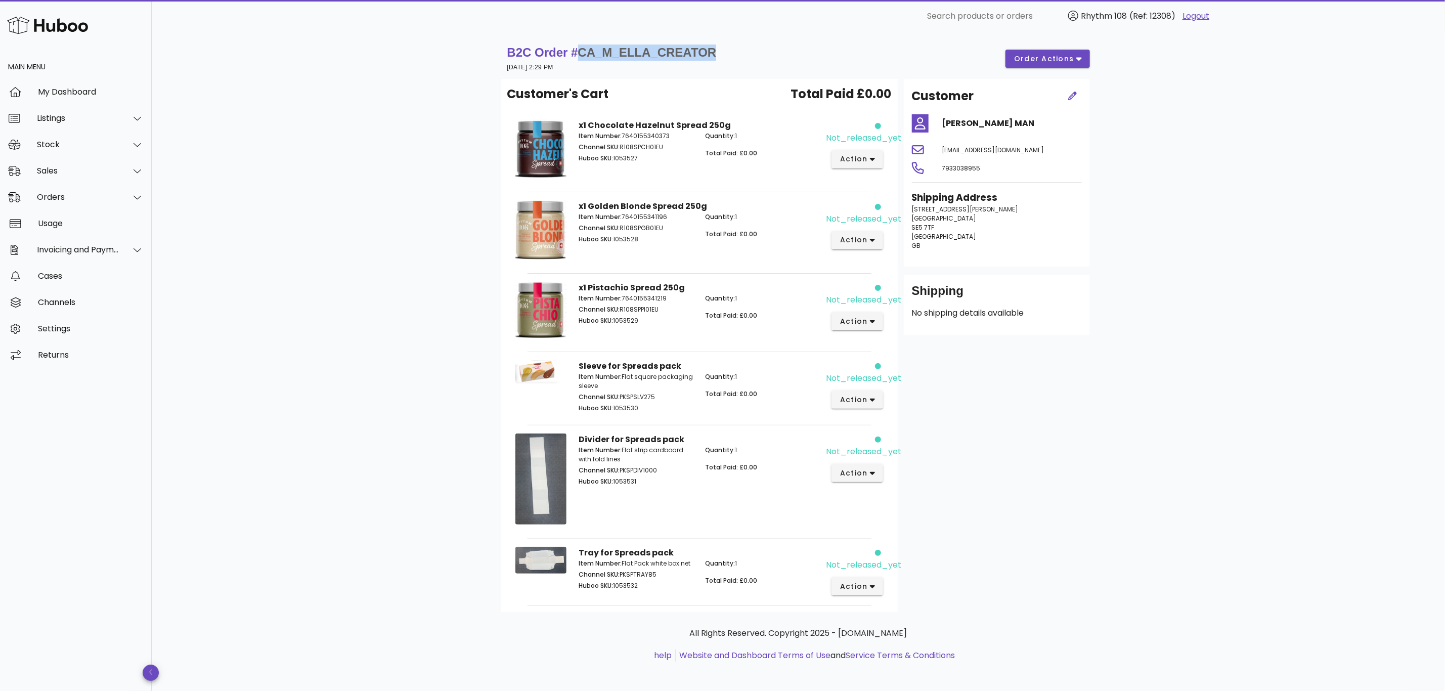
drag, startPoint x: 737, startPoint y: 56, endPoint x: 586, endPoint y: 57, distance: 151.7
click at [586, 57] on div "B2C Order # CA_M_ELLA_CREATOR [DATE] 2:29 PM order actions" at bounding box center [798, 59] width 583 height 28
copy span "CA_M_ELLA_CREATOR"
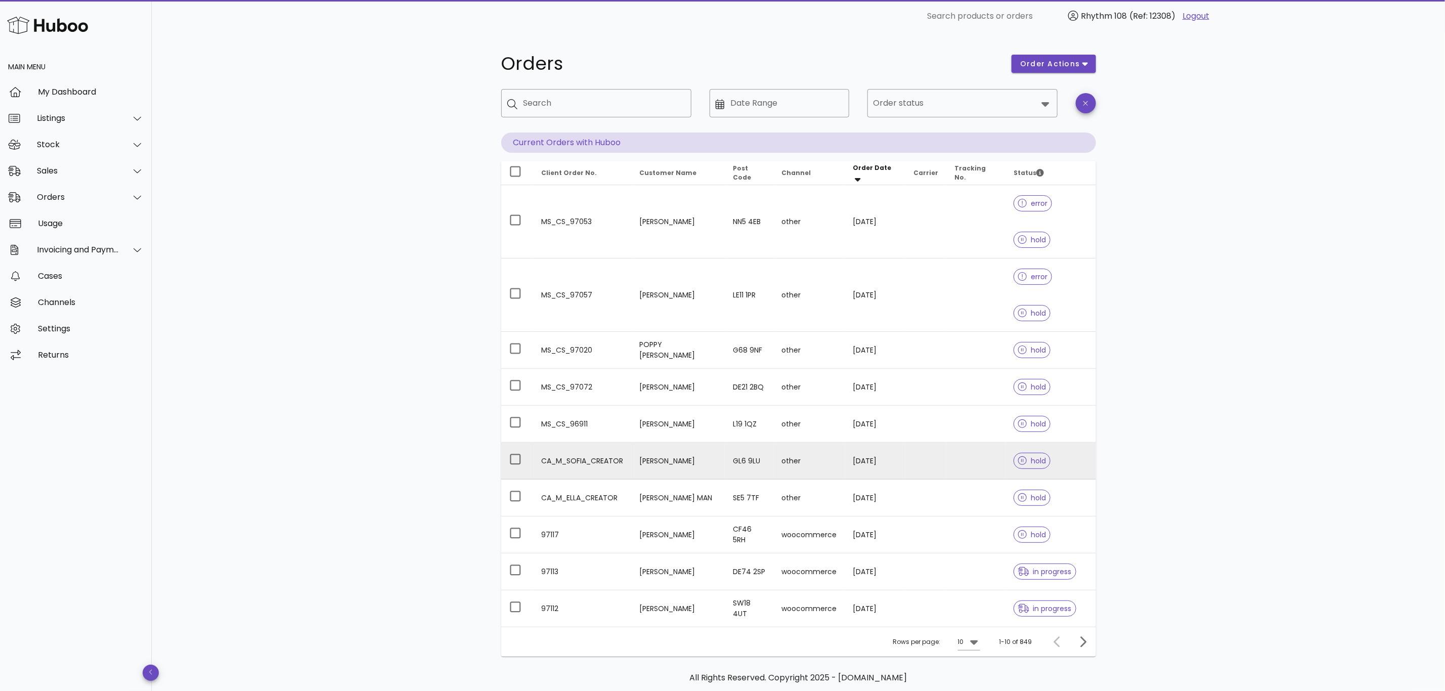
click at [586, 443] on td "CA_M_SOFIA_CREATOR" at bounding box center [583, 461] width 98 height 37
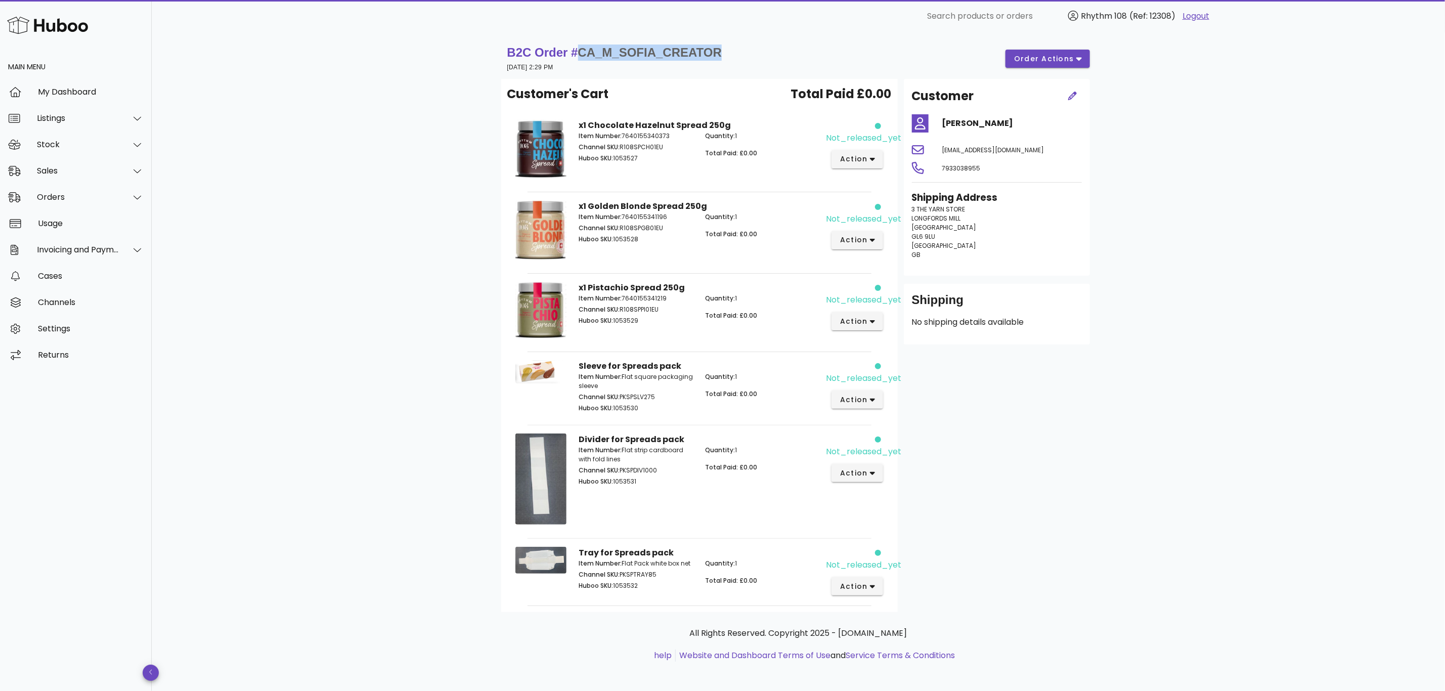
drag, startPoint x: 734, startPoint y: 51, endPoint x: 583, endPoint y: 58, distance: 151.9
click at [583, 58] on div "B2C Order # CA_M_SOFIA_CREATOR [DATE] 2:29 PM order actions" at bounding box center [798, 59] width 583 height 28
copy span "CA_M_SOFIA_CREATOR"
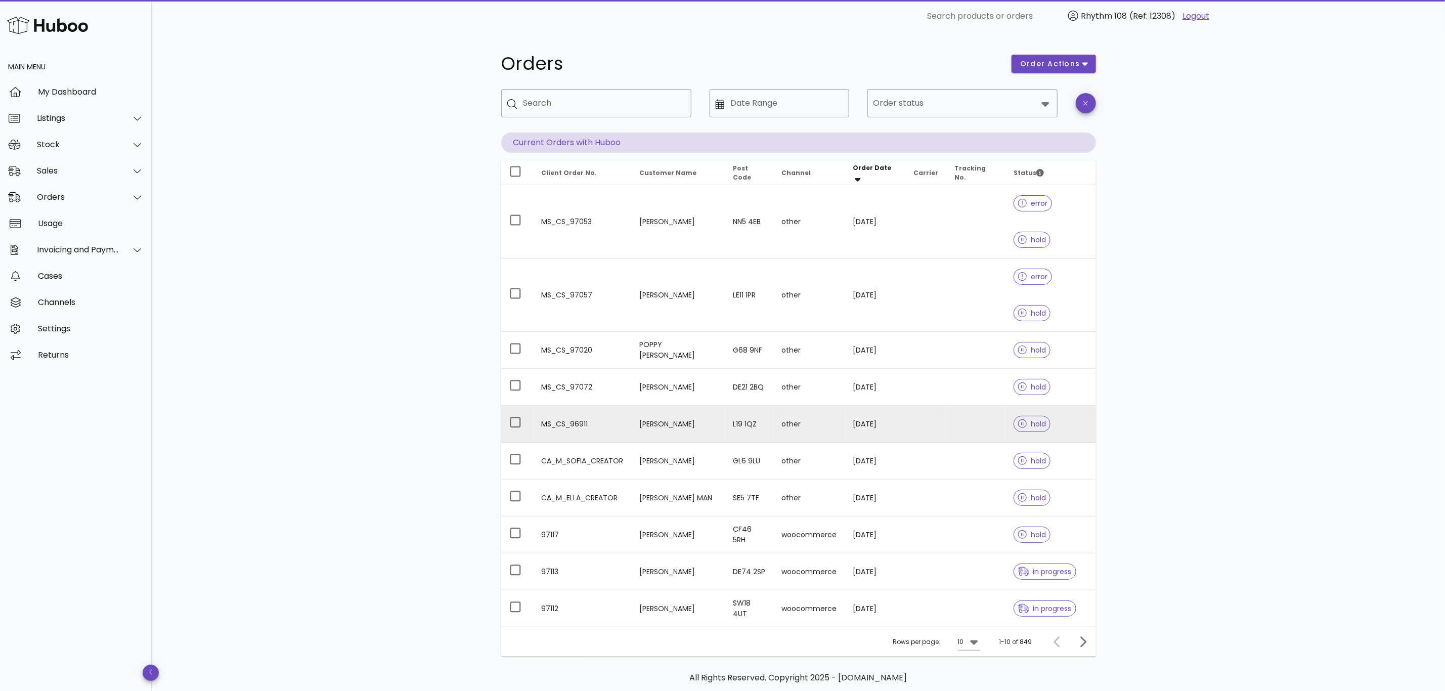
click at [579, 406] on td "MS_CS_96911" at bounding box center [583, 424] width 98 height 37
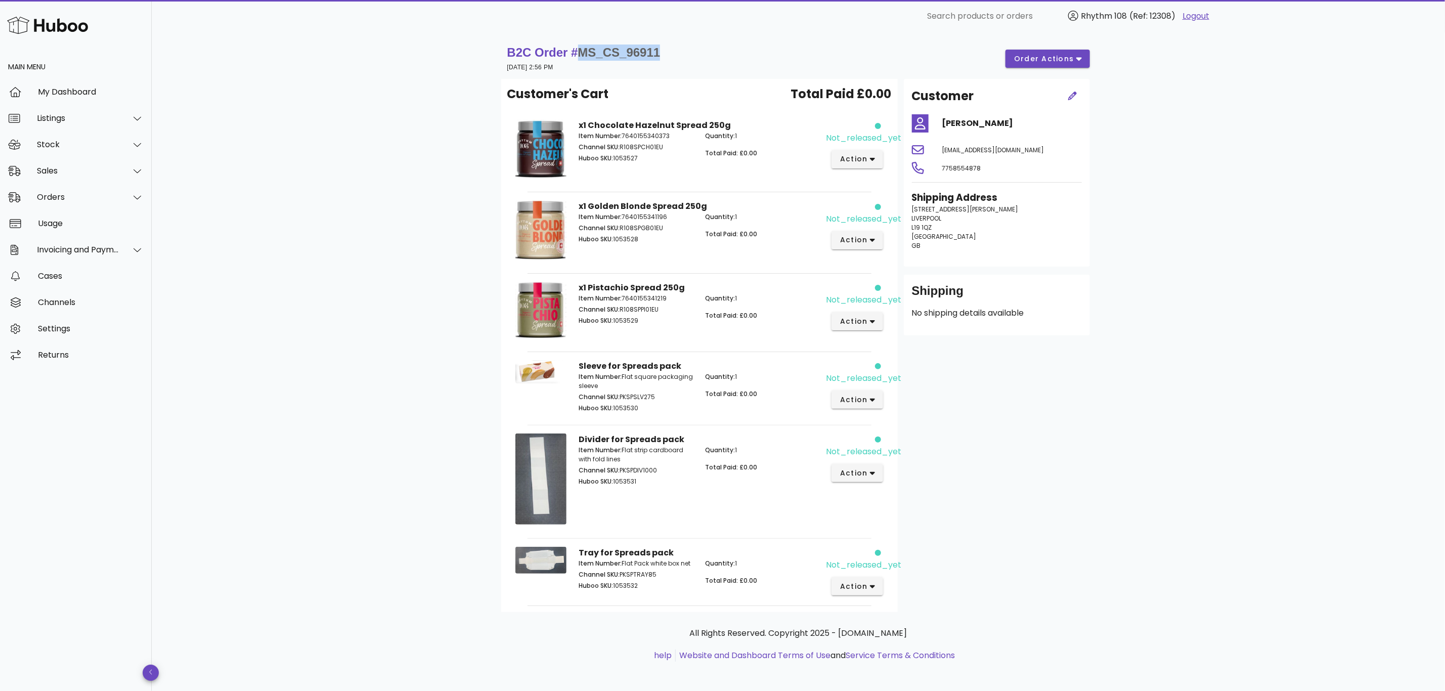
drag, startPoint x: 667, startPoint y: 49, endPoint x: 580, endPoint y: 55, distance: 86.7
click at [580, 55] on div "B2C Order # MS_CS_96911 [DATE] 2:56 PM order actions" at bounding box center [798, 59] width 583 height 28
copy span "MS_CS_96911"
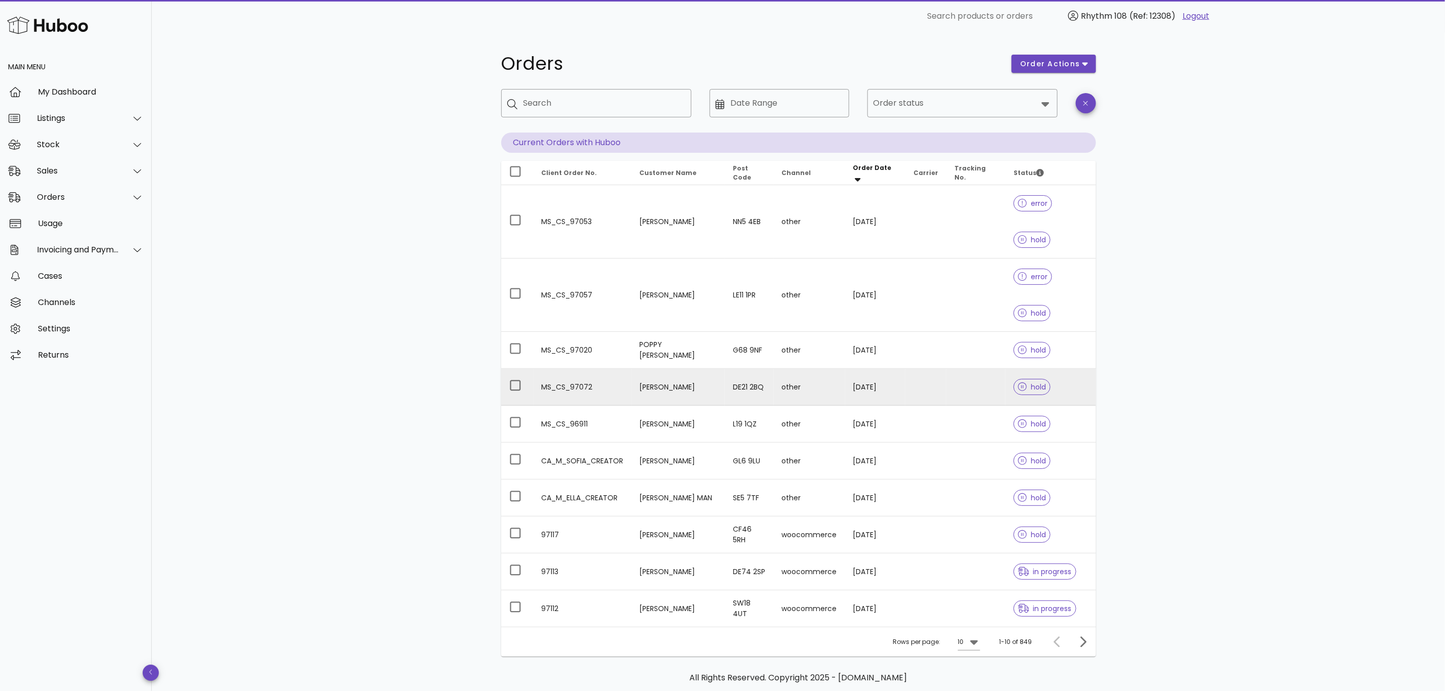
click at [582, 369] on td "MS_CS_97072" at bounding box center [583, 387] width 98 height 37
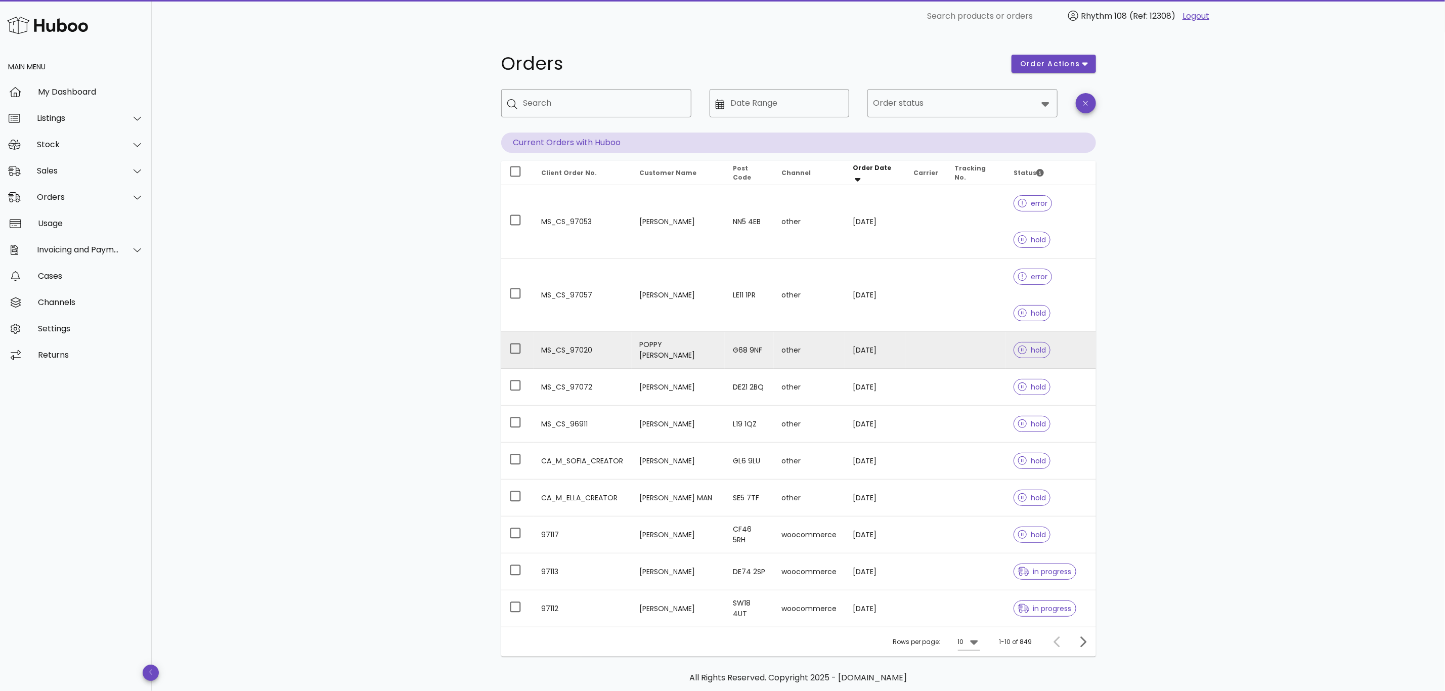
click at [571, 332] on td "MS_CS_97020" at bounding box center [583, 350] width 98 height 37
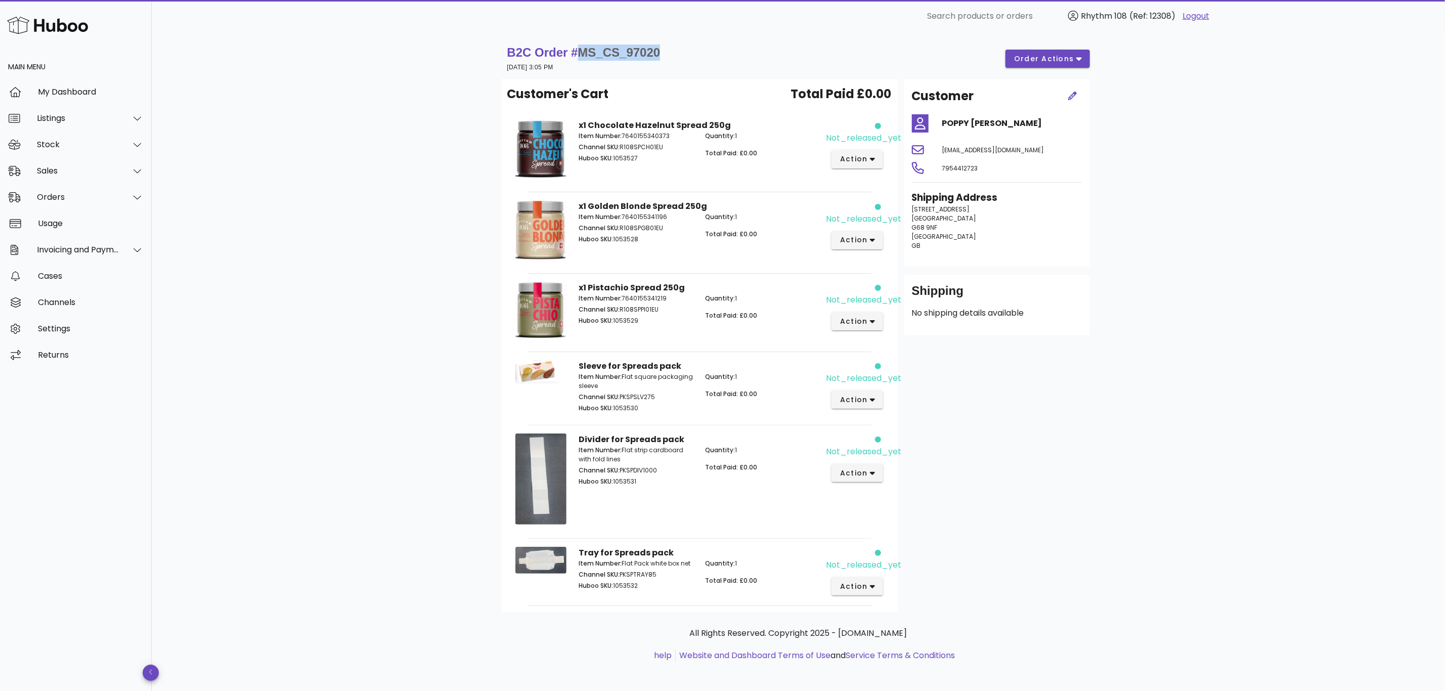
drag, startPoint x: 680, startPoint y: 51, endPoint x: 583, endPoint y: 58, distance: 97.9
click at [583, 58] on div "B2C Order # MS_CS_97020 [DATE] 3:05 PM order actions" at bounding box center [798, 59] width 583 height 28
copy span "MS_CS_97020"
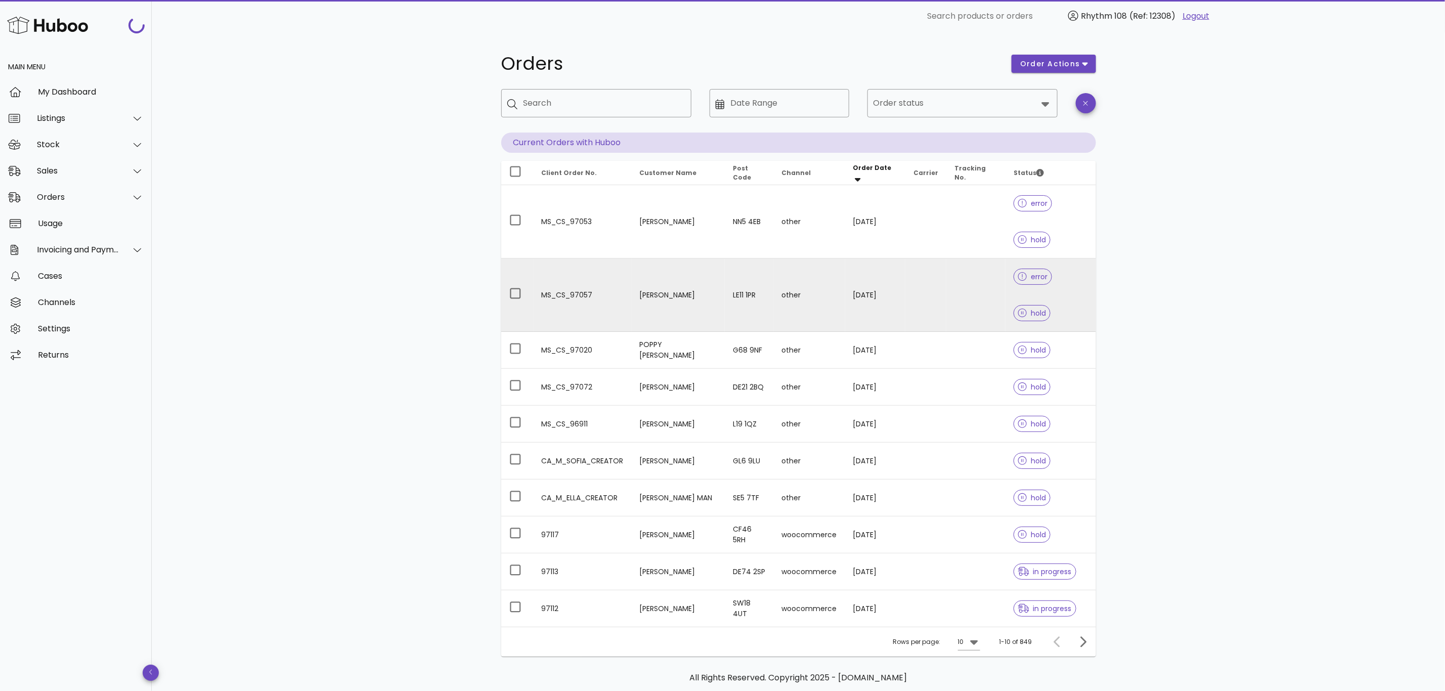
click at [657, 258] on td "[PERSON_NAME]" at bounding box center [678, 294] width 93 height 73
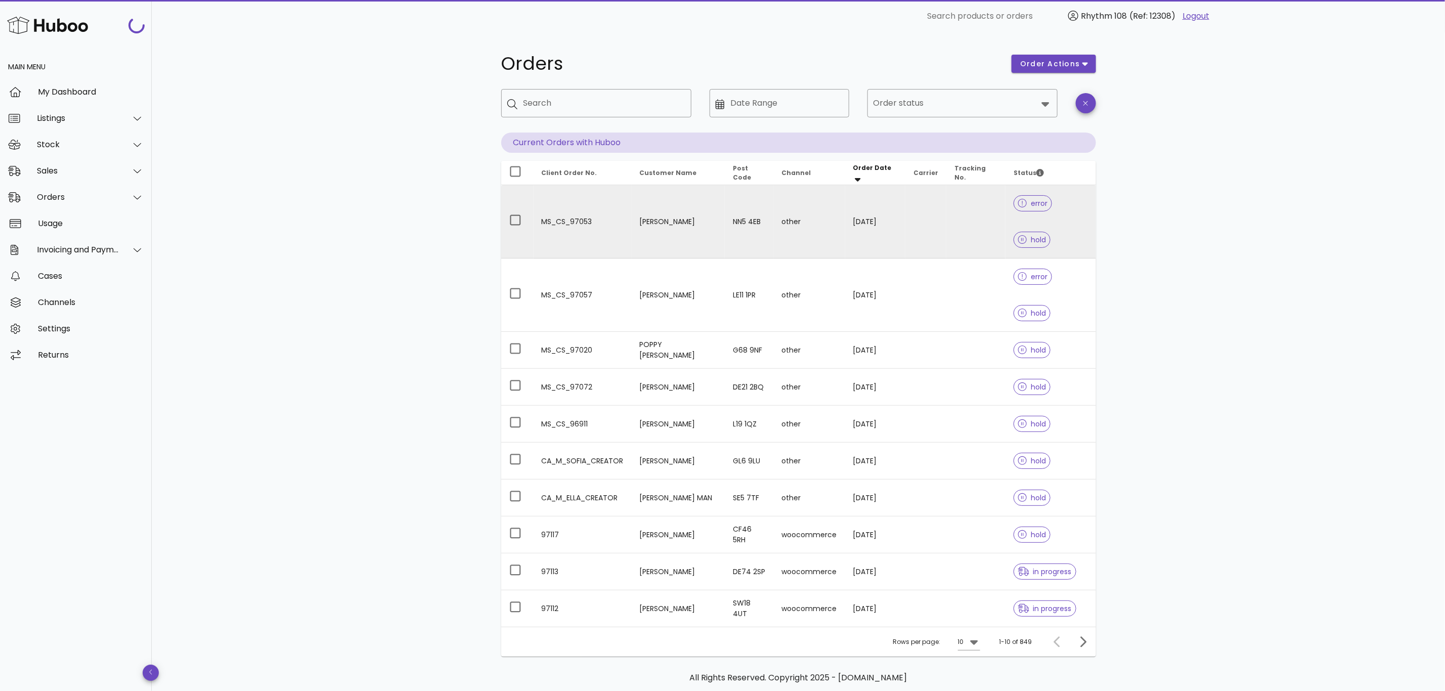
click at [671, 201] on td "[PERSON_NAME]" at bounding box center [678, 221] width 93 height 73
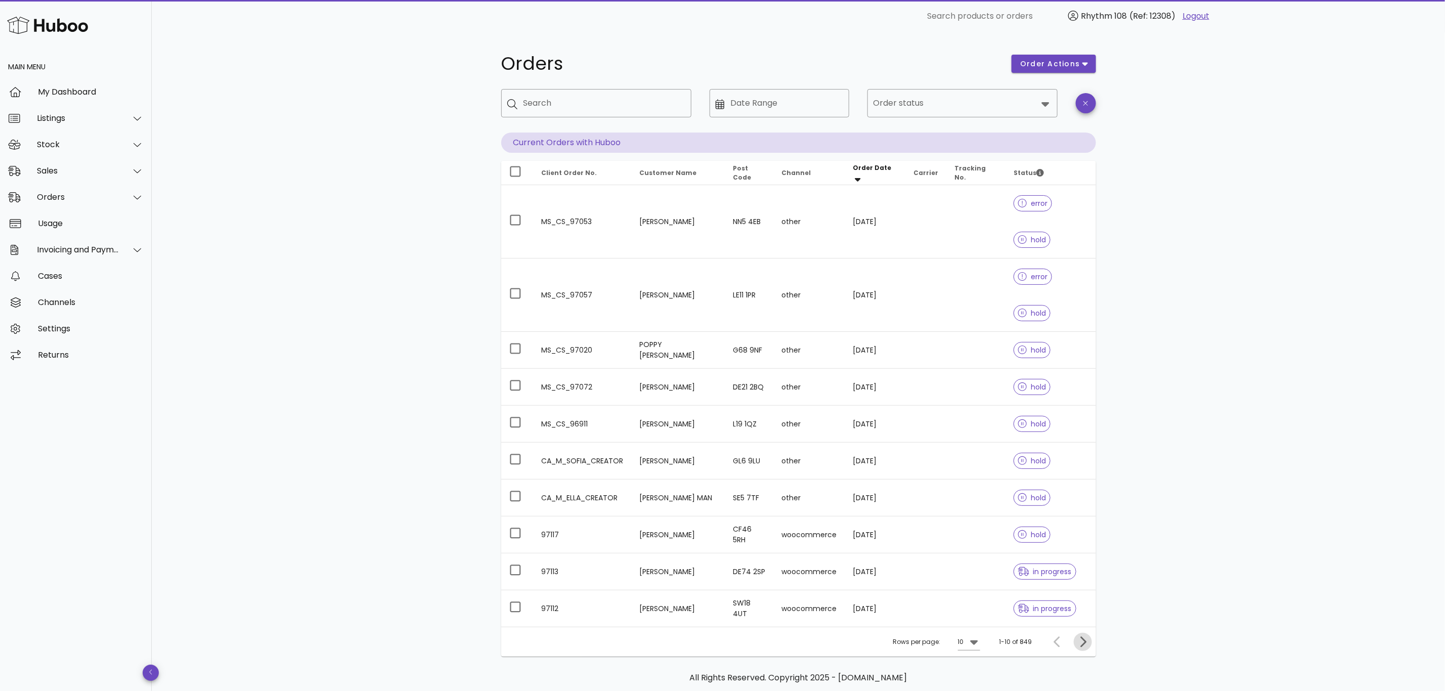
click at [1088, 636] on icon "Next page" at bounding box center [1083, 642] width 12 height 12
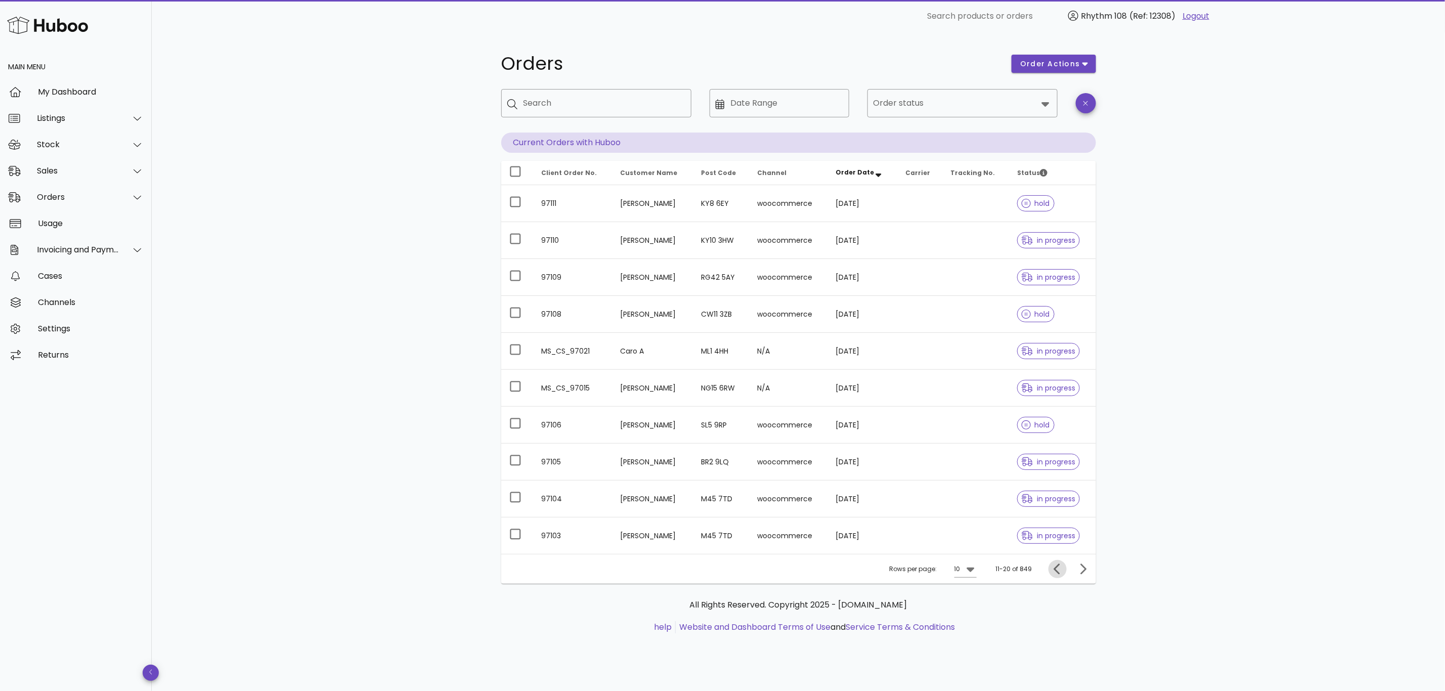
click at [1055, 569] on icon "Previous page" at bounding box center [1057, 569] width 12 height 12
